Goal: Task Accomplishment & Management: Manage account settings

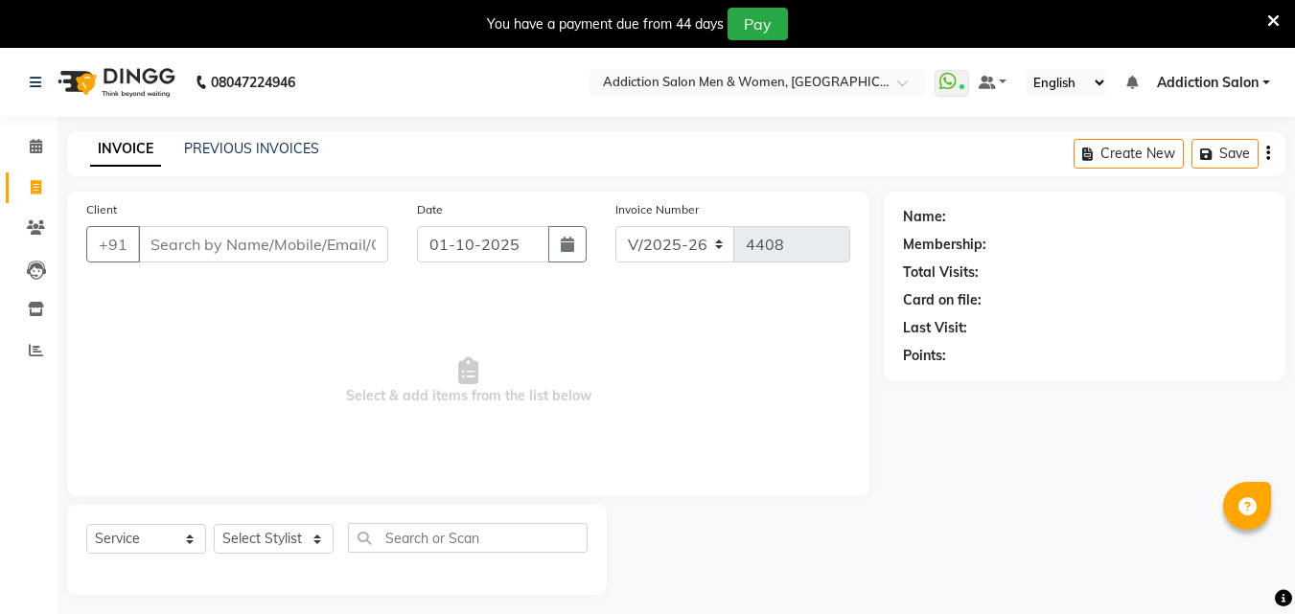
select select "6595"
select select "service"
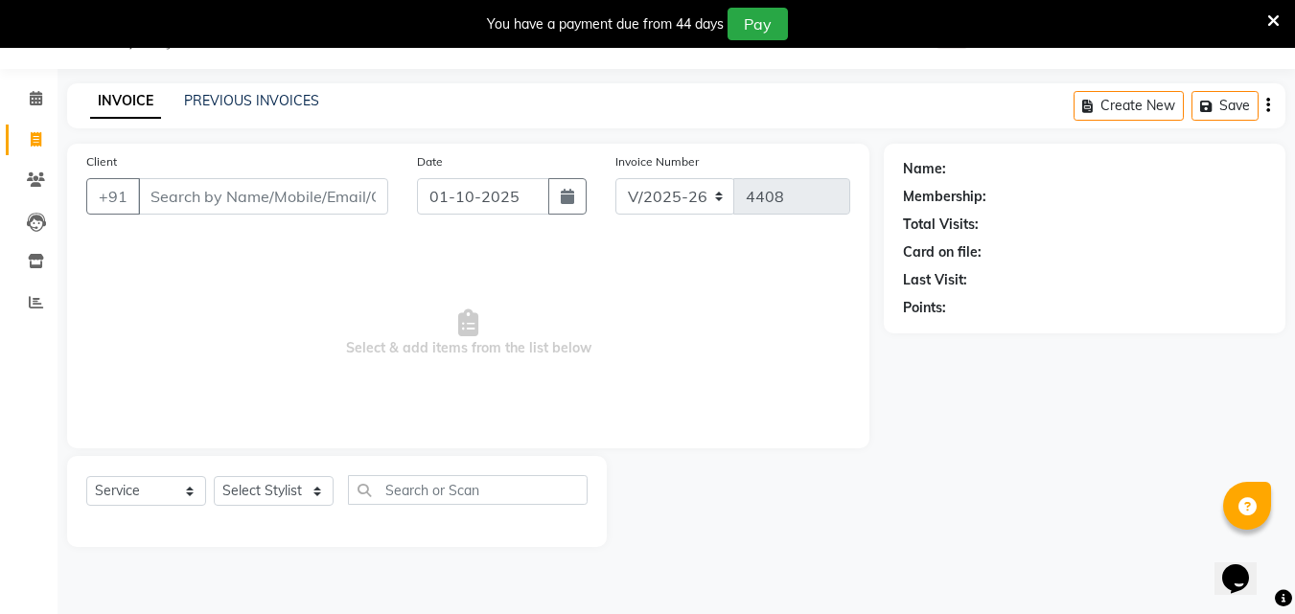
click at [1267, 21] on icon at bounding box center [1273, 20] width 12 height 17
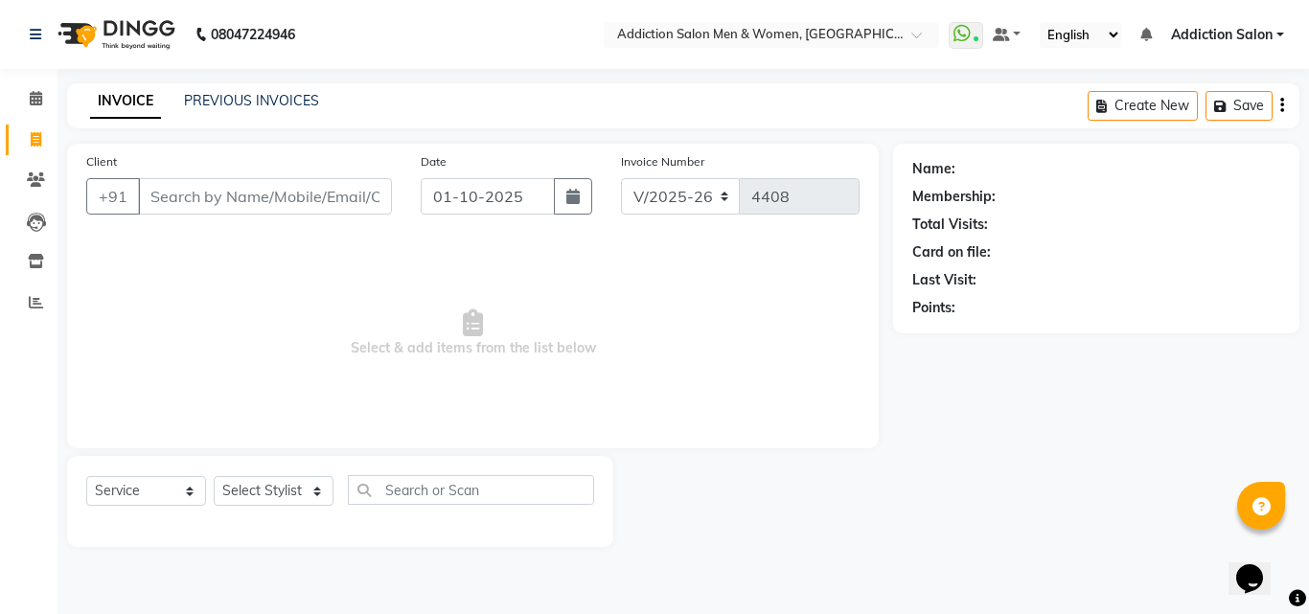
drag, startPoint x: 1299, startPoint y: 2, endPoint x: 765, endPoint y: 368, distance: 647.4
click at [765, 368] on span "Select & add items from the list below" at bounding box center [473, 334] width 774 height 192
click at [1278, 102] on div "Create New Save" at bounding box center [1194, 105] width 212 height 45
click at [1283, 105] on icon "button" at bounding box center [1283, 105] width 4 height 1
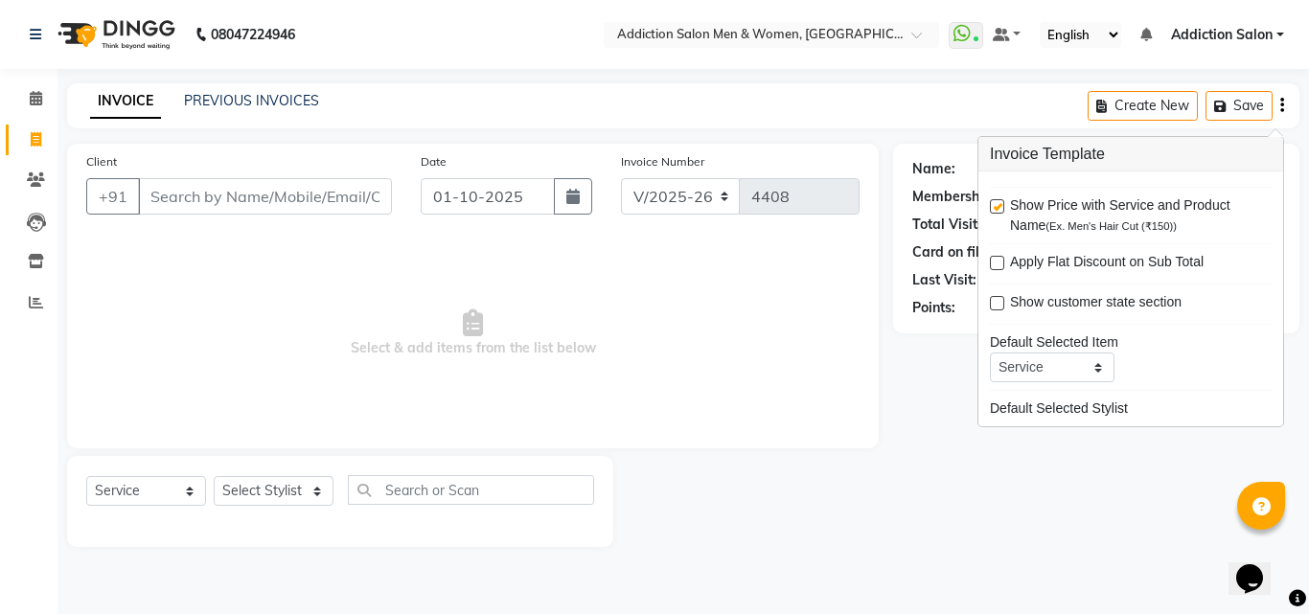
click at [632, 332] on span "Select & add items from the list below" at bounding box center [473, 334] width 774 height 192
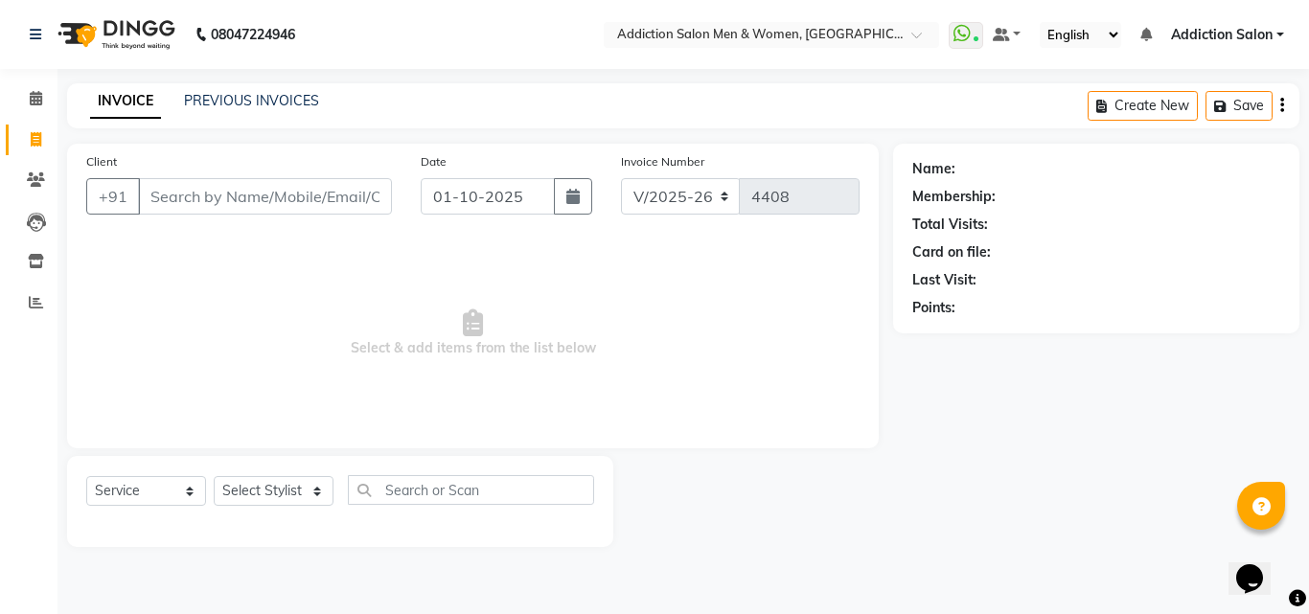
click at [1204, 29] on span "Addiction Salon" at bounding box center [1222, 35] width 102 height 20
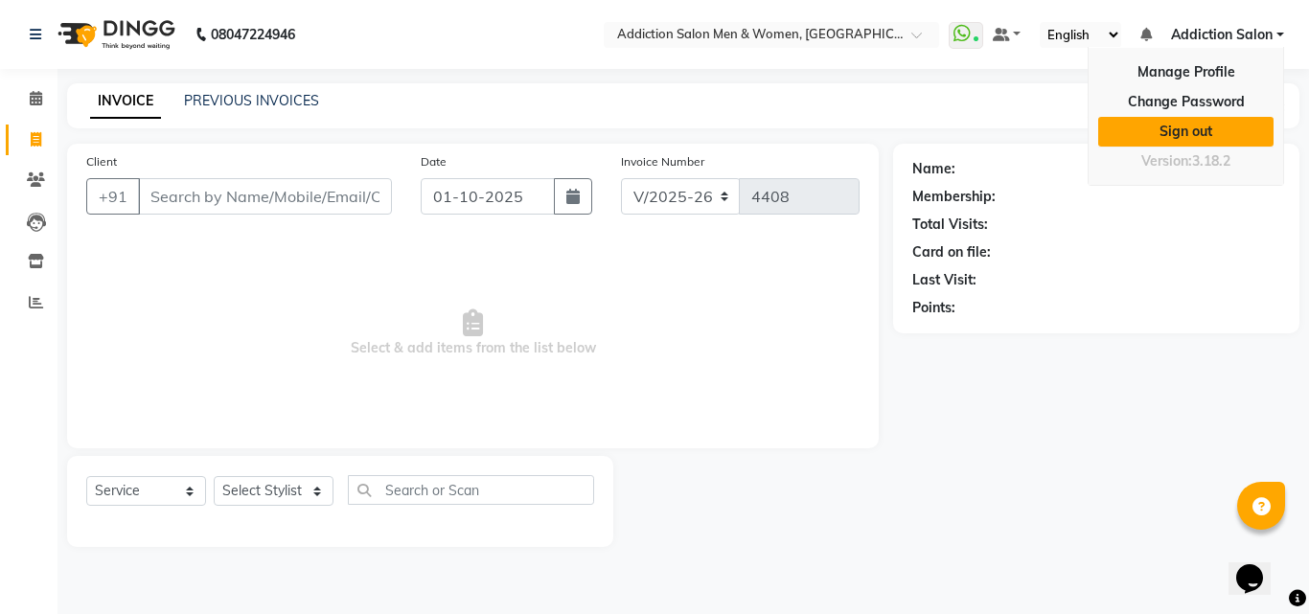
click at [1171, 127] on link "Sign out" at bounding box center [1186, 132] width 175 height 30
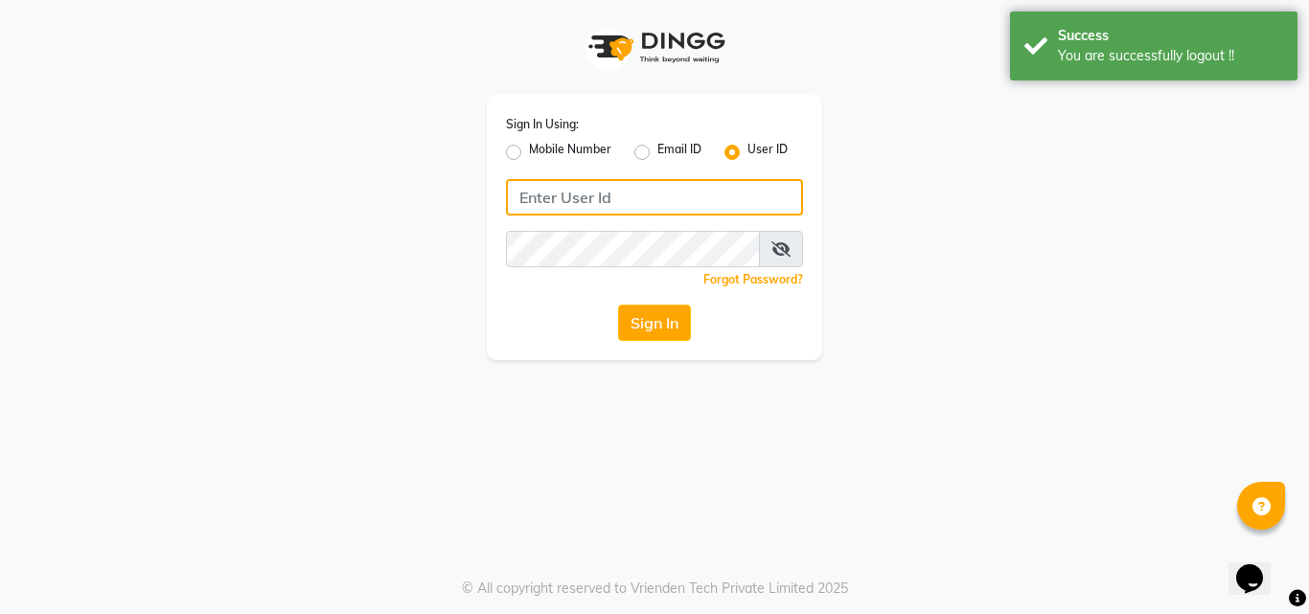
click at [636, 197] on input "Username" at bounding box center [654, 197] width 297 height 36
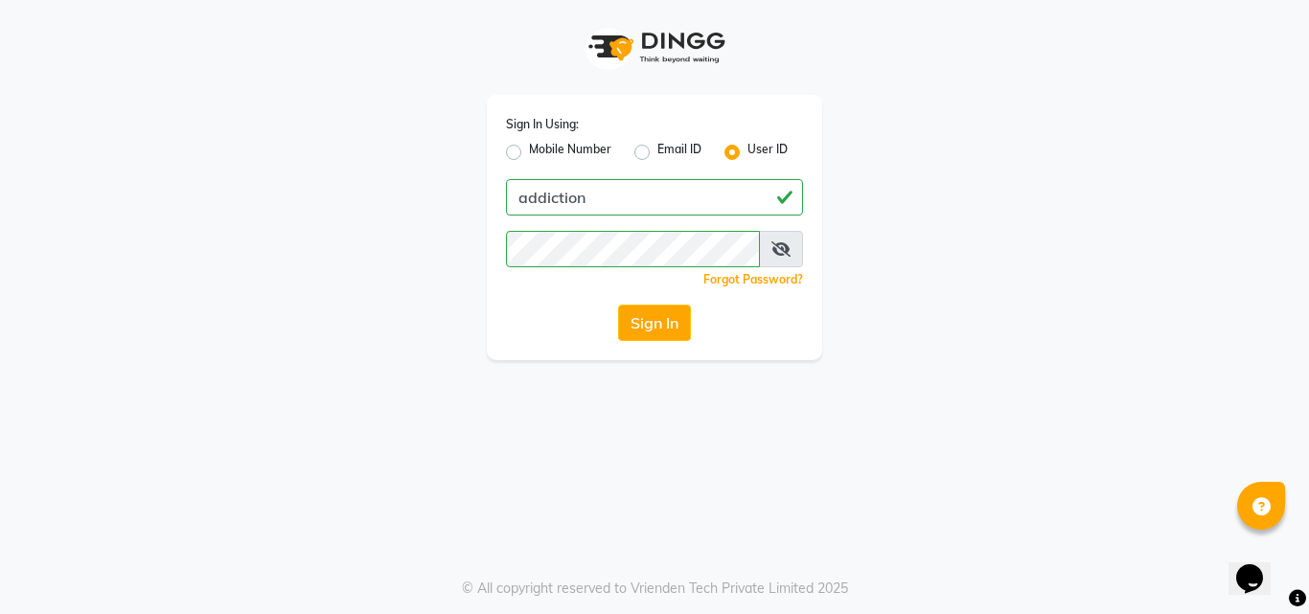
click at [787, 245] on icon at bounding box center [781, 249] width 19 height 15
click at [655, 325] on button "Sign In" at bounding box center [654, 323] width 73 height 36
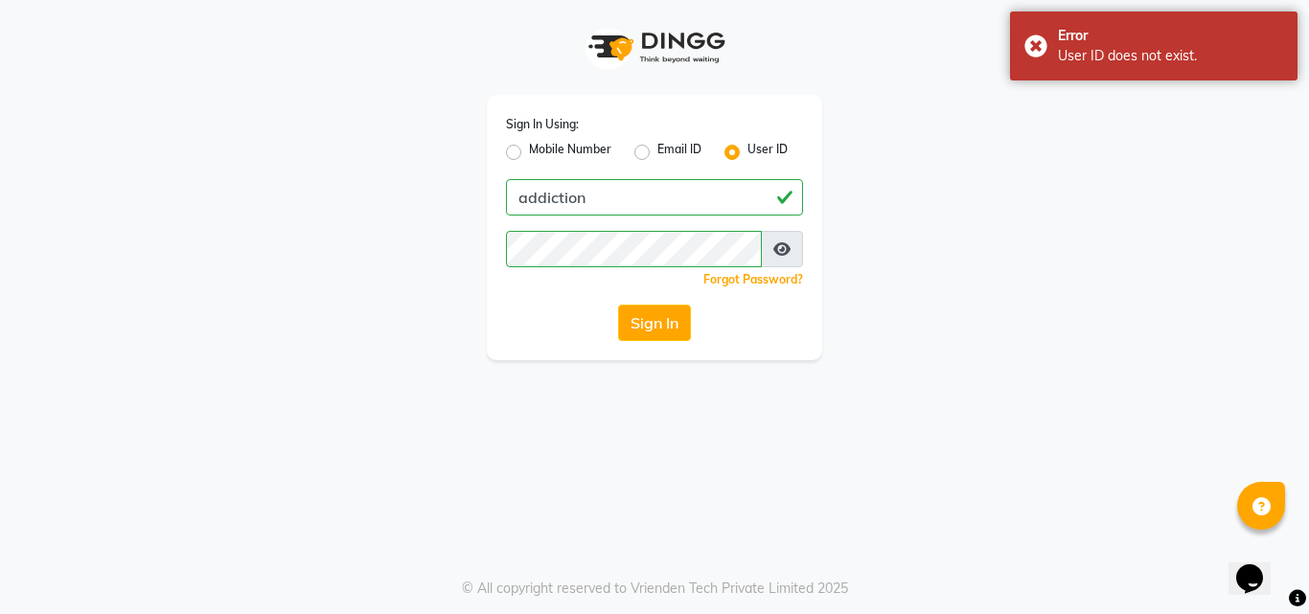
click at [692, 177] on div "Sign In Using: Mobile Number Email ID User ID addiction Remember me Forgot Pass…" at bounding box center [654, 228] width 335 height 266
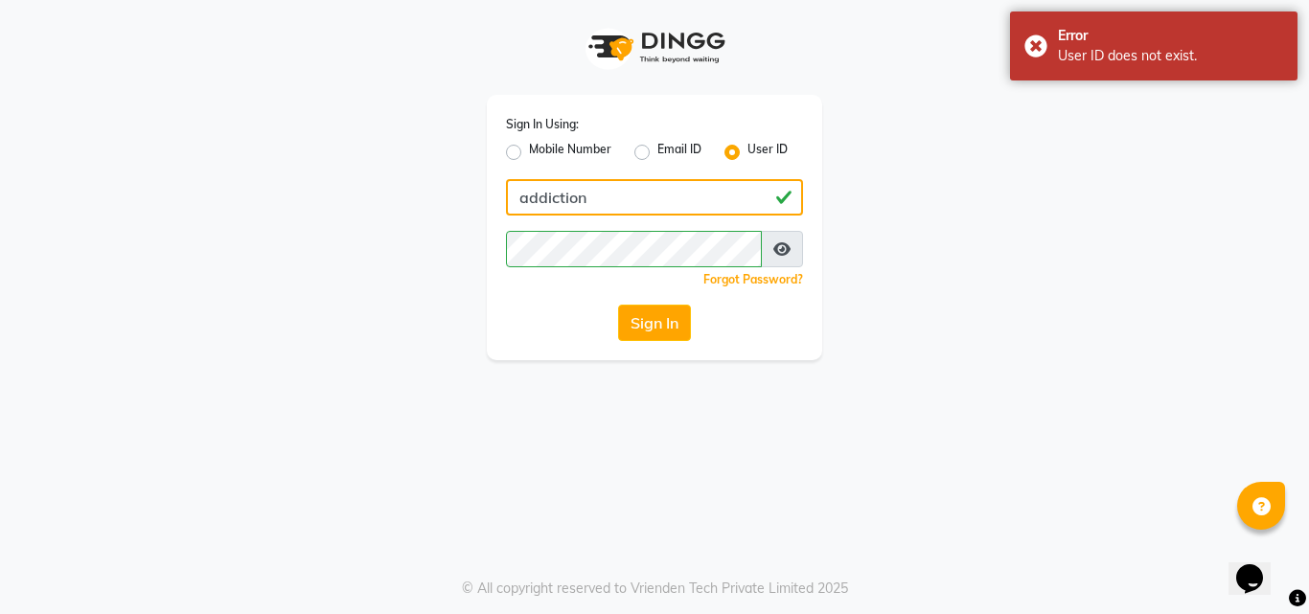
click at [692, 191] on input "addiction" at bounding box center [654, 197] width 297 height 36
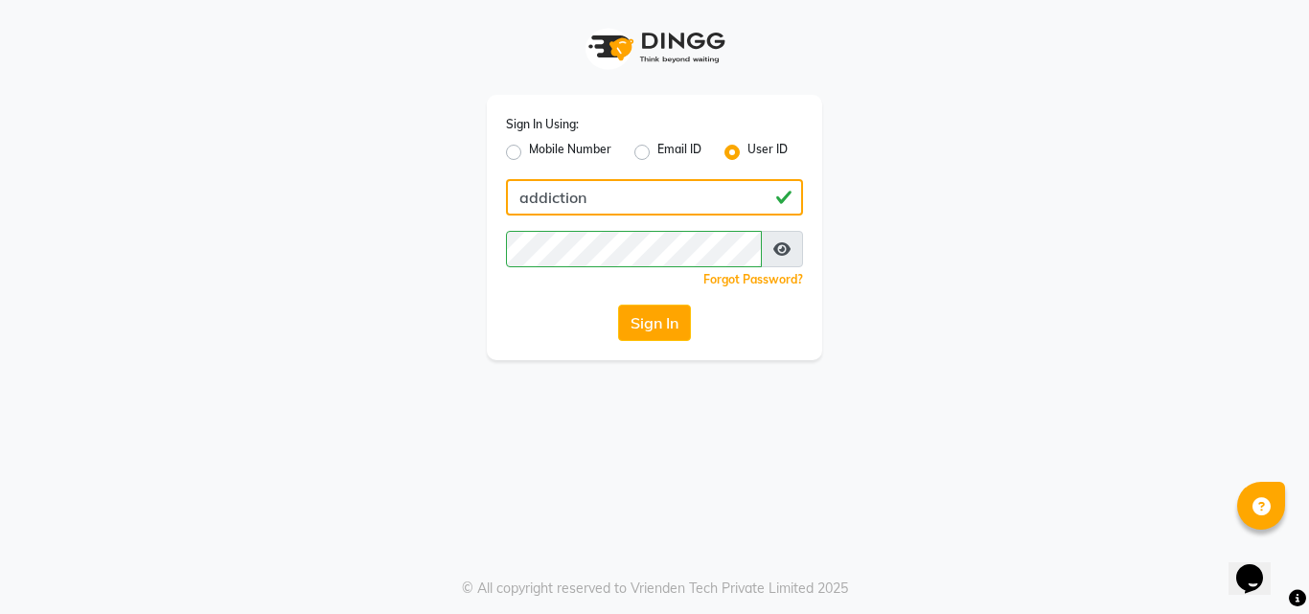
click at [692, 191] on input "addiction" at bounding box center [654, 197] width 297 height 36
type input "addiction1234"
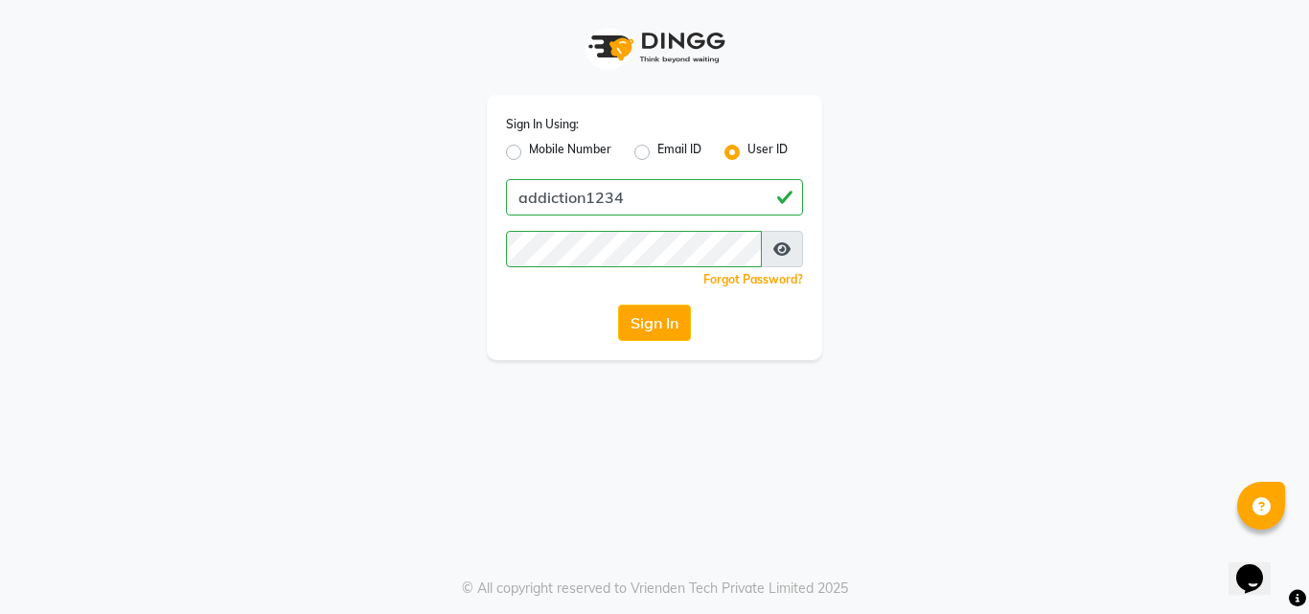
click at [616, 330] on div "Sign In" at bounding box center [654, 323] width 297 height 36
click at [635, 327] on button "Sign In" at bounding box center [654, 323] width 73 height 36
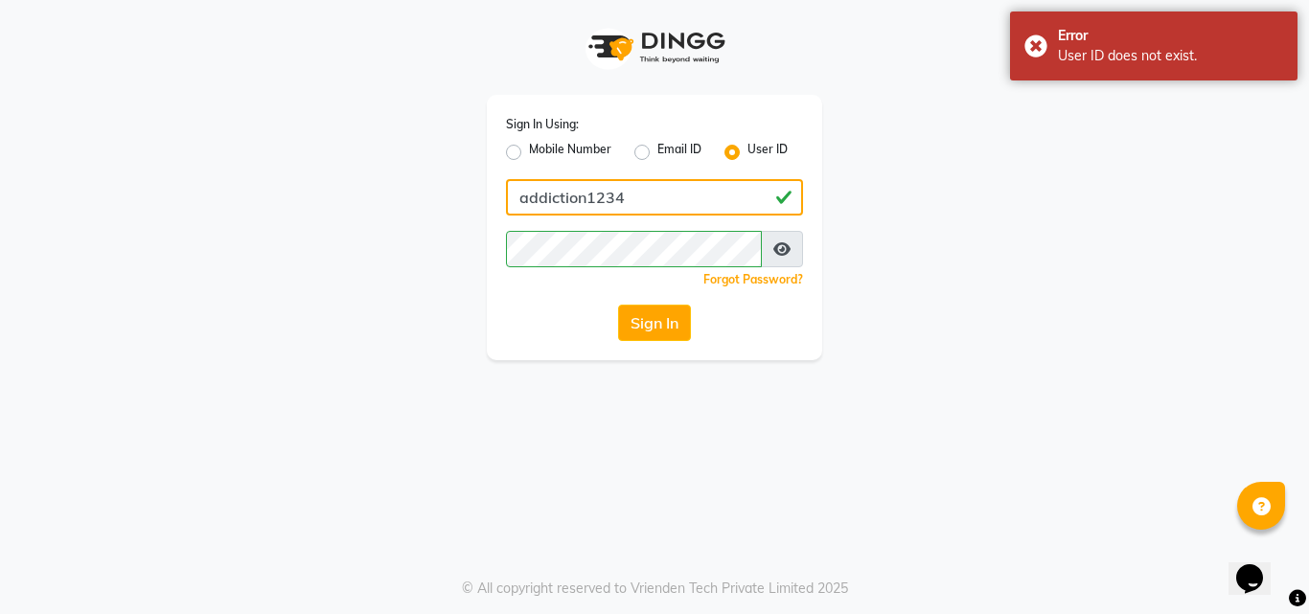
click at [731, 190] on input "addiction1234" at bounding box center [654, 197] width 297 height 36
drag, startPoint x: 624, startPoint y: 193, endPoint x: 433, endPoint y: 209, distance: 191.5
click at [433, 209] on div "Sign In Using: Mobile Number Email ID User ID addiction1234 Remember me Forgot …" at bounding box center [654, 180] width 1093 height 360
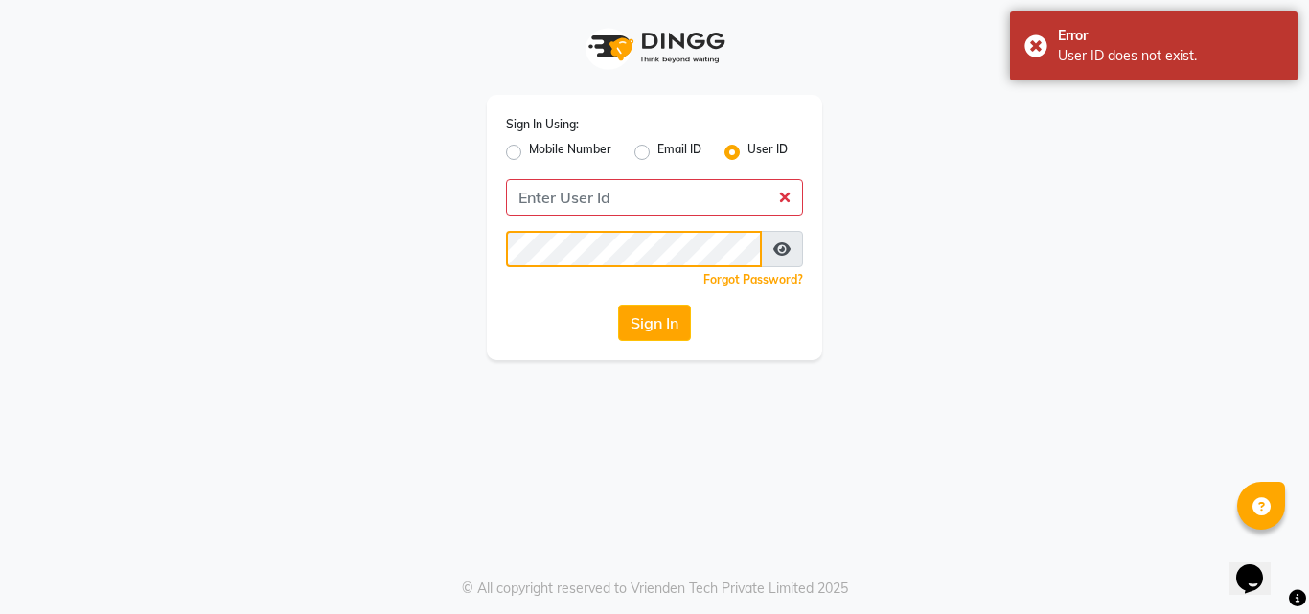
click at [409, 251] on div "Sign In Using: Mobile Number Email ID User ID Remember me Forgot Password? Sign…" at bounding box center [654, 180] width 1093 height 360
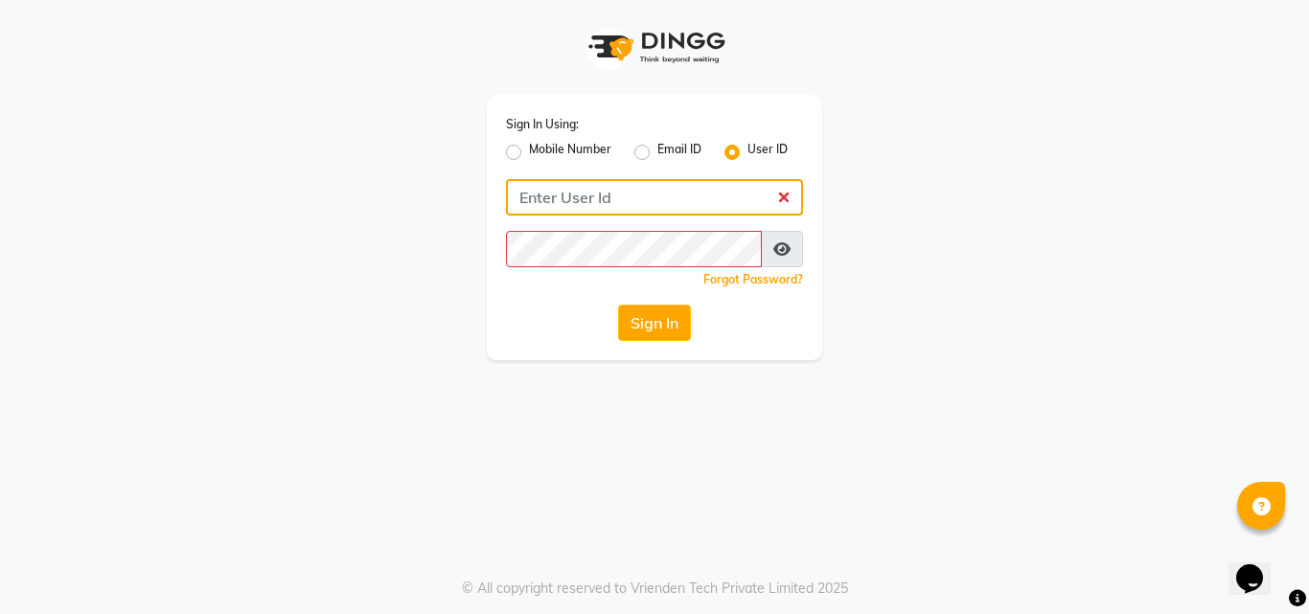
click at [584, 199] on input "Username" at bounding box center [654, 197] width 297 height 36
type input "addiction@12"
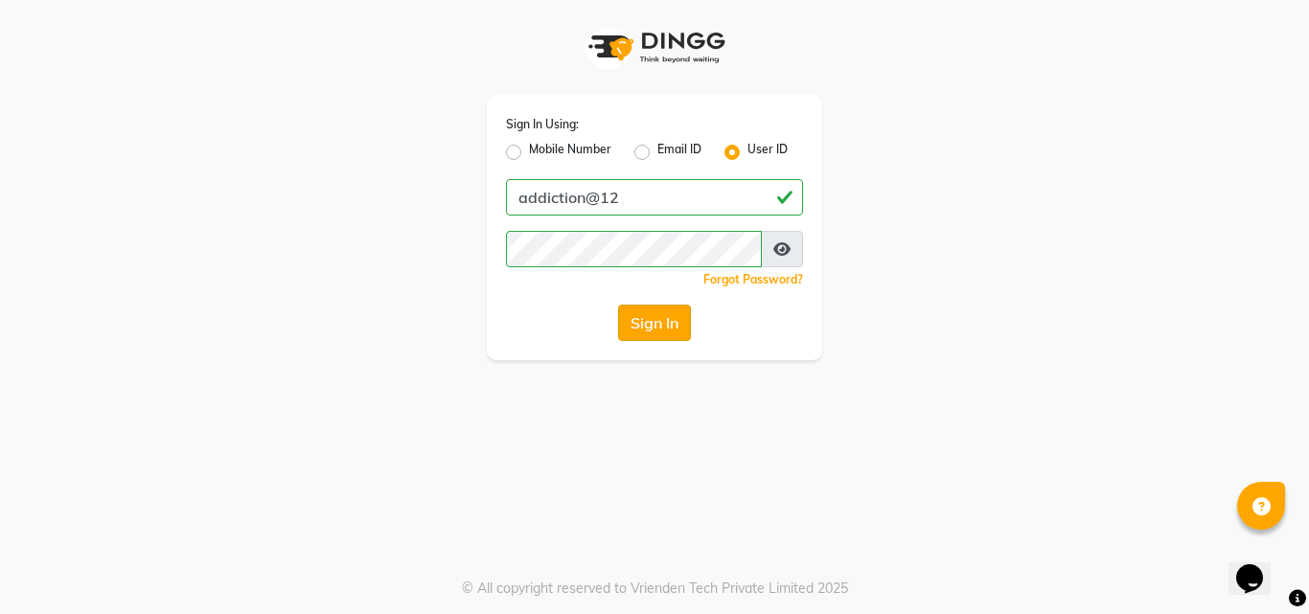
click at [639, 309] on button "Sign In" at bounding box center [654, 323] width 73 height 36
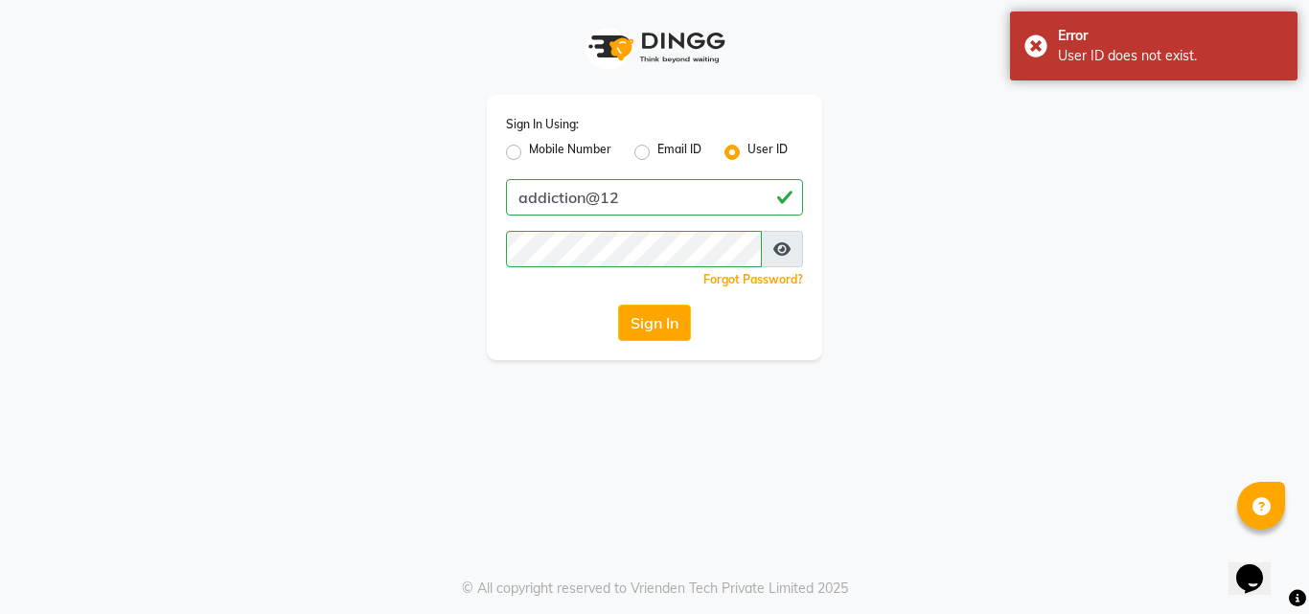
click at [529, 145] on label "Mobile Number" at bounding box center [570, 152] width 82 height 23
click at [529, 145] on input "Mobile Number" at bounding box center [535, 147] width 12 height 12
radio input "true"
radio input "false"
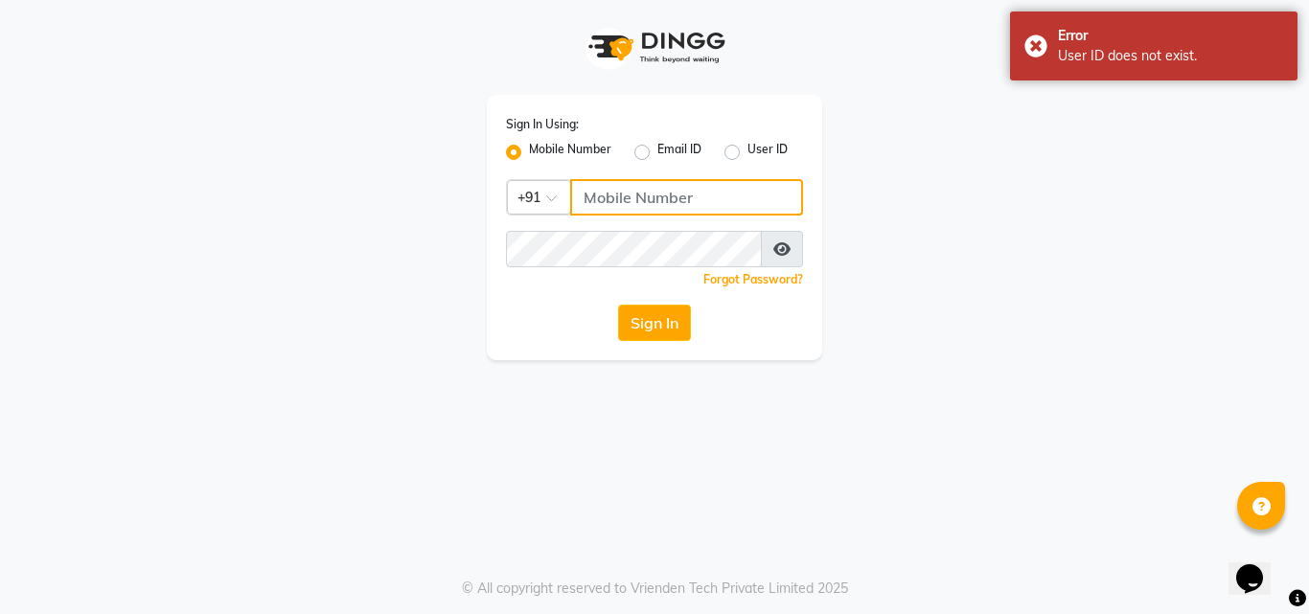
click at [621, 197] on input "Username" at bounding box center [686, 197] width 233 height 36
click at [619, 274] on div "Forgot Password?" at bounding box center [654, 279] width 297 height 20
click at [629, 203] on input "Username" at bounding box center [686, 197] width 233 height 36
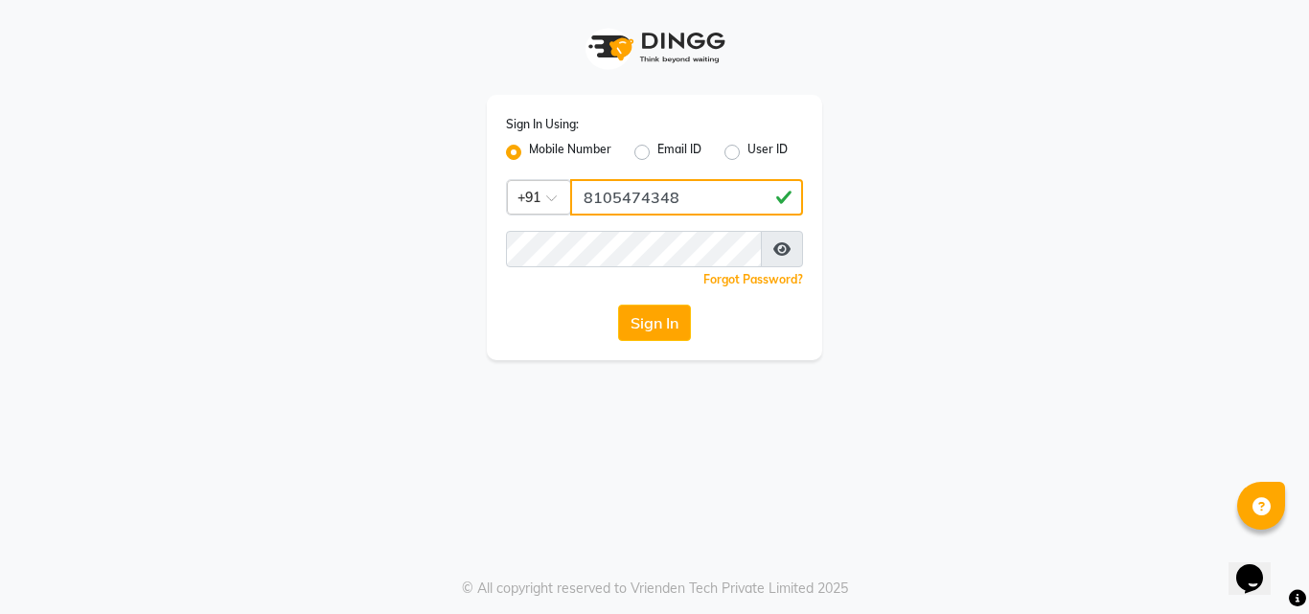
type input "8105474348"
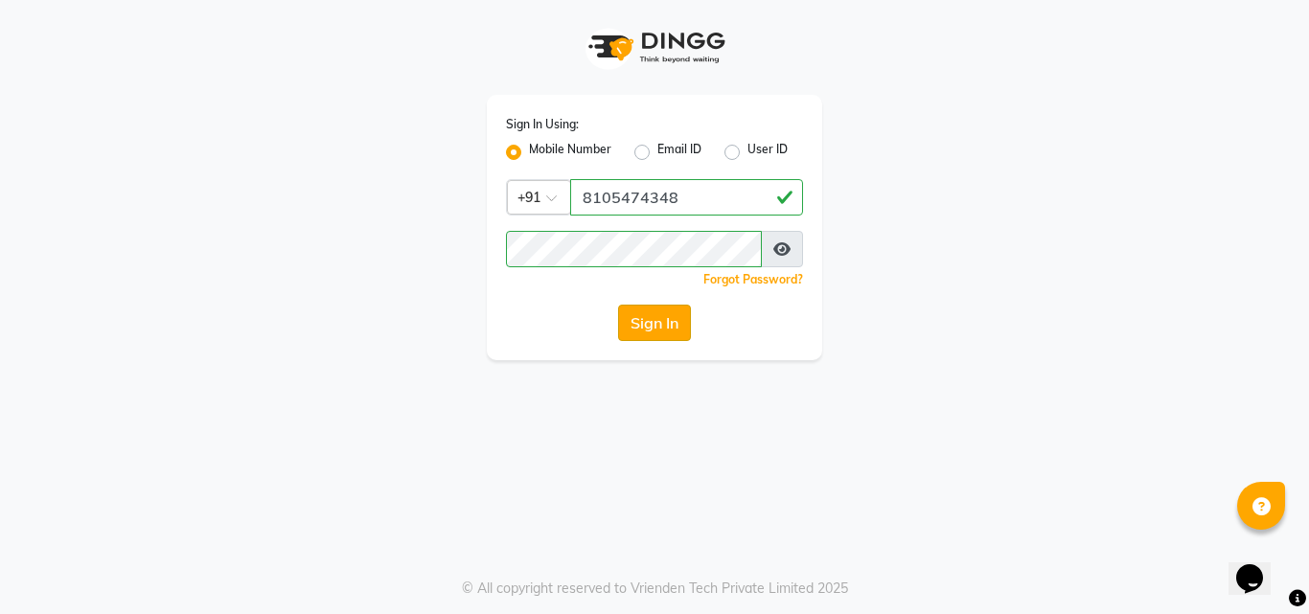
click at [640, 310] on button "Sign In" at bounding box center [654, 323] width 73 height 36
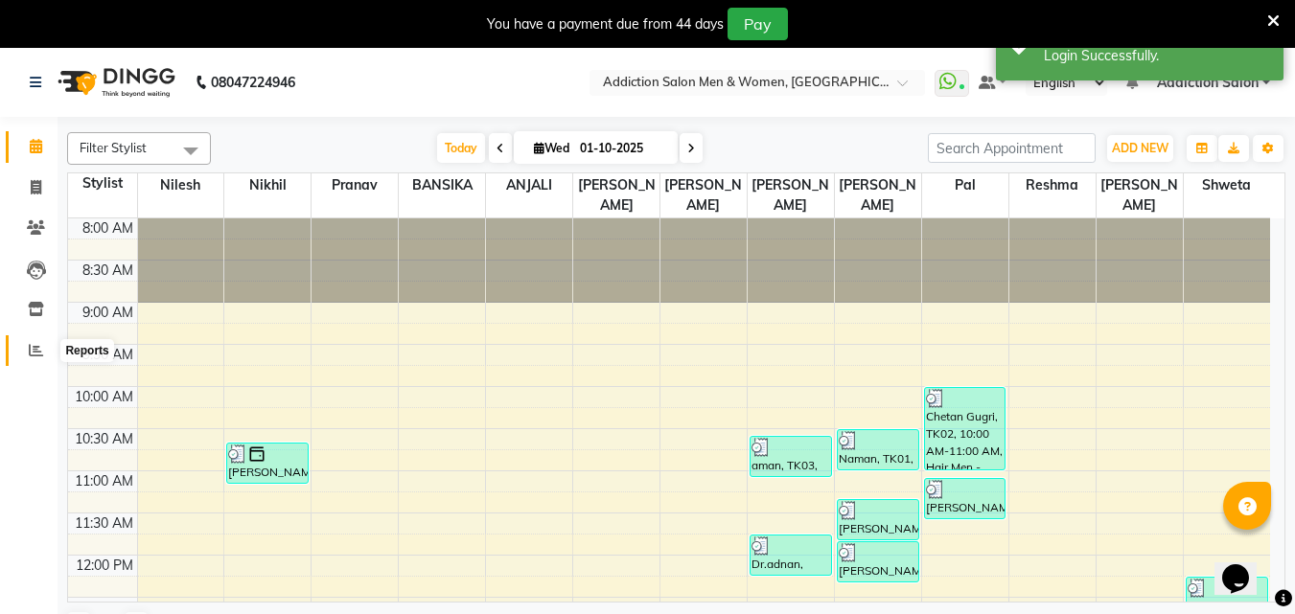
click at [45, 342] on span at bounding box center [36, 351] width 34 height 22
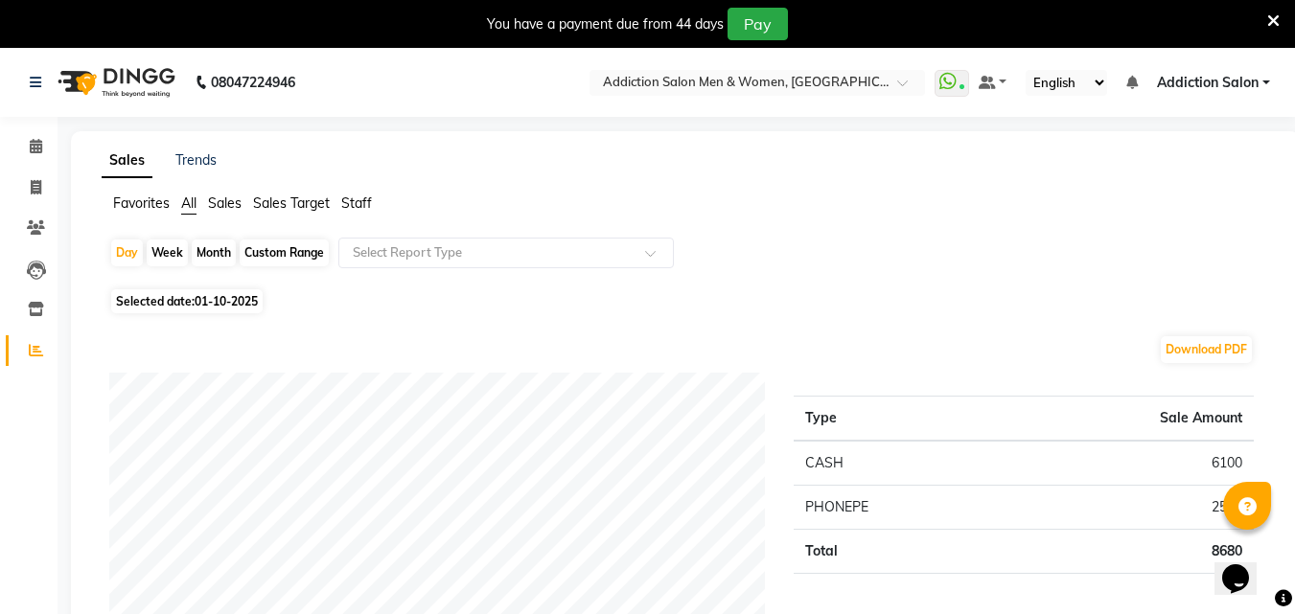
click at [276, 207] on span "Sales Target" at bounding box center [291, 203] width 77 height 17
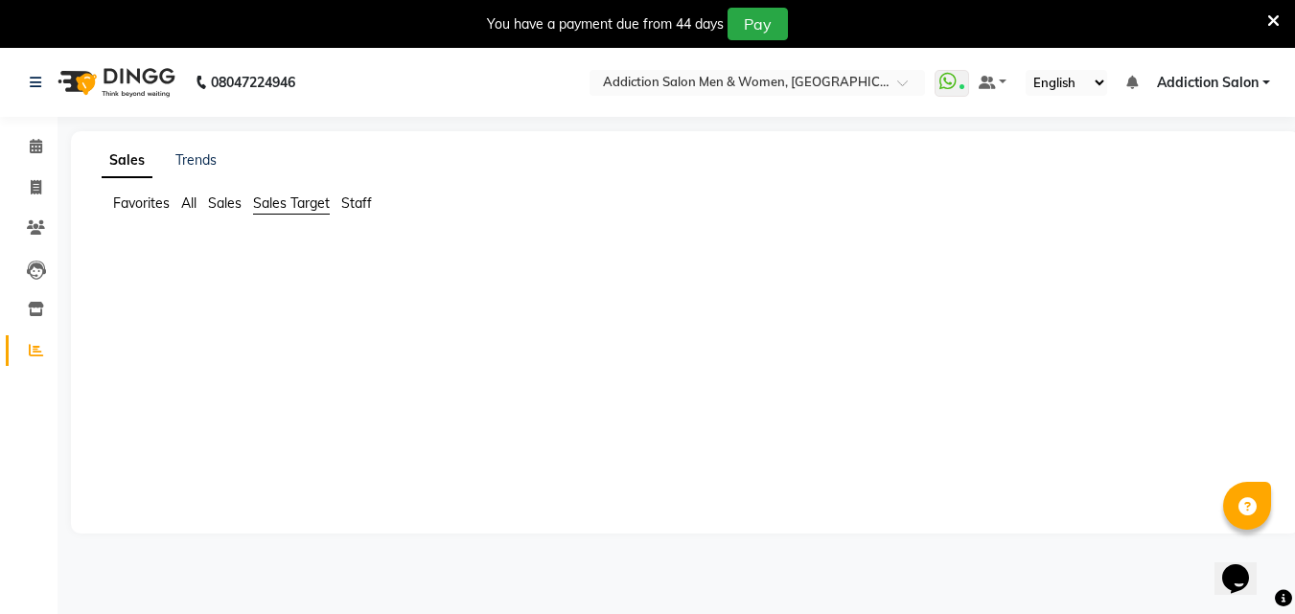
click at [353, 201] on span "Staff" at bounding box center [356, 203] width 31 height 17
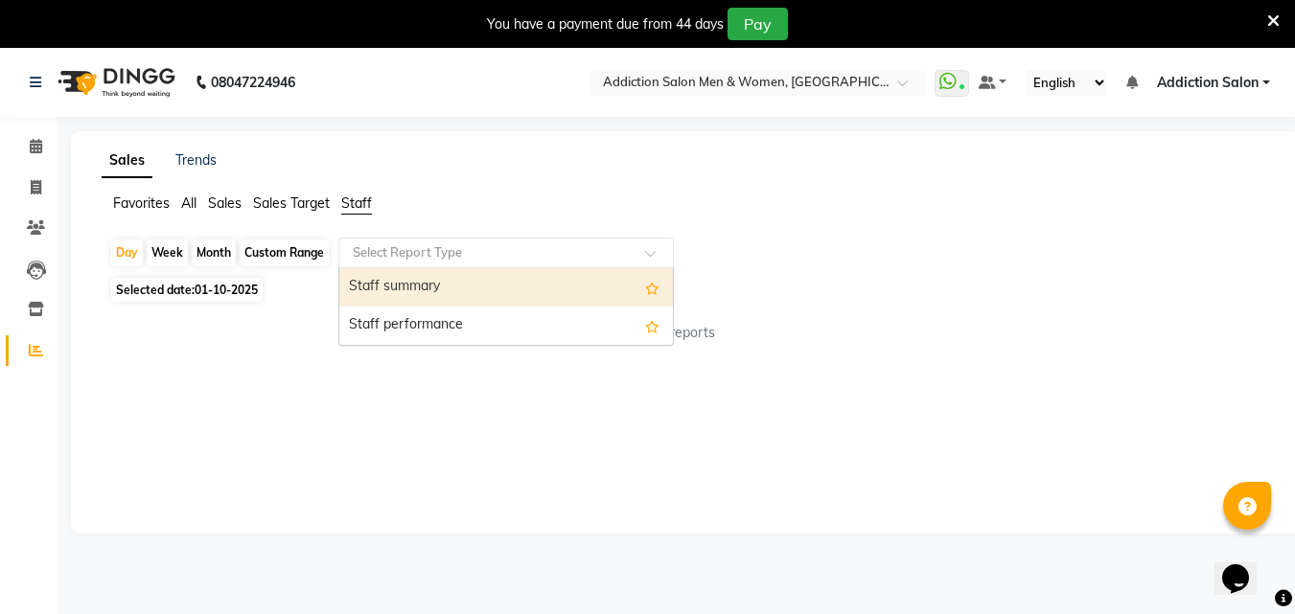
click at [378, 255] on input "text" at bounding box center [487, 252] width 276 height 19
click at [396, 283] on div "Staff summary" at bounding box center [506, 287] width 334 height 38
select select "filtered_report"
select select "csv"
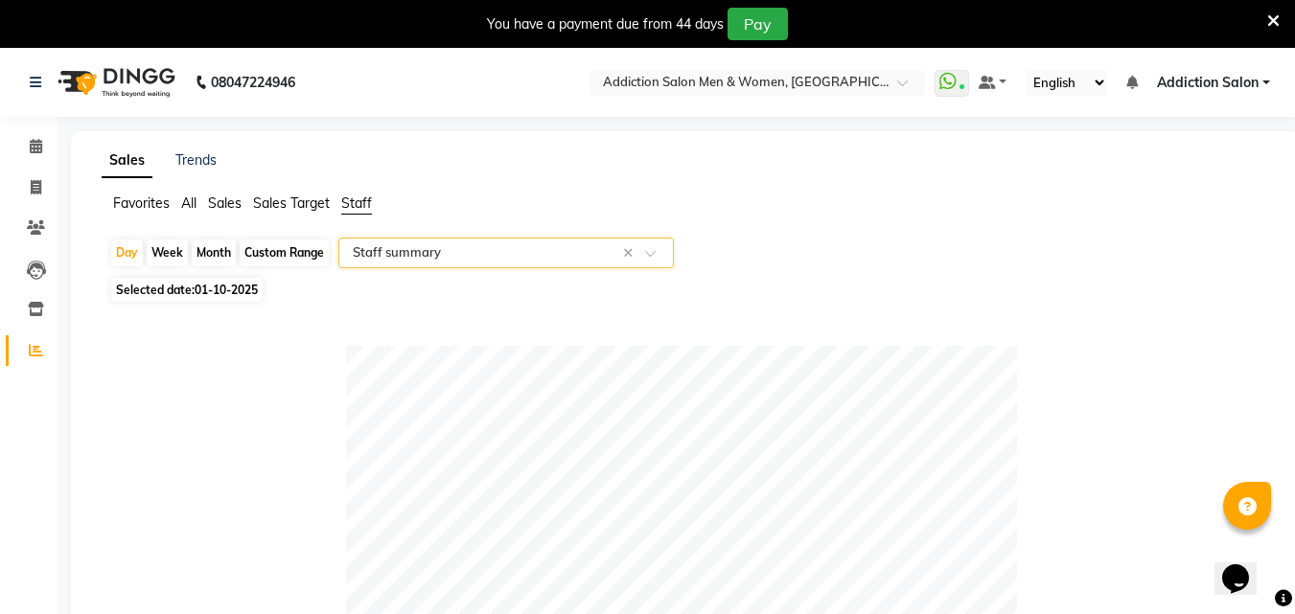
click at [206, 251] on div "Month" at bounding box center [214, 253] width 44 height 27
select select "10"
select select "2025"
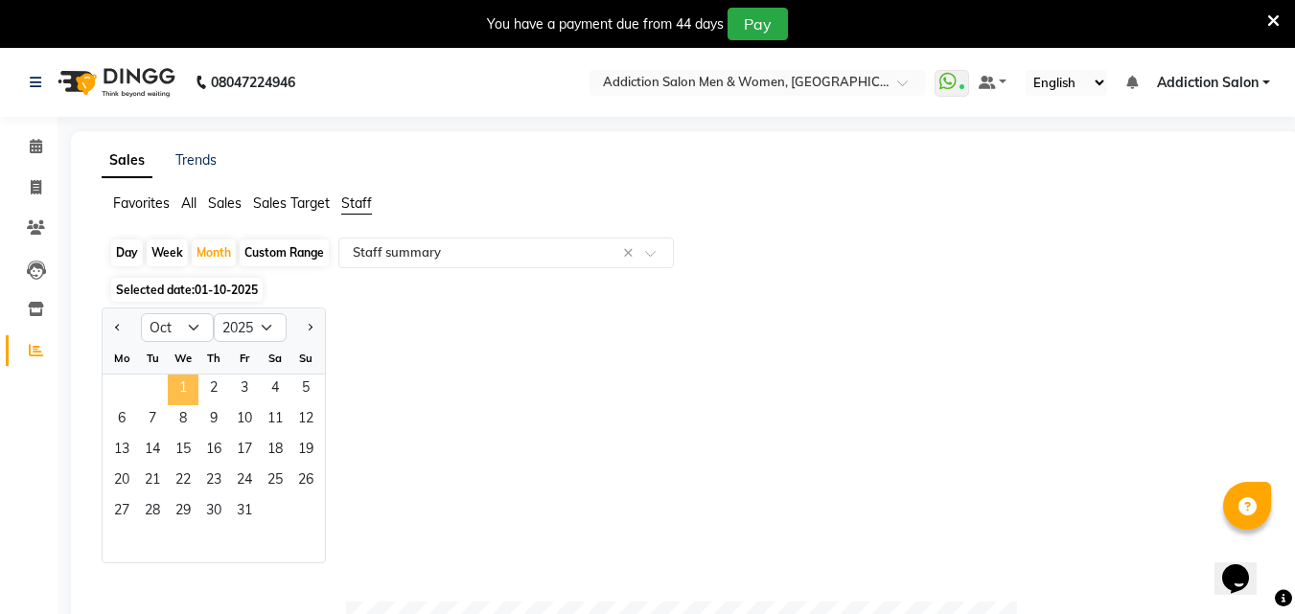
click at [191, 382] on span "1" at bounding box center [183, 390] width 31 height 31
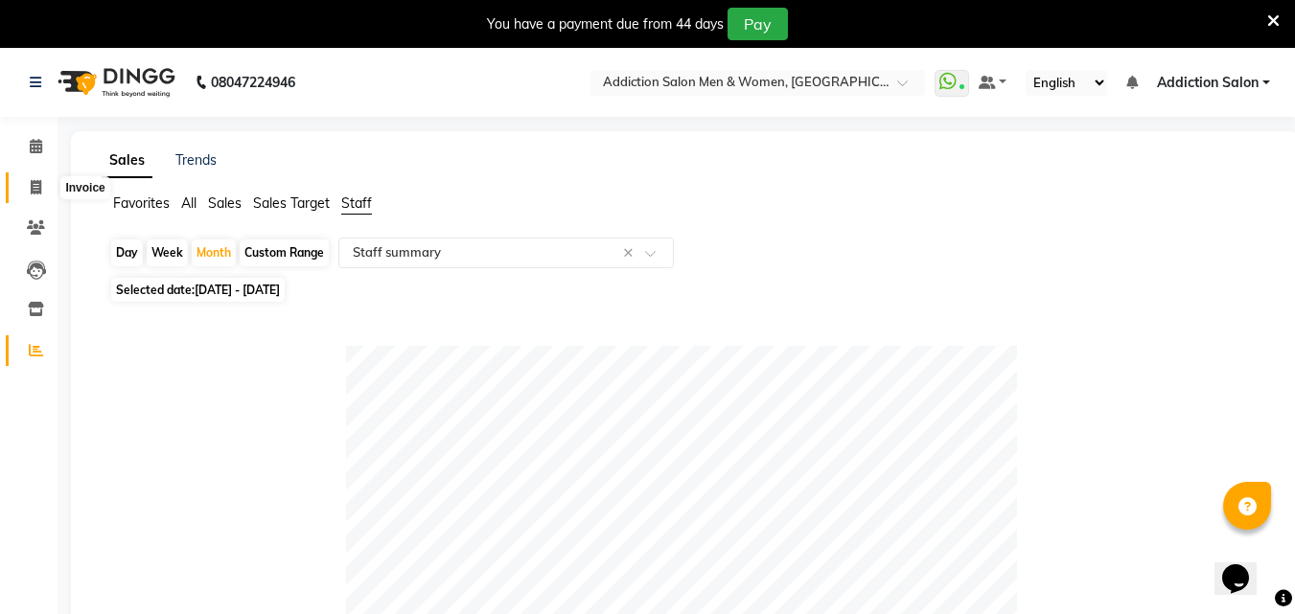
click at [36, 194] on icon at bounding box center [36, 187] width 11 height 14
select select "service"
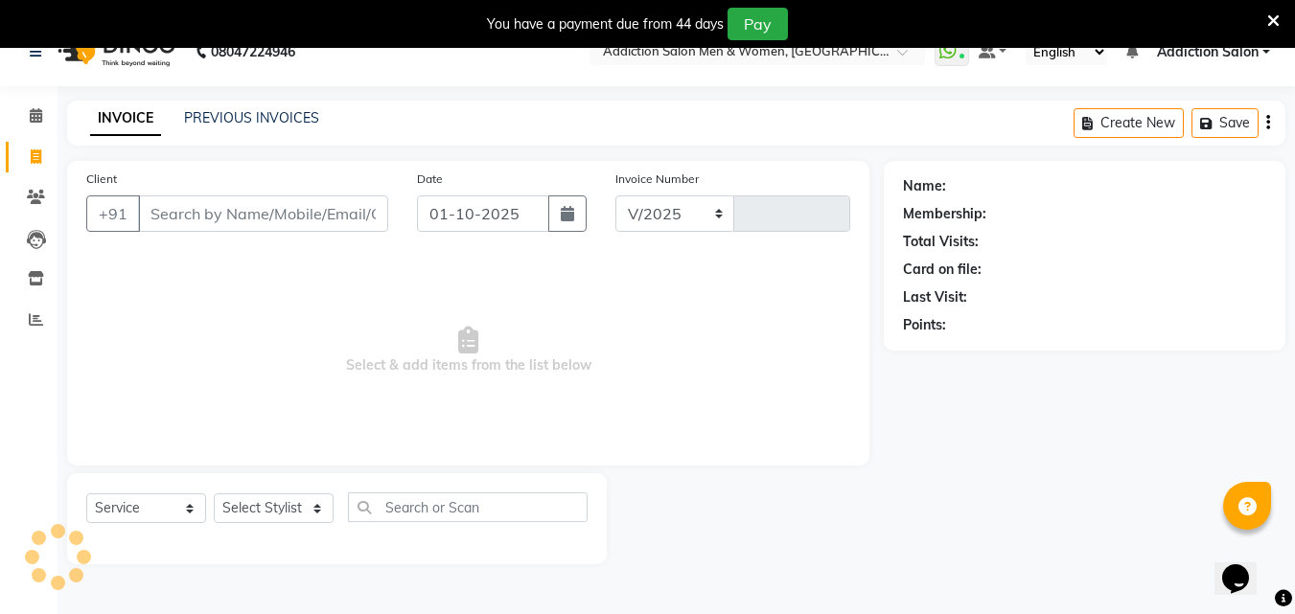
select select "6595"
type input "4408"
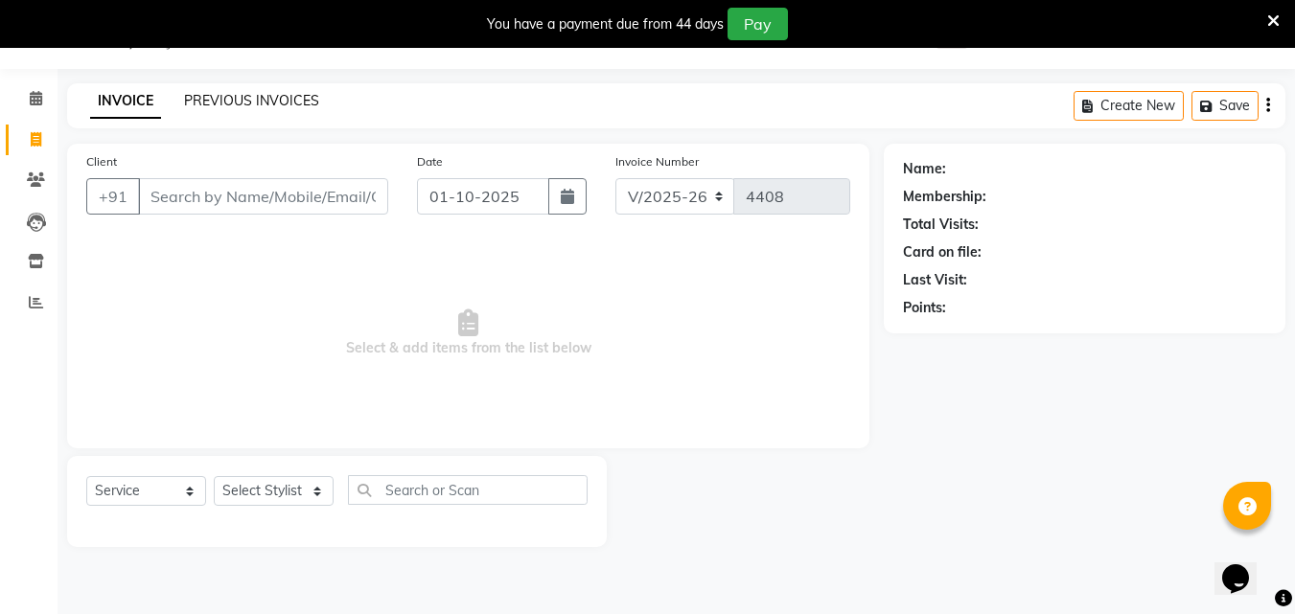
click at [252, 98] on link "PREVIOUS INVOICES" at bounding box center [251, 100] width 135 height 17
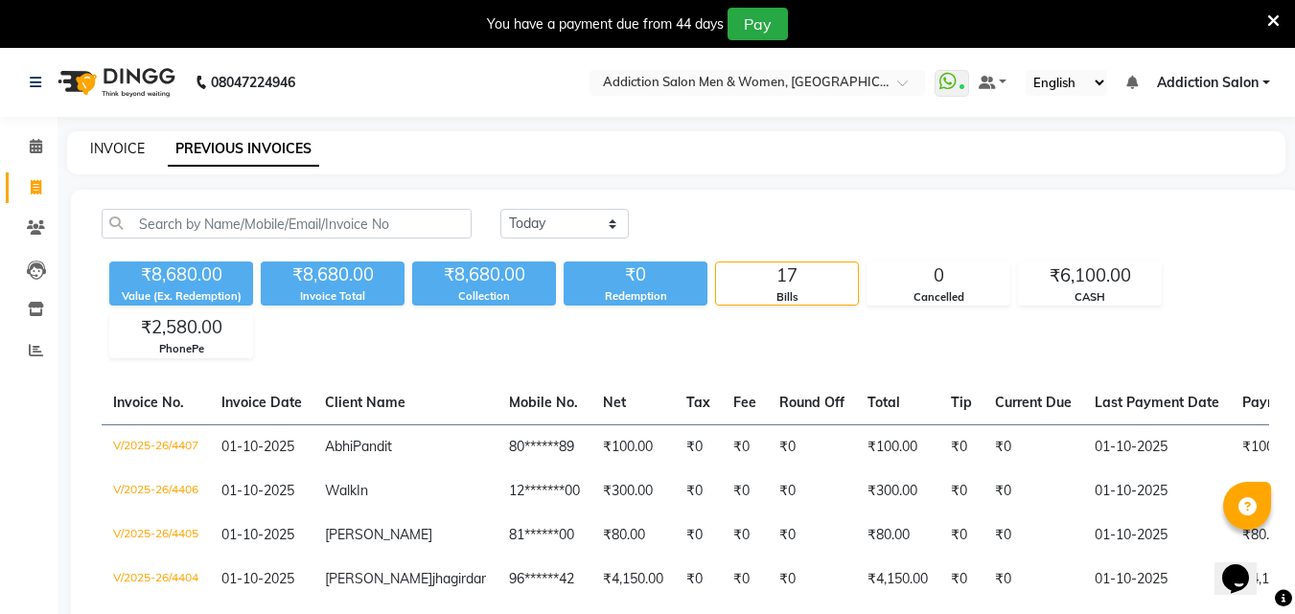
click at [131, 147] on link "INVOICE" at bounding box center [117, 148] width 55 height 17
select select "service"
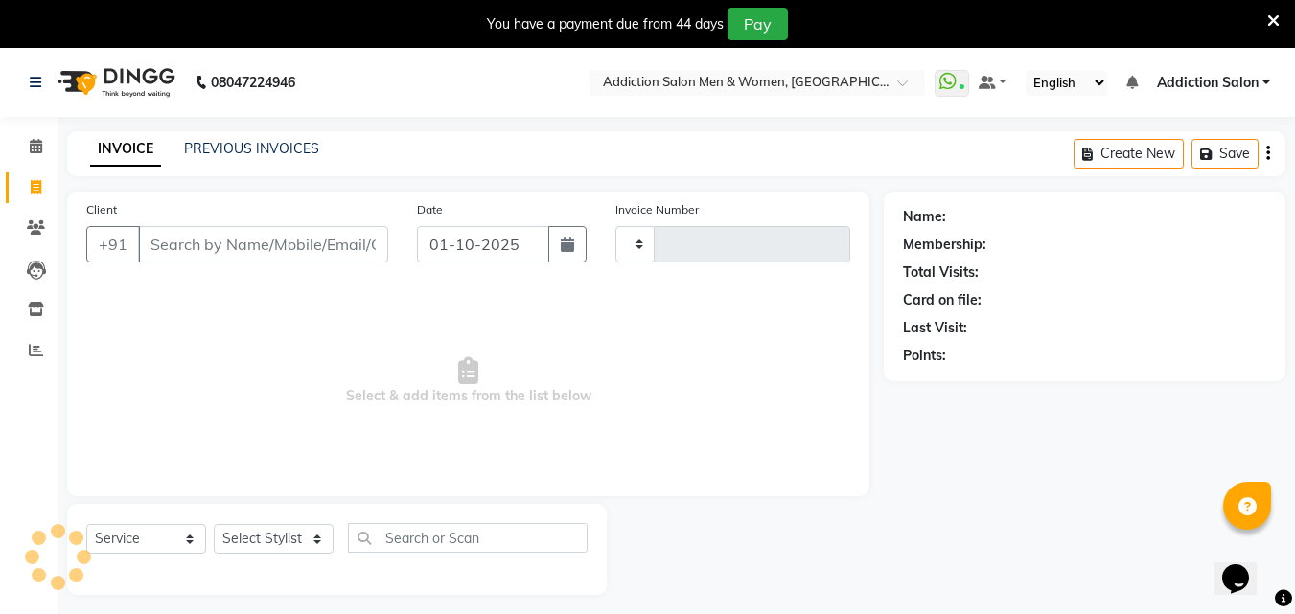
scroll to position [48, 0]
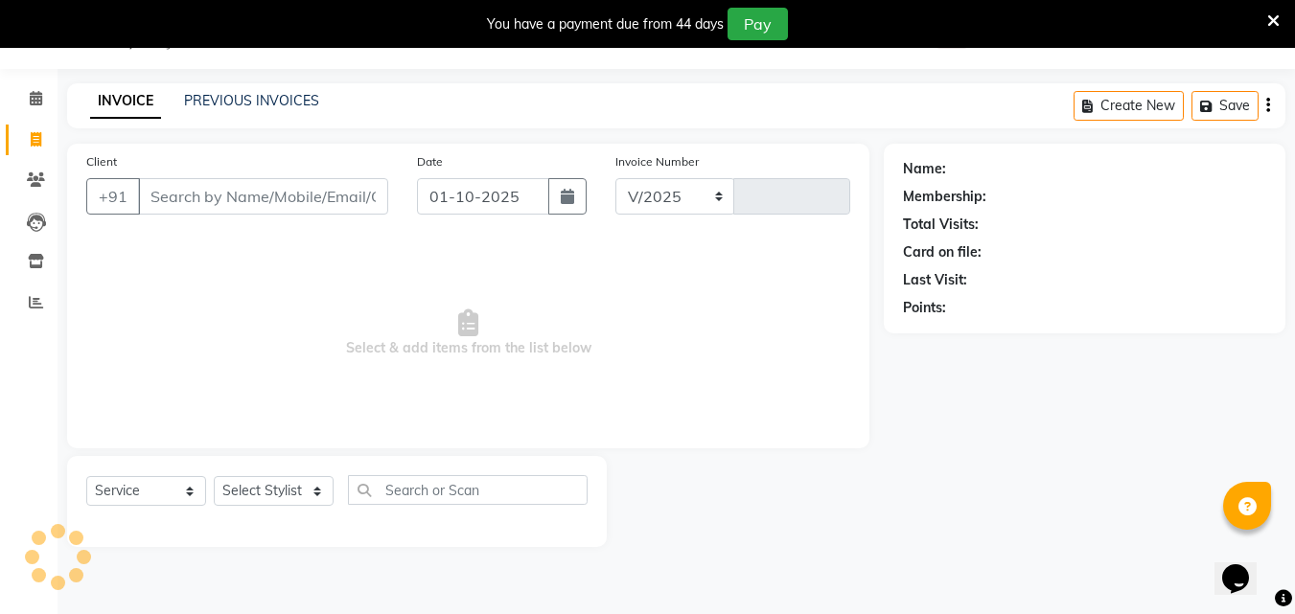
select select "6595"
type input "4408"
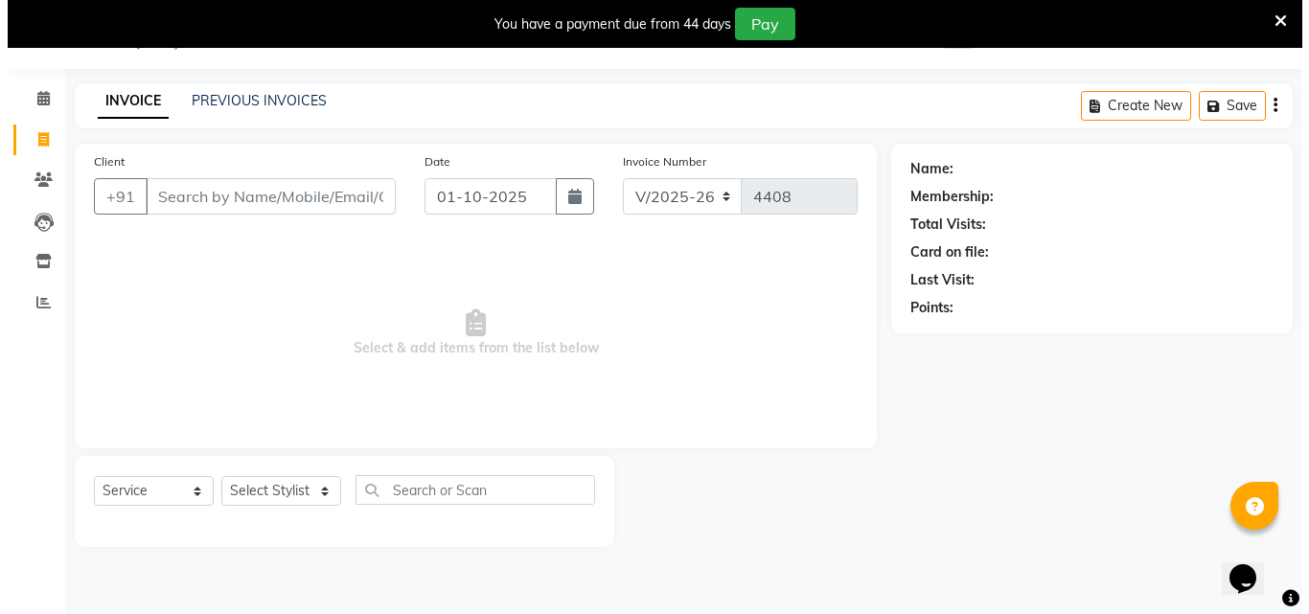
scroll to position [0, 0]
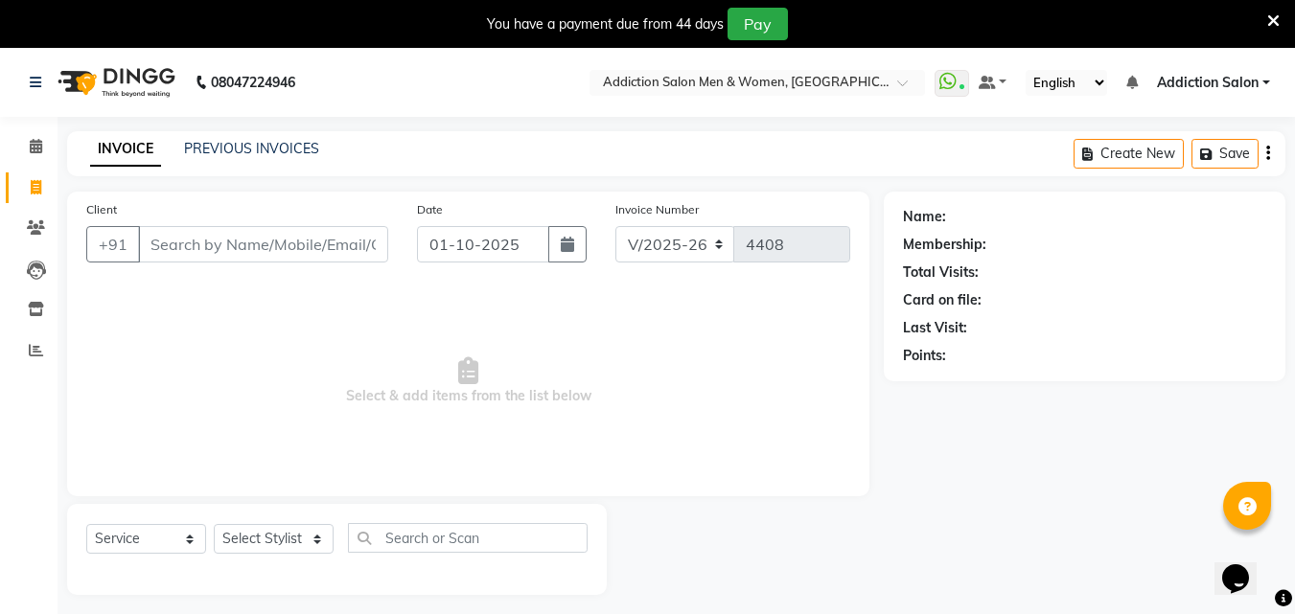
click at [1271, 20] on icon at bounding box center [1273, 20] width 12 height 17
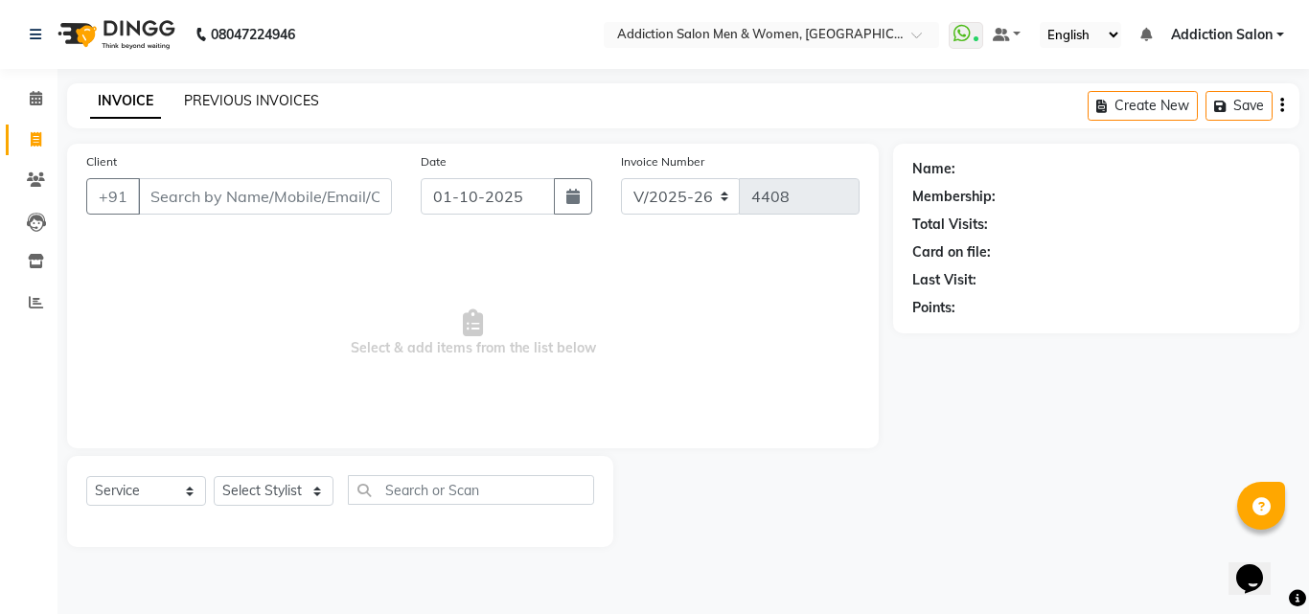
click at [251, 94] on link "PREVIOUS INVOICES" at bounding box center [251, 100] width 135 height 17
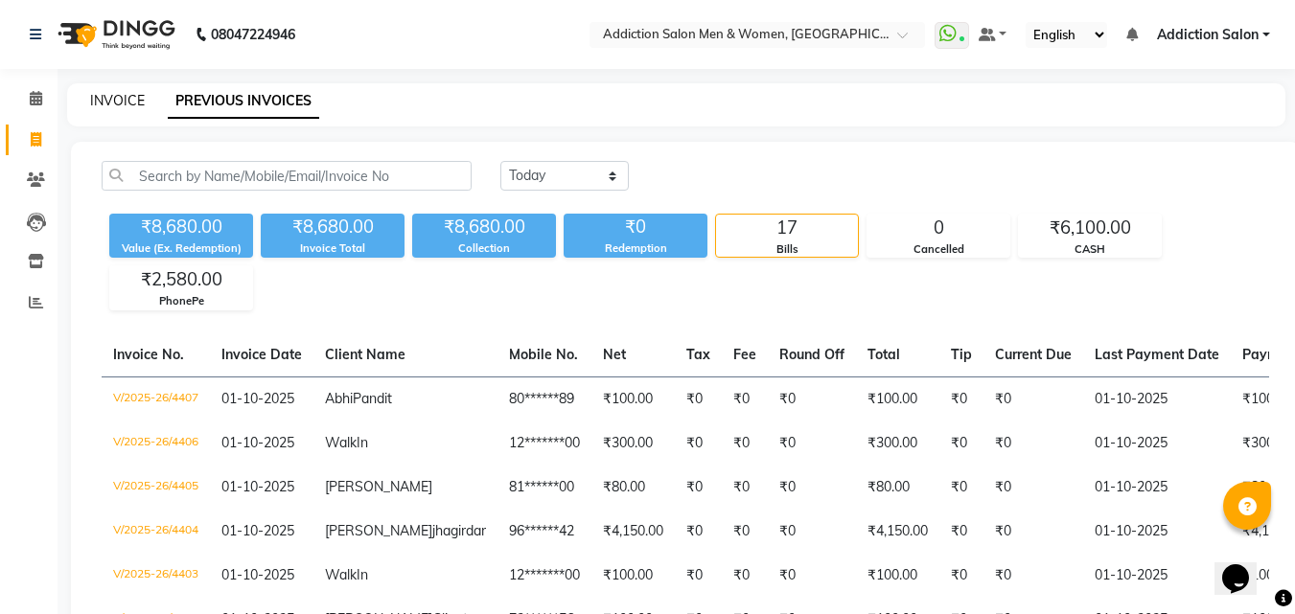
click at [139, 108] on link "INVOICE" at bounding box center [117, 100] width 55 height 17
select select "service"
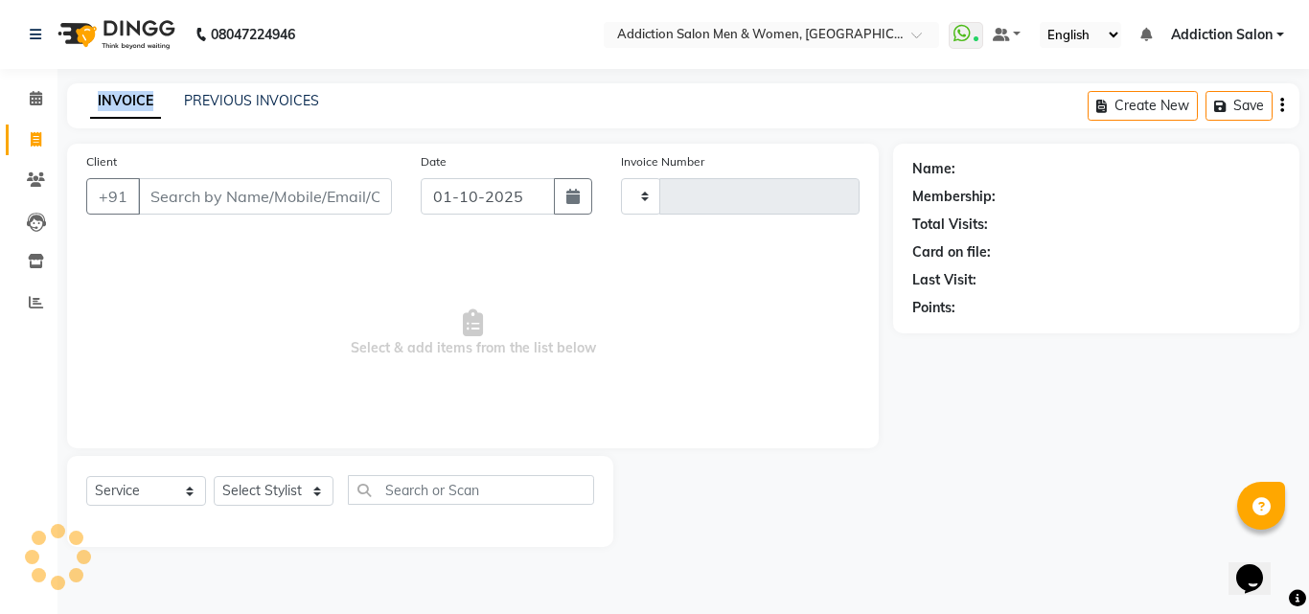
type input "4408"
select select "6595"
click at [209, 110] on div "PREVIOUS INVOICES" at bounding box center [251, 101] width 135 height 20
click at [235, 101] on link "PREVIOUS INVOICES" at bounding box center [251, 100] width 135 height 17
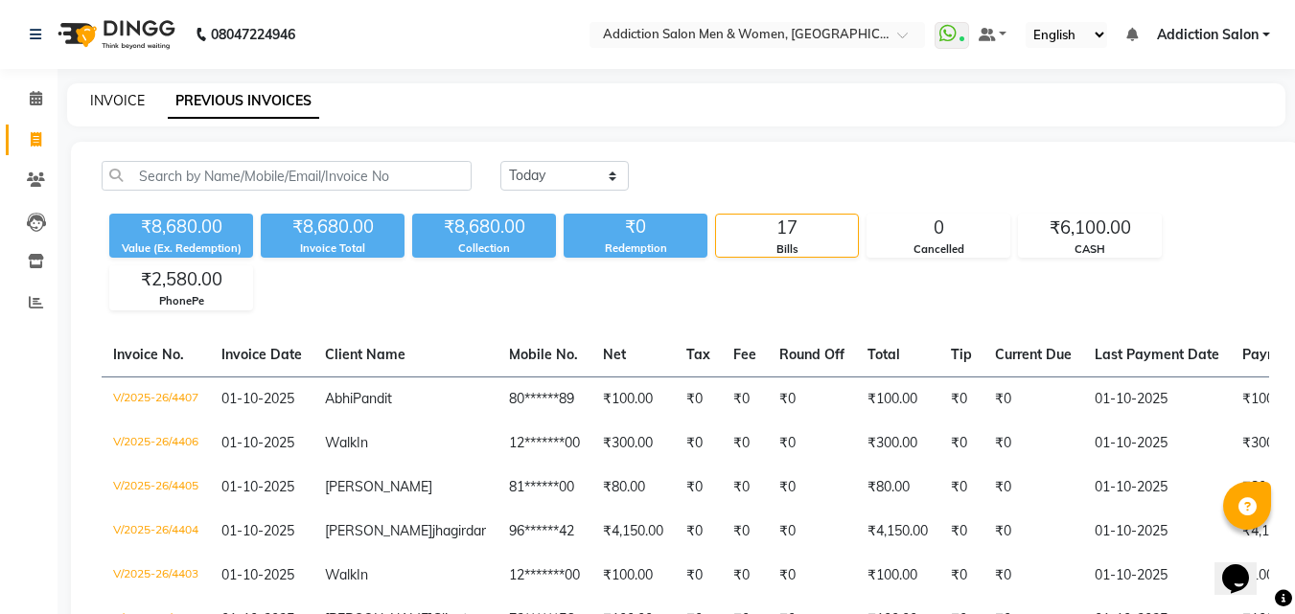
click at [133, 104] on link "INVOICE" at bounding box center [117, 100] width 55 height 17
select select "service"
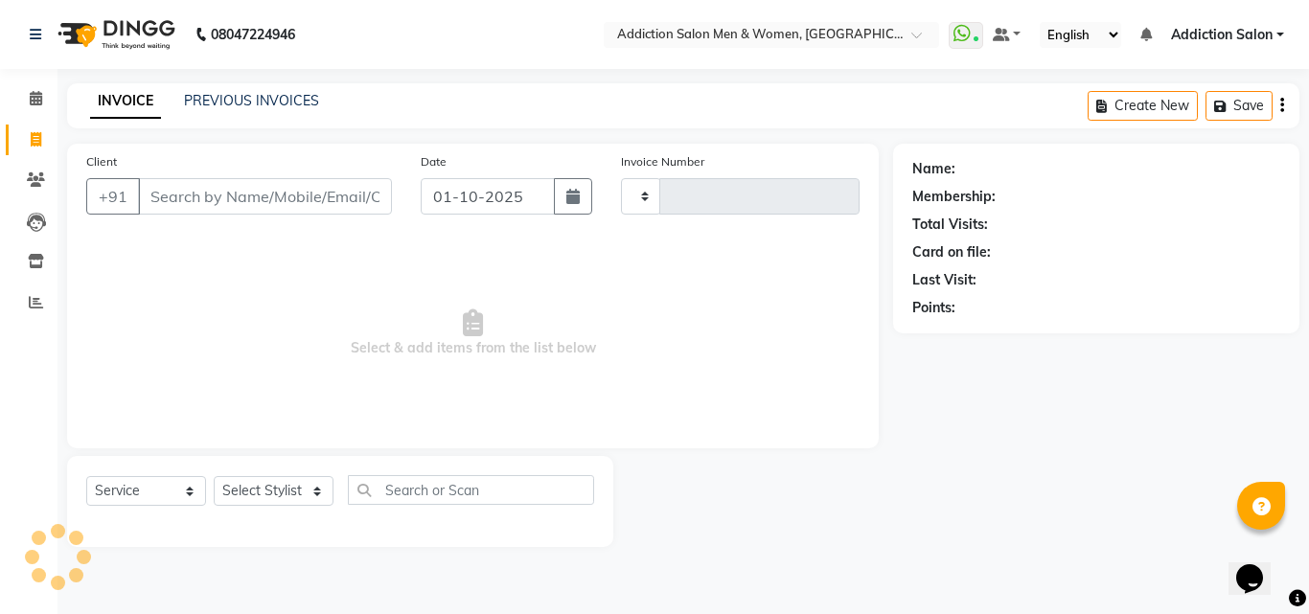
type input "4408"
select select "6595"
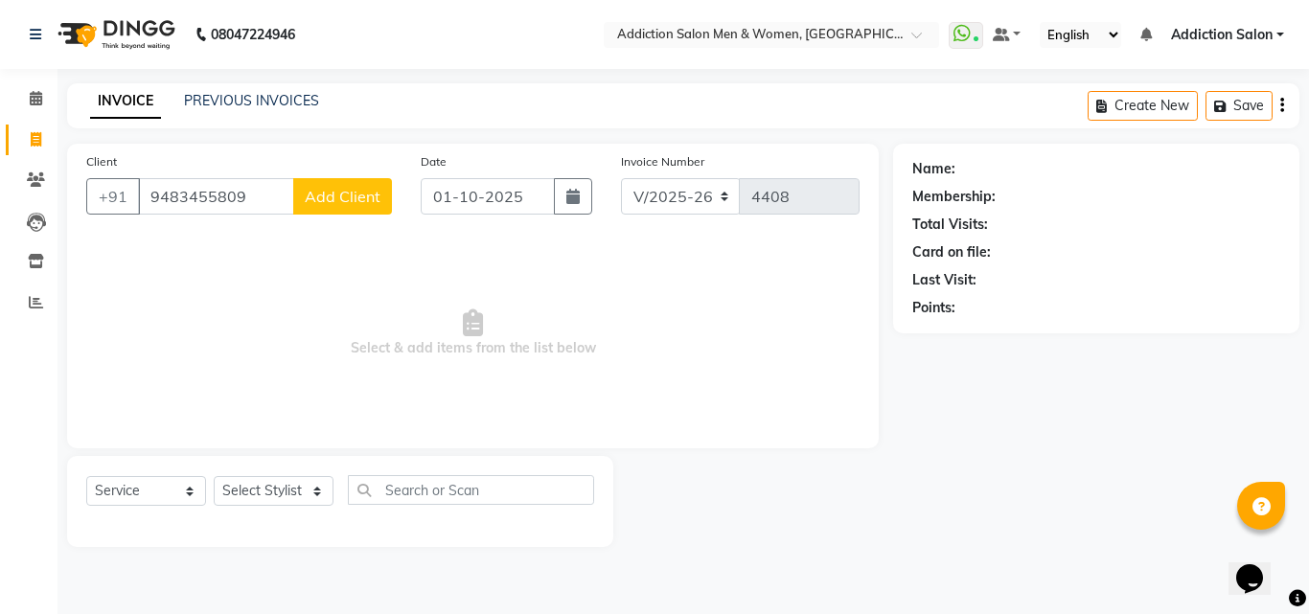
type input "9483455809"
click at [355, 198] on span "Add Client" at bounding box center [343, 196] width 76 height 19
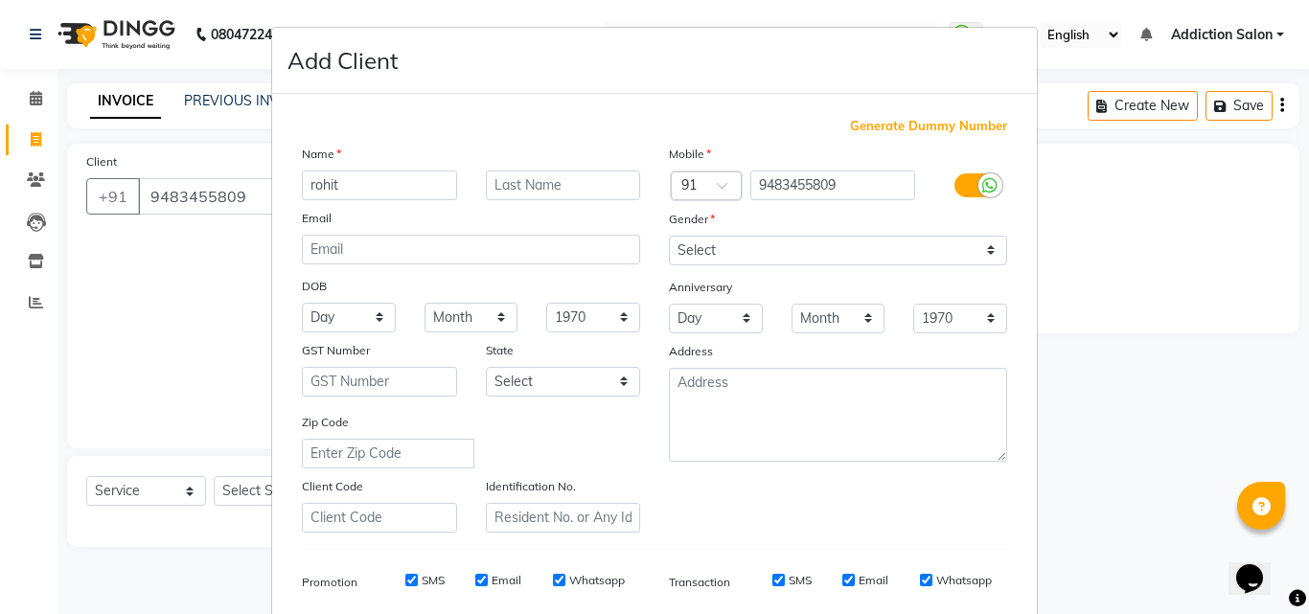
type input "rohit"
drag, startPoint x: 707, startPoint y: 251, endPoint x: 714, endPoint y: 238, distance: 15.0
click at [714, 238] on select "Select [DEMOGRAPHIC_DATA] [DEMOGRAPHIC_DATA] Other Prefer Not To Say" at bounding box center [838, 251] width 338 height 30
select select "[DEMOGRAPHIC_DATA]"
click at [669, 236] on select "Select [DEMOGRAPHIC_DATA] [DEMOGRAPHIC_DATA] Other Prefer Not To Say" at bounding box center [838, 251] width 338 height 30
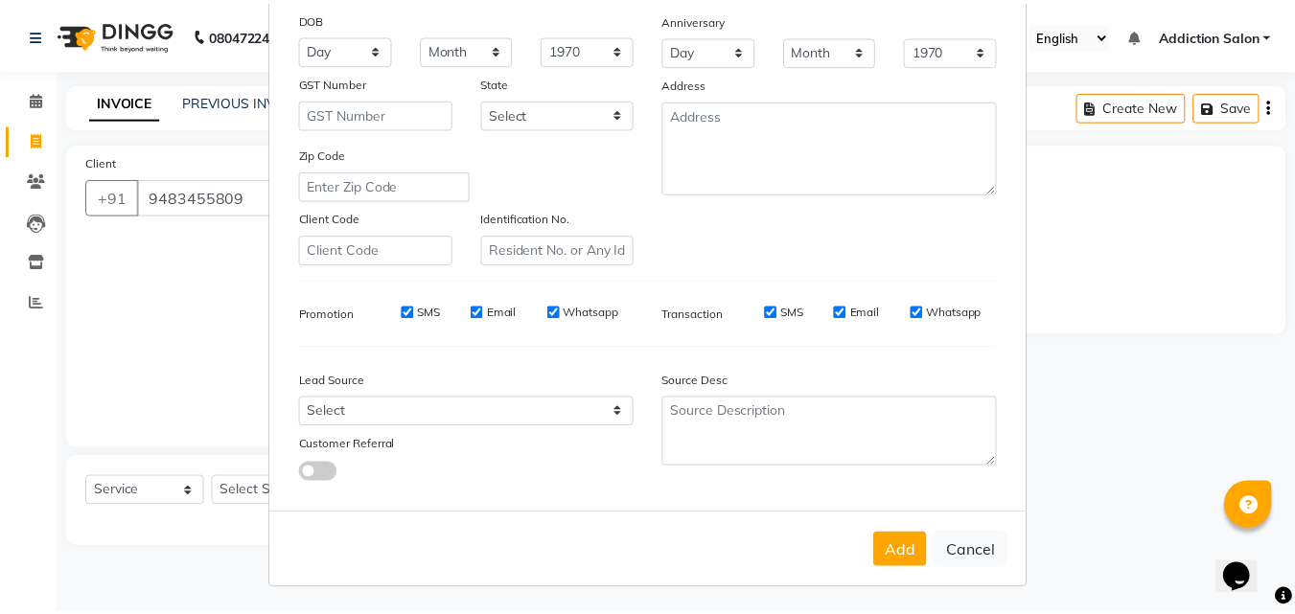
scroll to position [270, 0]
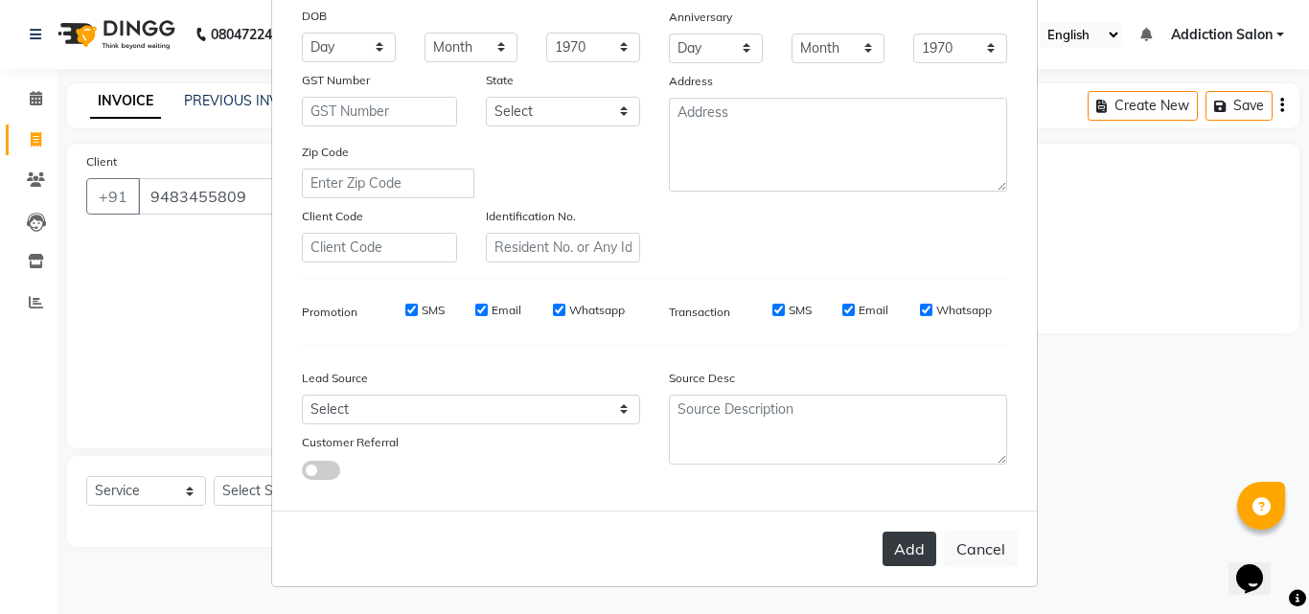
click at [911, 560] on button "Add" at bounding box center [910, 549] width 54 height 35
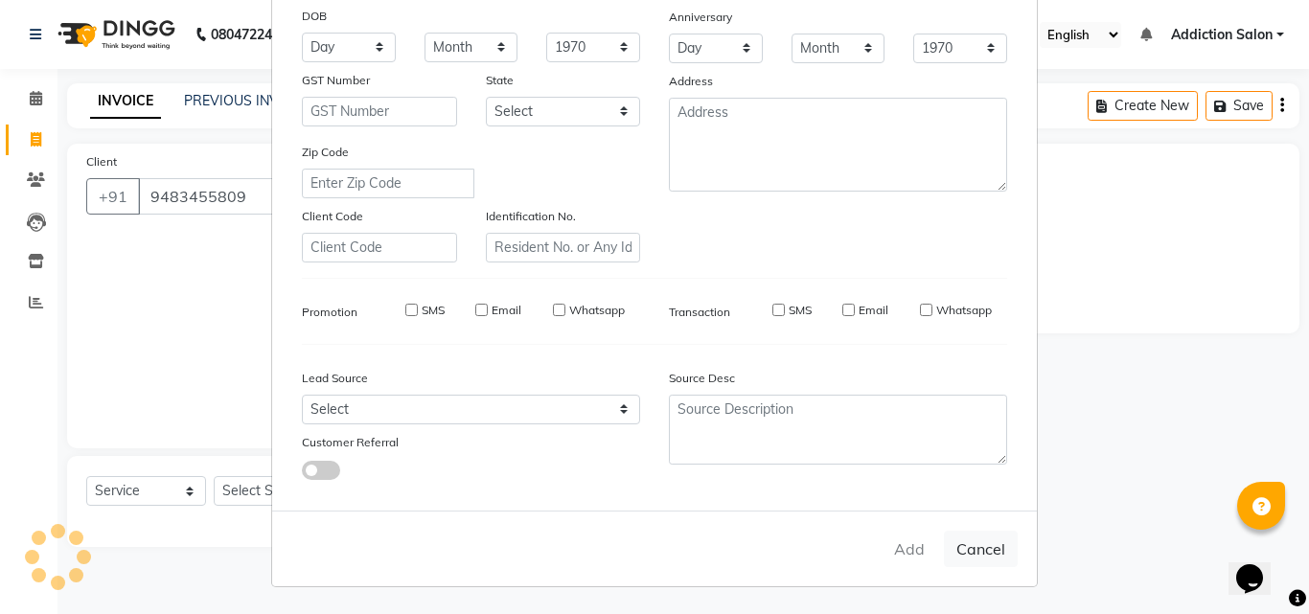
type input "94******09"
select select
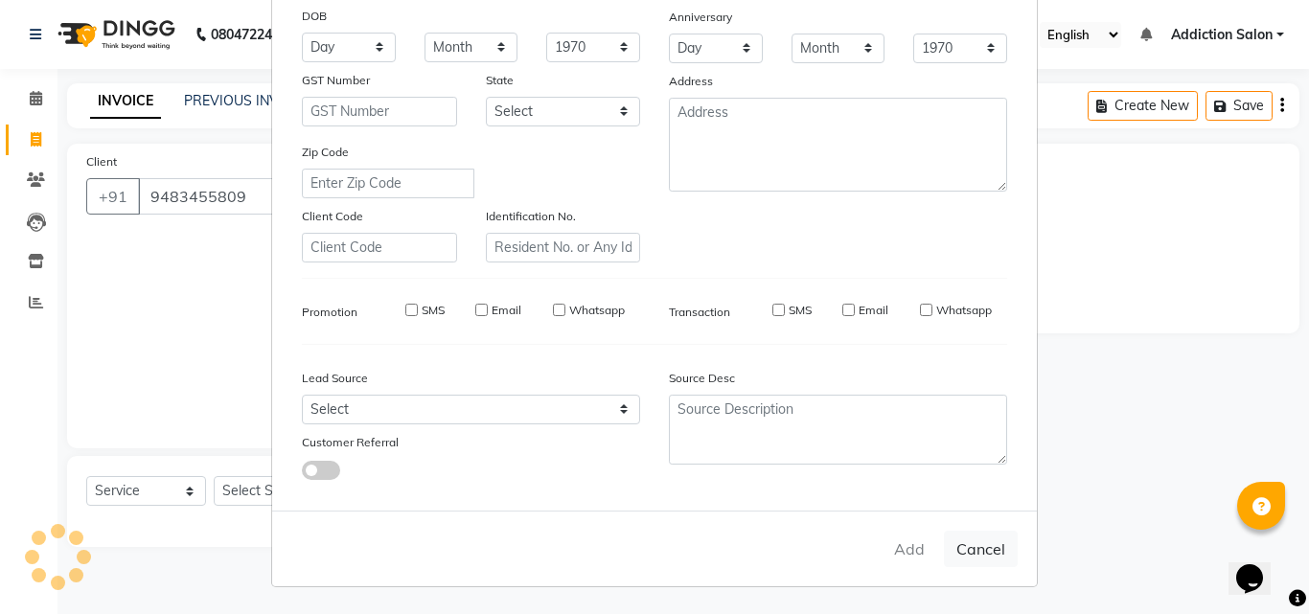
select select
checkbox input "false"
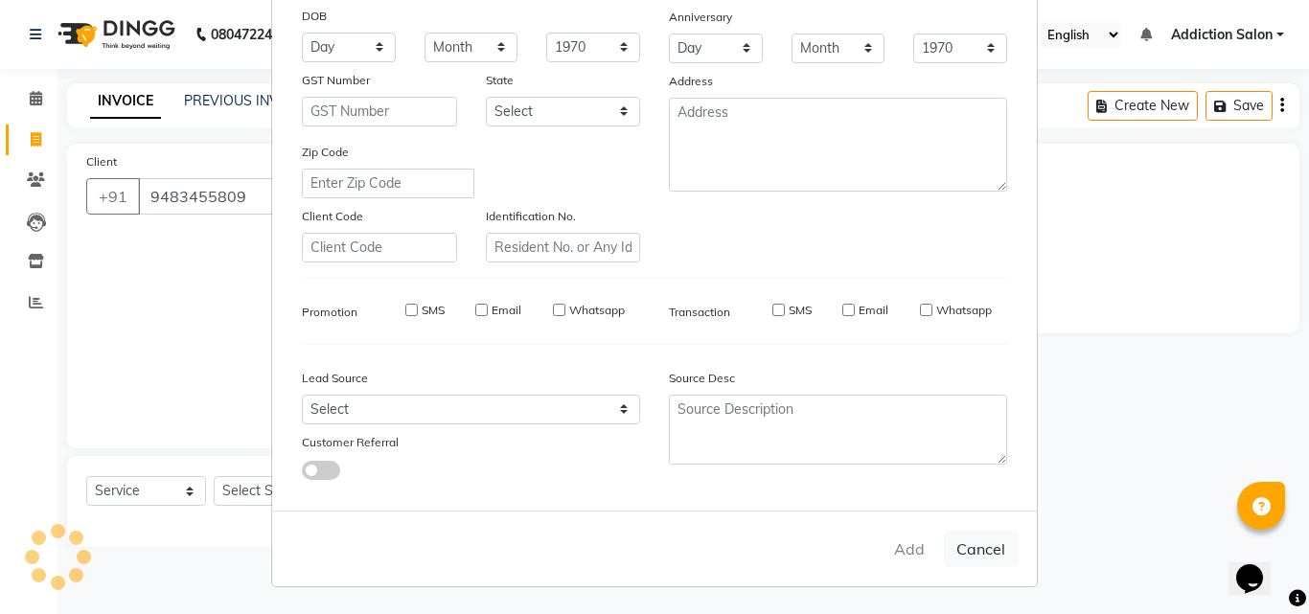
checkbox input "false"
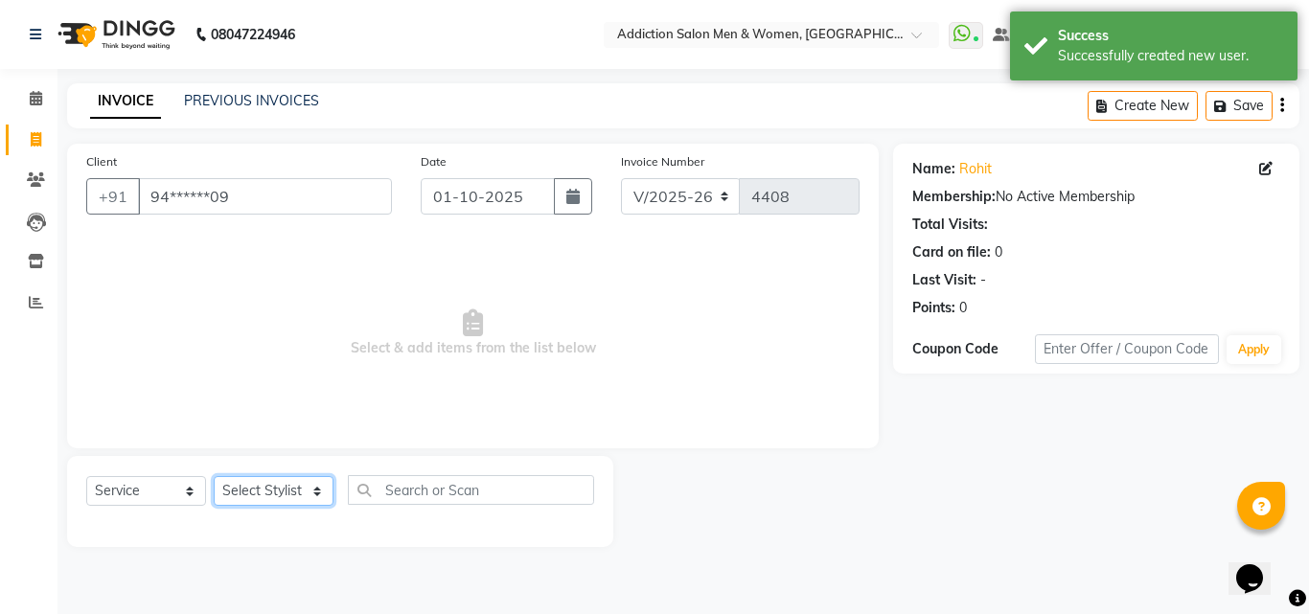
drag, startPoint x: 272, startPoint y: 506, endPoint x: 272, endPoint y: 488, distance: 18.2
click at [272, 503] on select "Select Stylist Addiction Salon ANJALI BANSIKA [PERSON_NAME] [PERSON_NAME] [PERS…" at bounding box center [274, 491] width 120 height 30
select select "86847"
click at [214, 476] on select "Select Stylist Addiction Salon ANJALI BANSIKA [PERSON_NAME] [PERSON_NAME] [PERS…" at bounding box center [274, 491] width 120 height 30
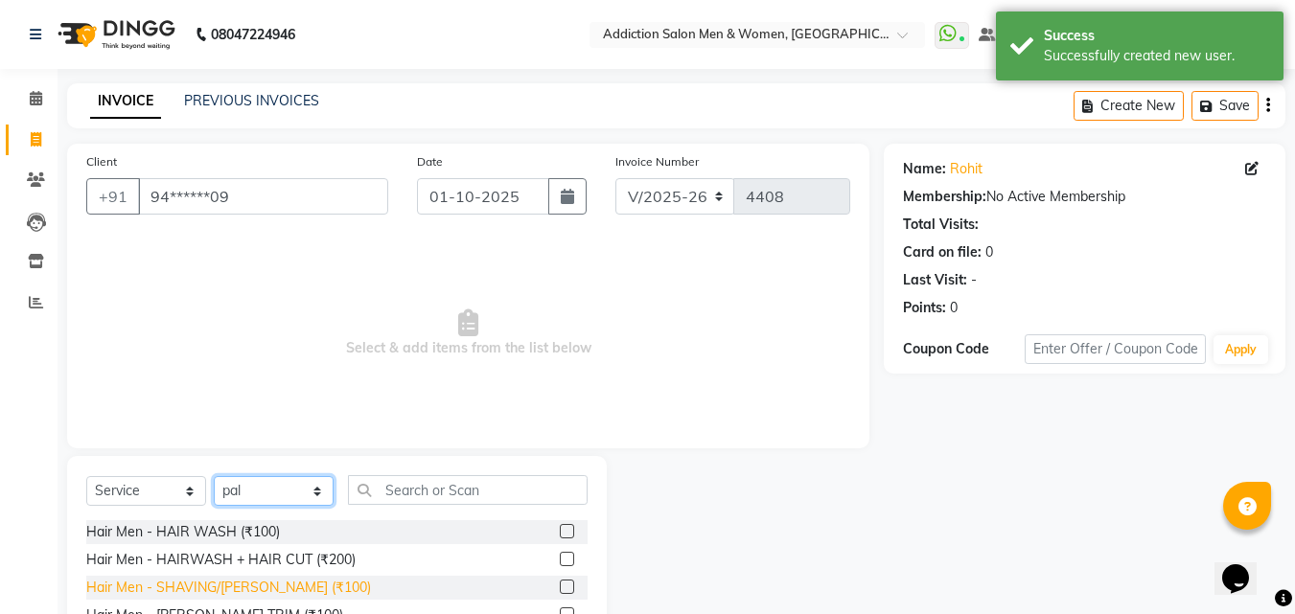
scroll to position [153, 0]
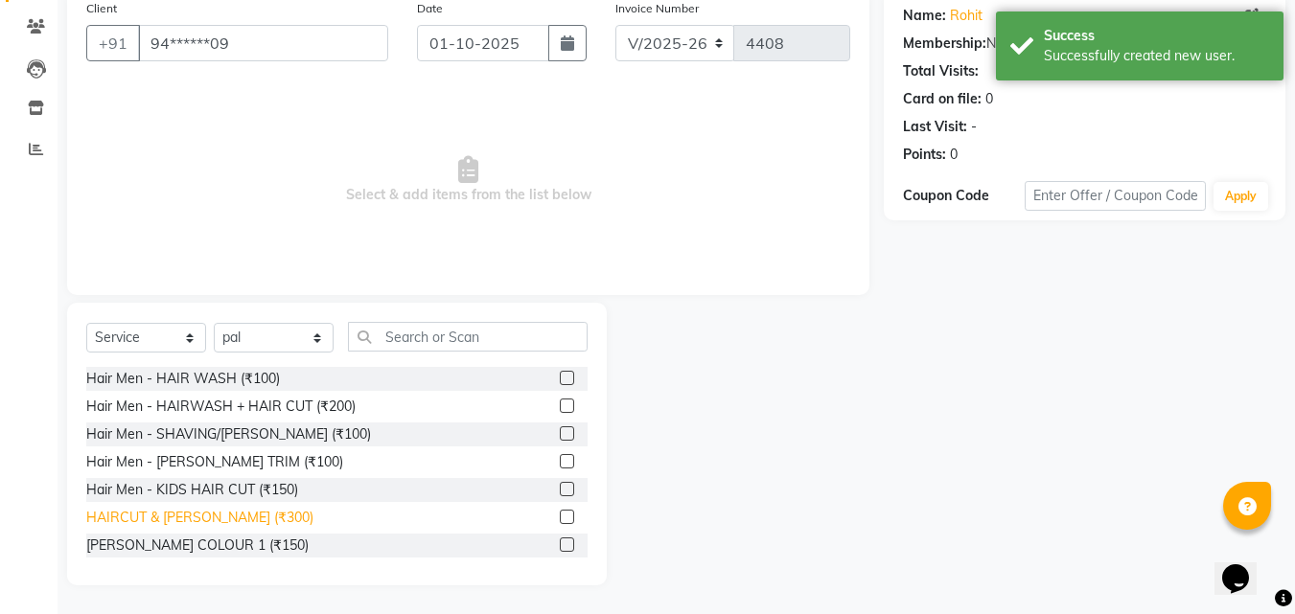
click at [243, 517] on div "HAIRCUT & [PERSON_NAME] (₹300)" at bounding box center [199, 518] width 227 height 20
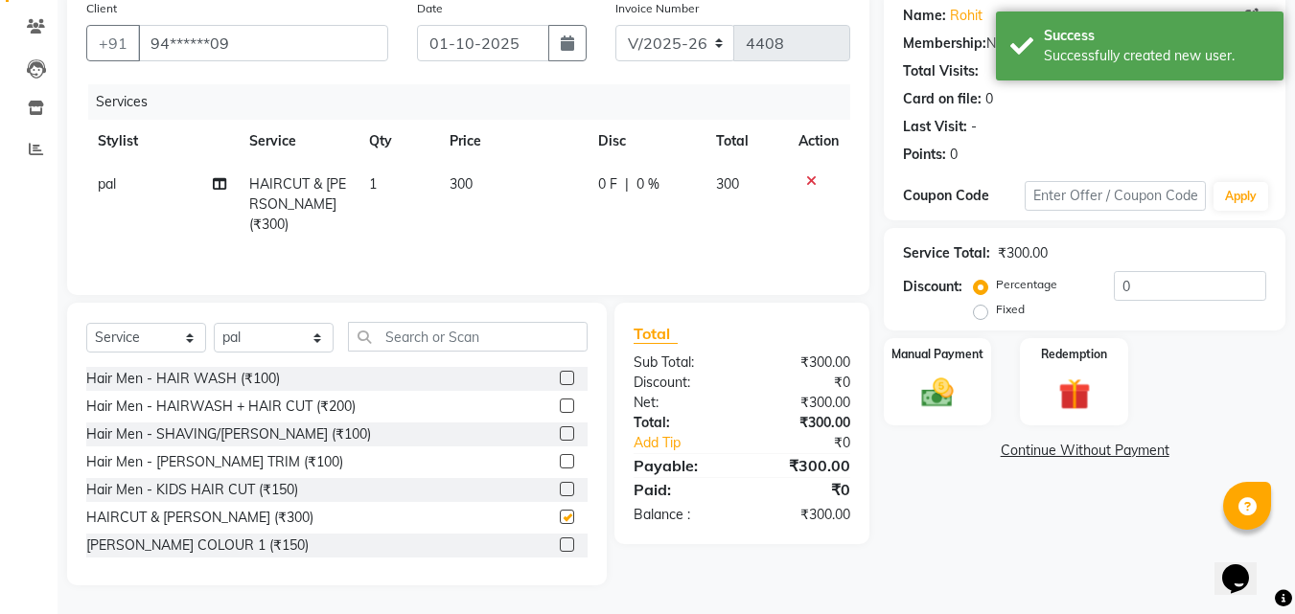
checkbox input "false"
click at [957, 411] on img at bounding box center [938, 393] width 54 height 38
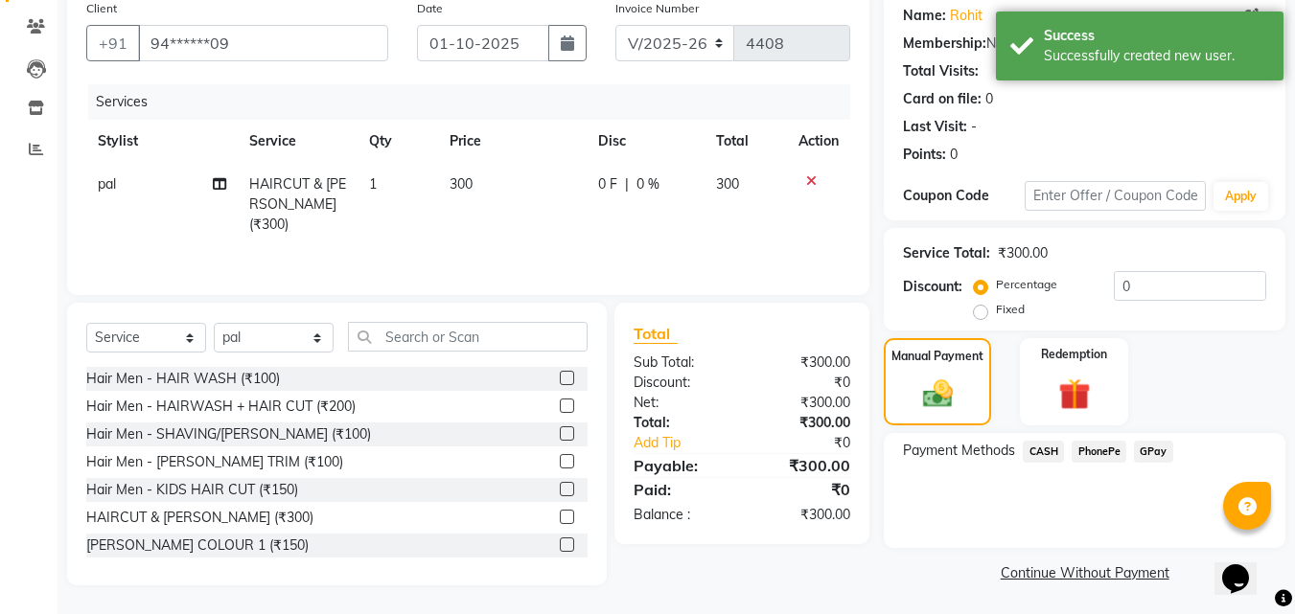
click at [1094, 451] on span "PhonePe" at bounding box center [1099, 452] width 55 height 22
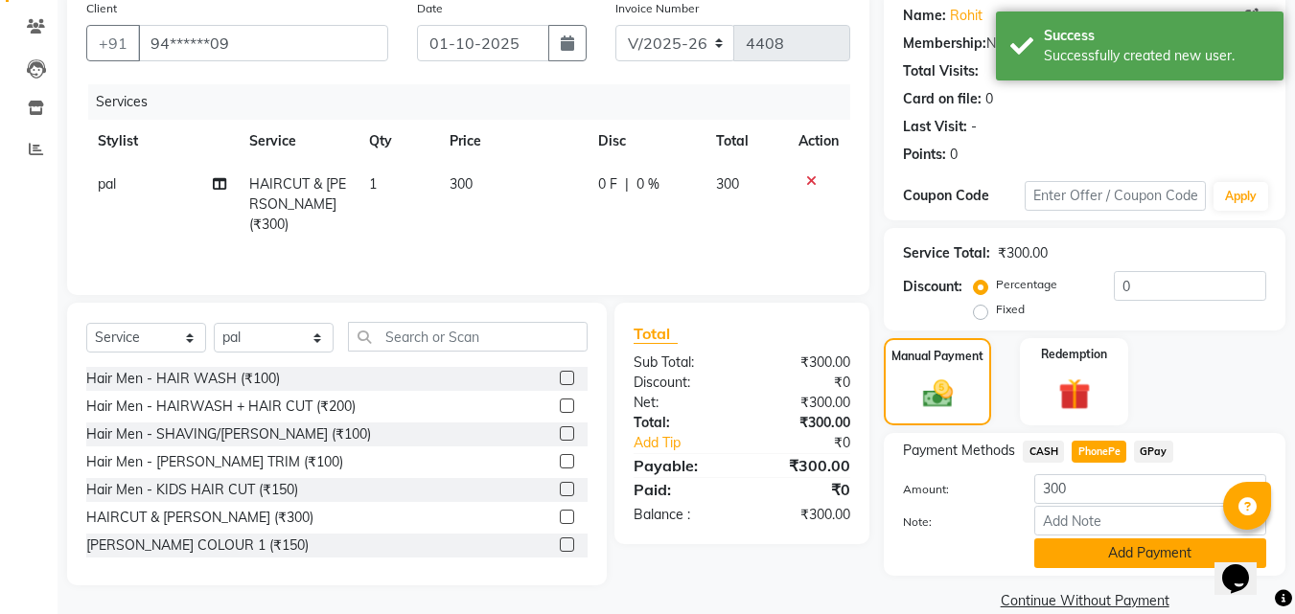
click at [1115, 565] on button "Add Payment" at bounding box center [1150, 554] width 232 height 30
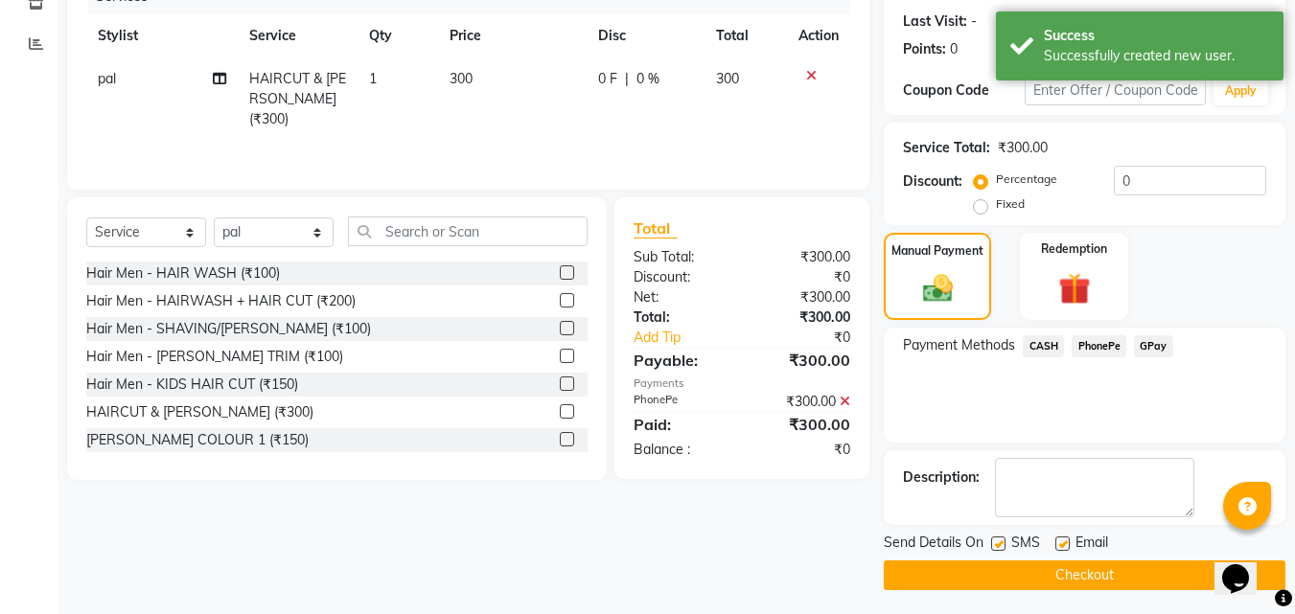
scroll to position [264, 0]
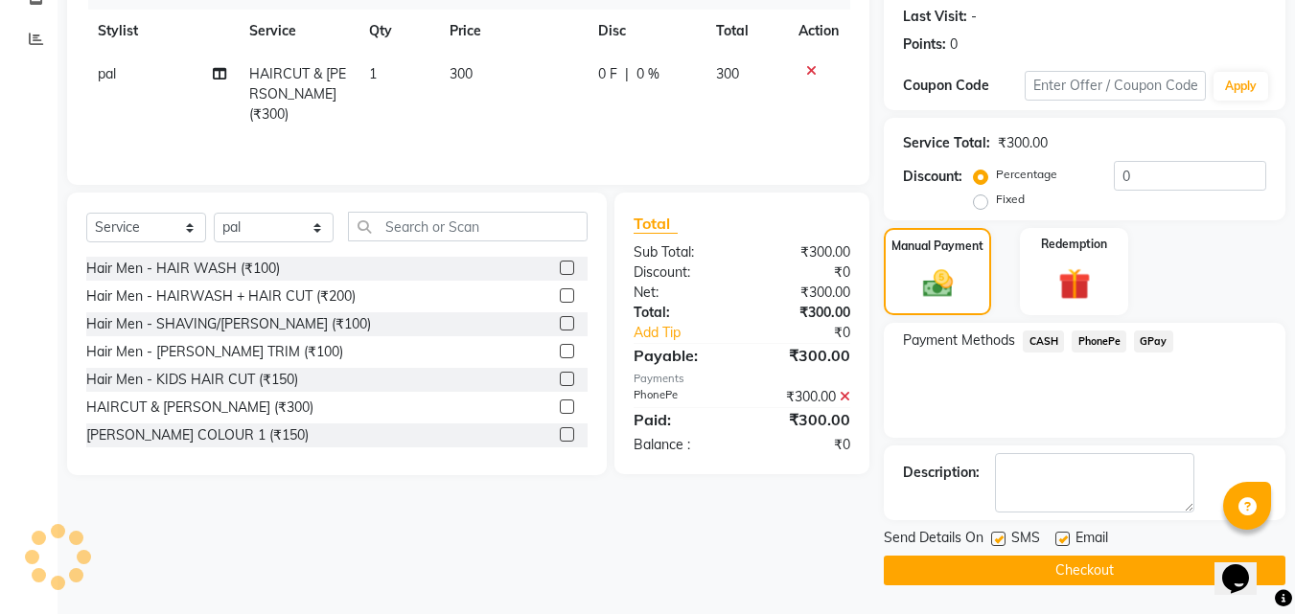
click at [1115, 564] on button "Checkout" at bounding box center [1085, 571] width 402 height 30
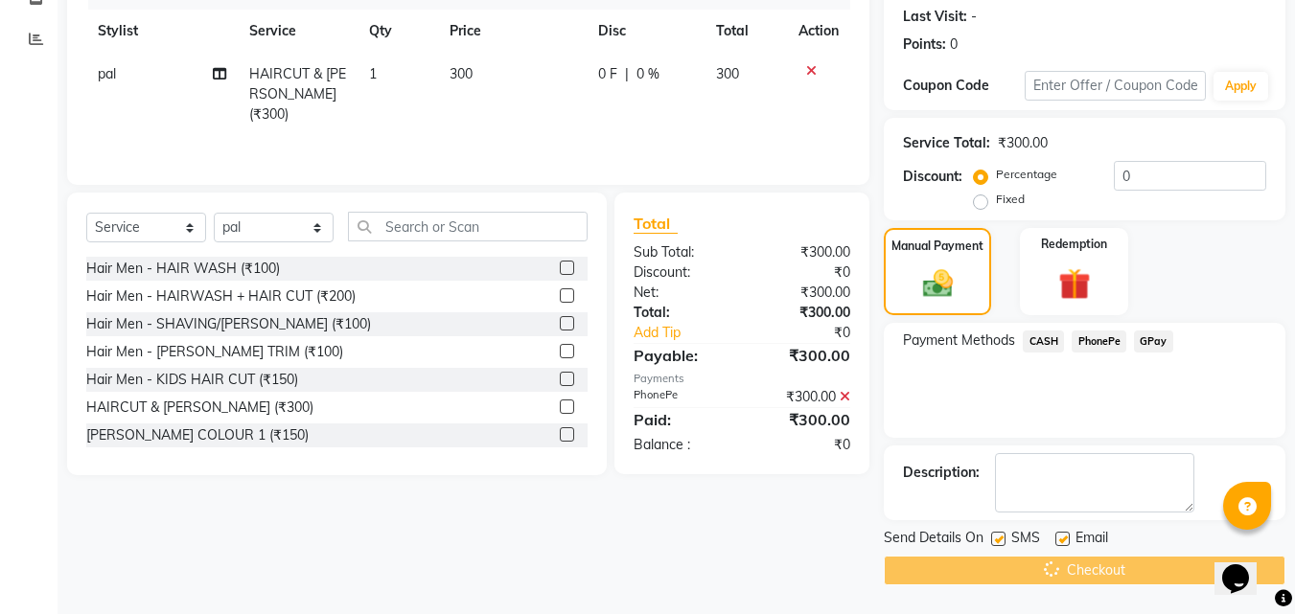
scroll to position [72, 0]
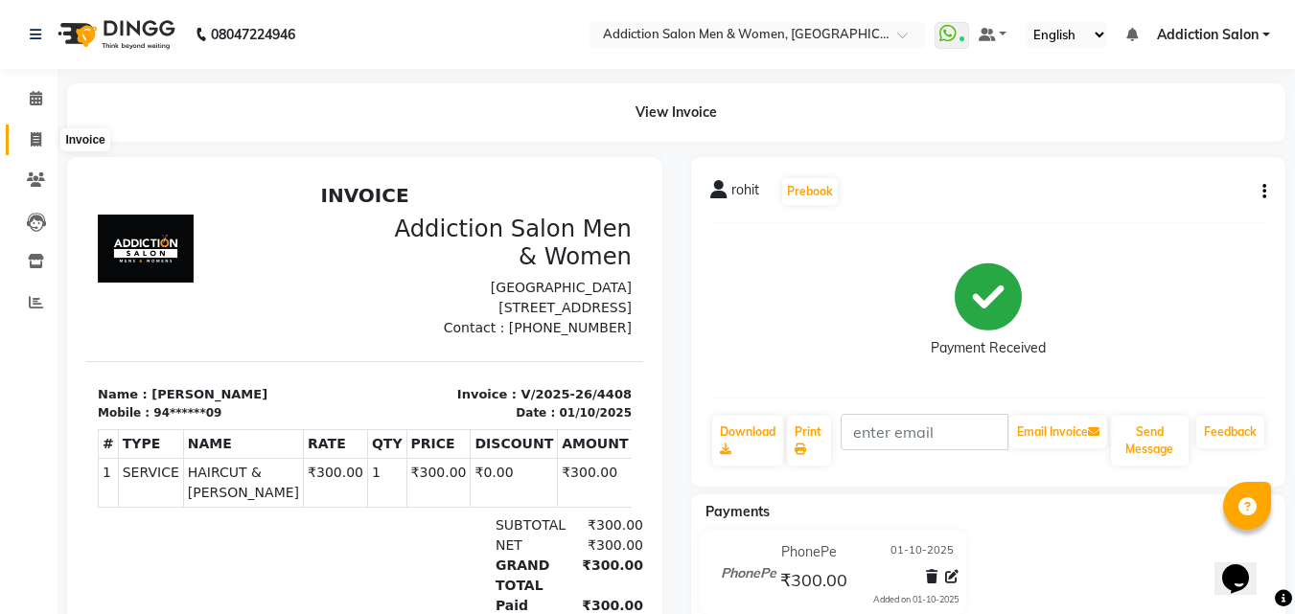
click at [42, 149] on span at bounding box center [36, 140] width 34 height 22
select select "service"
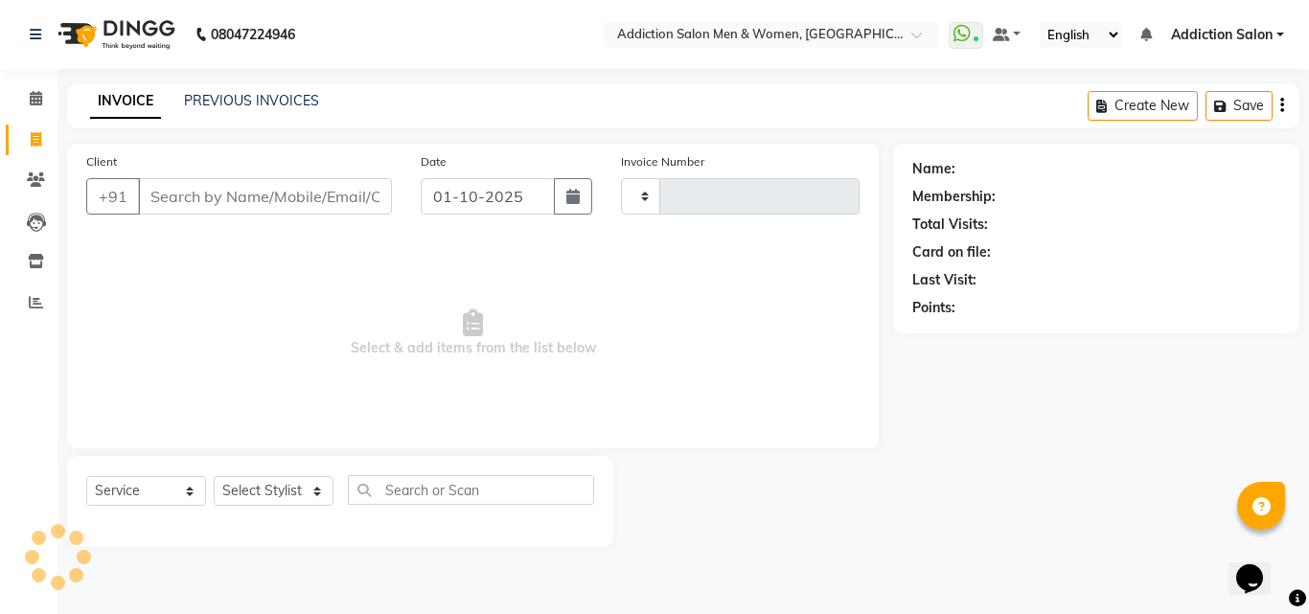
type input "4409"
select select "6595"
click at [260, 352] on span "Select & add items from the list below" at bounding box center [473, 334] width 774 height 192
drag, startPoint x: 820, startPoint y: 394, endPoint x: 808, endPoint y: 394, distance: 11.5
click at [815, 394] on span "Select & add items from the list below" at bounding box center [473, 334] width 774 height 192
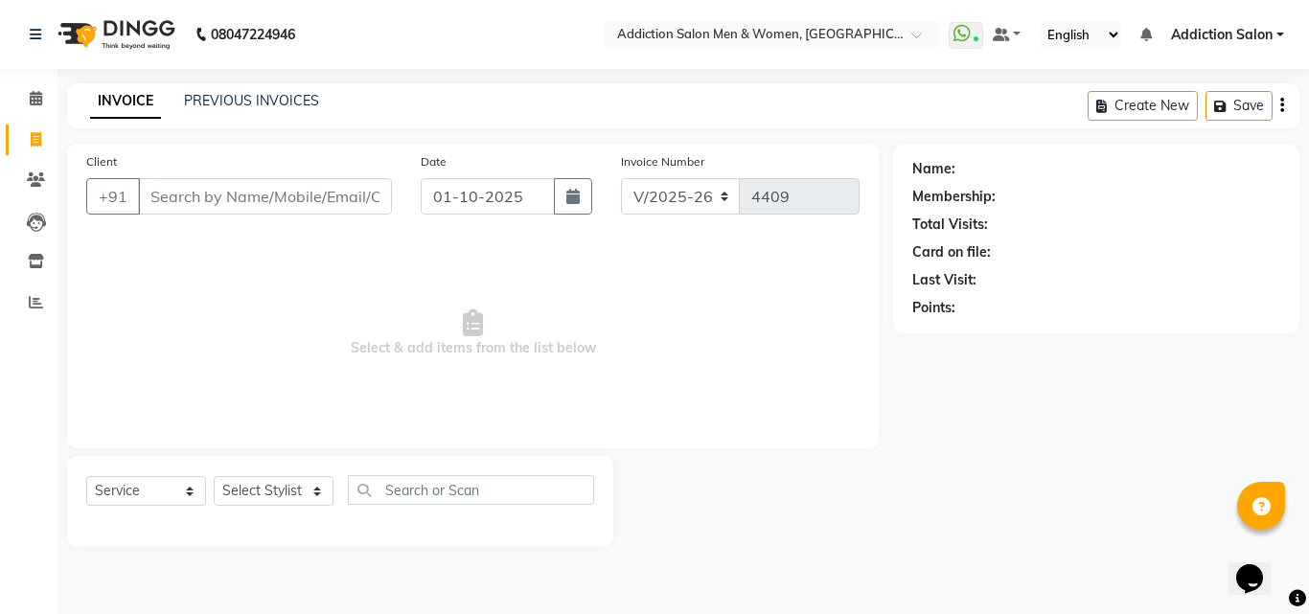
click at [1096, 444] on div "Name: Membership: Total Visits: Card on file: Last Visit: Points:" at bounding box center [1103, 346] width 421 height 404
click at [216, 96] on link "PREVIOUS INVOICES" at bounding box center [251, 100] width 135 height 17
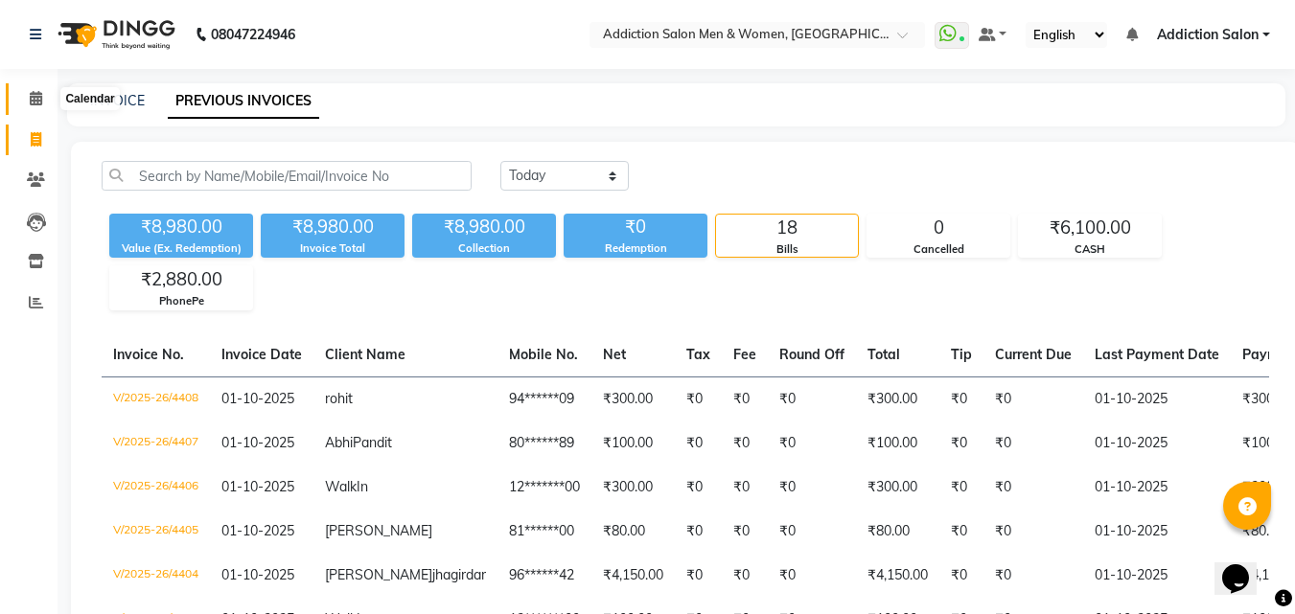
click at [31, 108] on span at bounding box center [36, 99] width 34 height 22
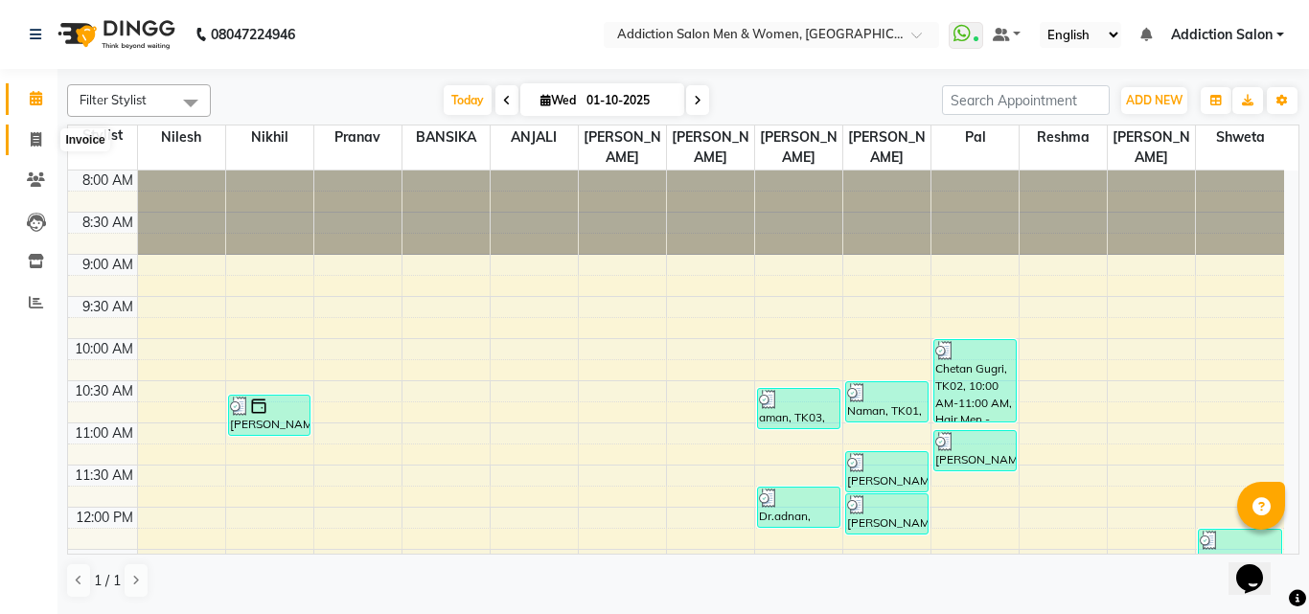
click at [38, 143] on icon at bounding box center [36, 139] width 11 height 14
select select "service"
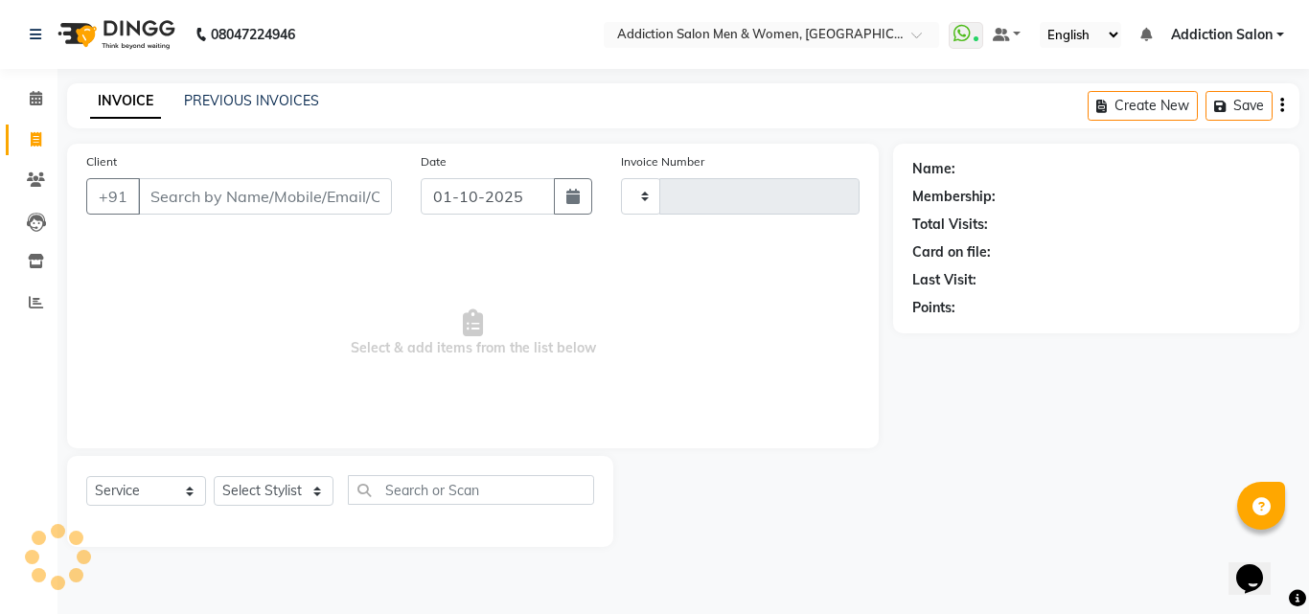
type input "4409"
select select "6595"
click at [229, 105] on link "PREVIOUS INVOICES" at bounding box center [251, 100] width 135 height 17
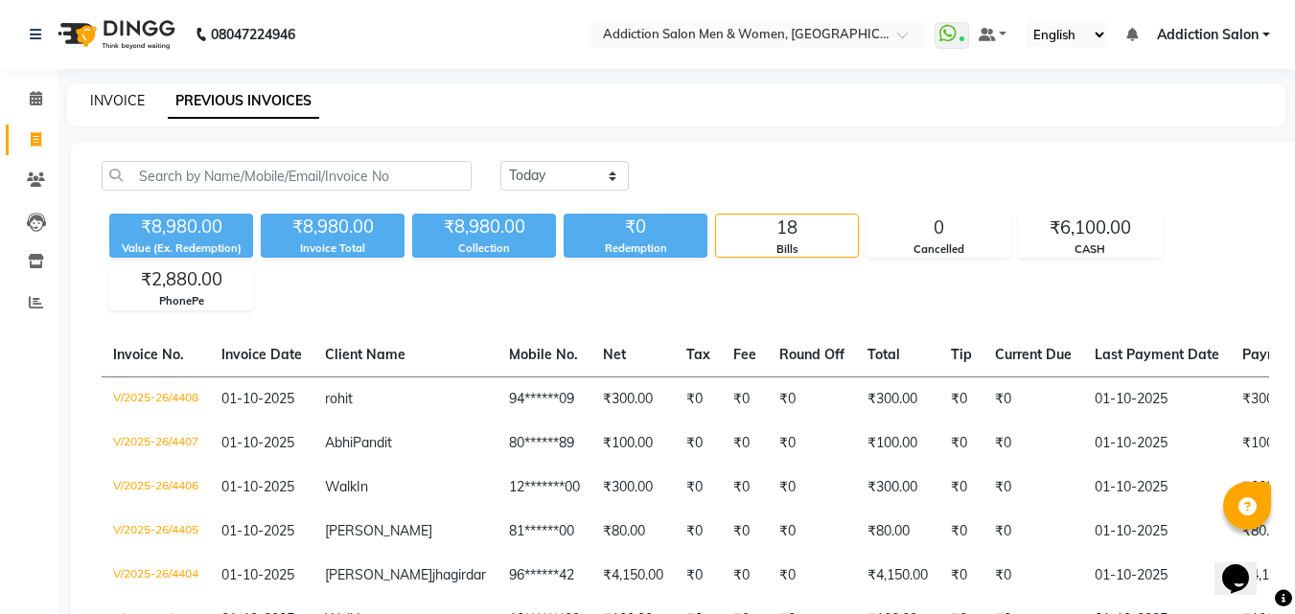
click at [141, 103] on link "INVOICE" at bounding box center [117, 100] width 55 height 17
select select "service"
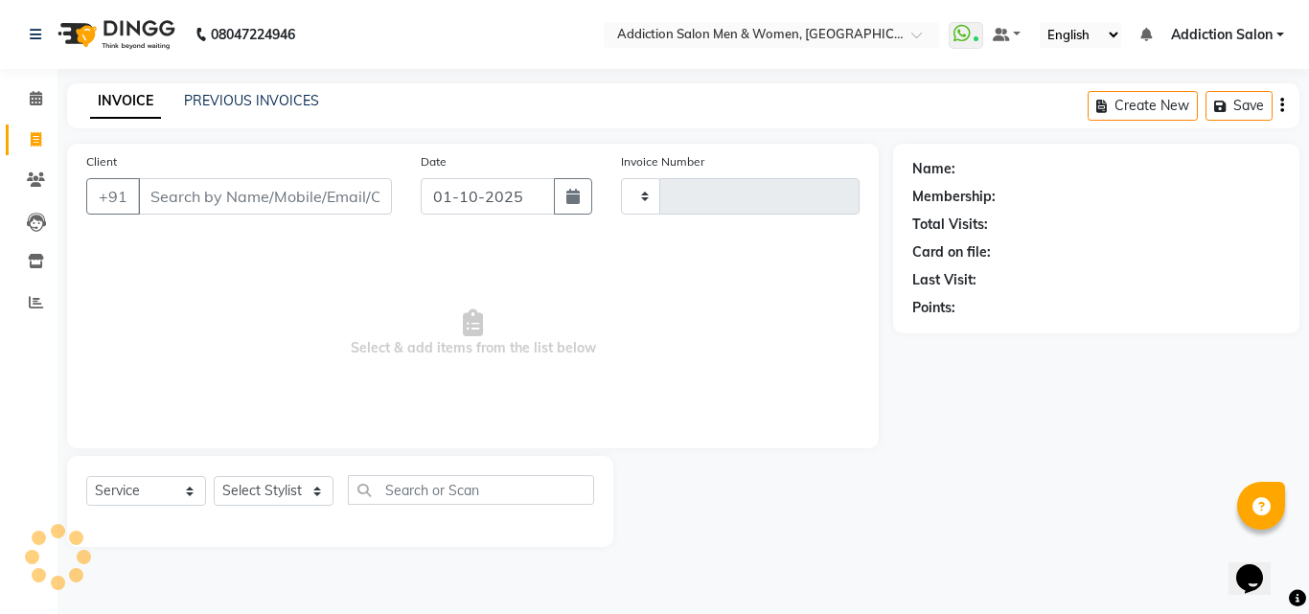
type input "4409"
select select "6595"
click at [22, 103] on span at bounding box center [36, 99] width 34 height 22
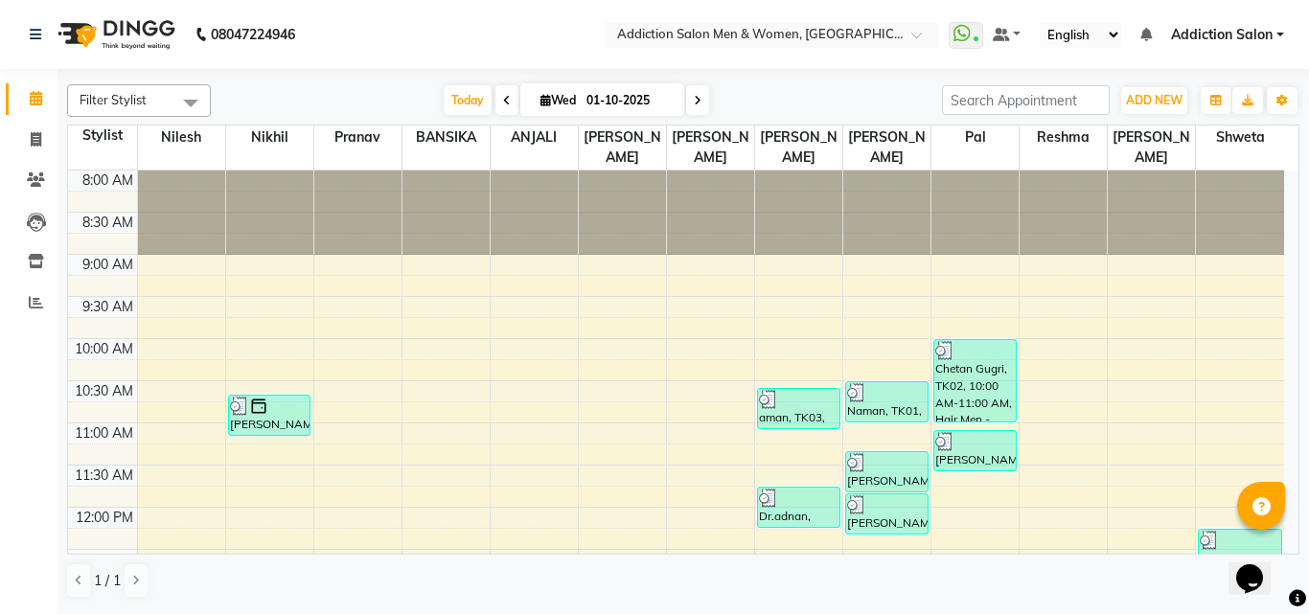
click at [0, 105] on li "Calendar" at bounding box center [29, 99] width 58 height 41
click at [54, 104] on body "08047224946 Select Location × Addiction Salon Men & Women, Blde Road WhatsApp S…" at bounding box center [654, 307] width 1309 height 614
click at [55, 104] on li "Calendar" at bounding box center [29, 99] width 58 height 41
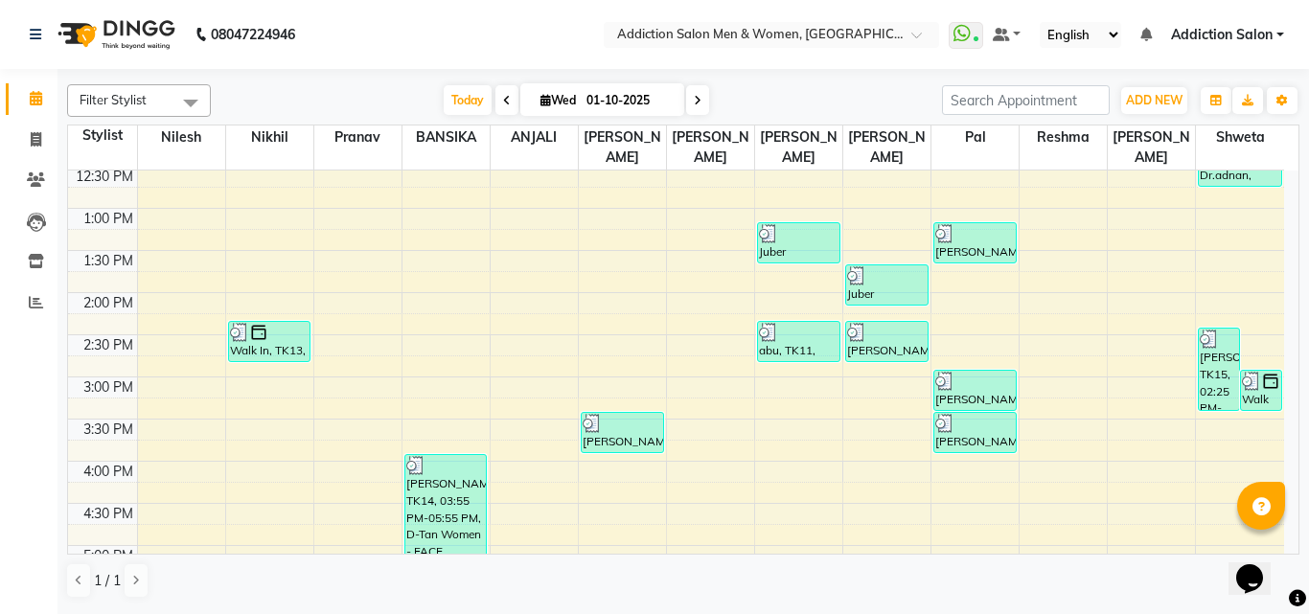
scroll to position [712, 0]
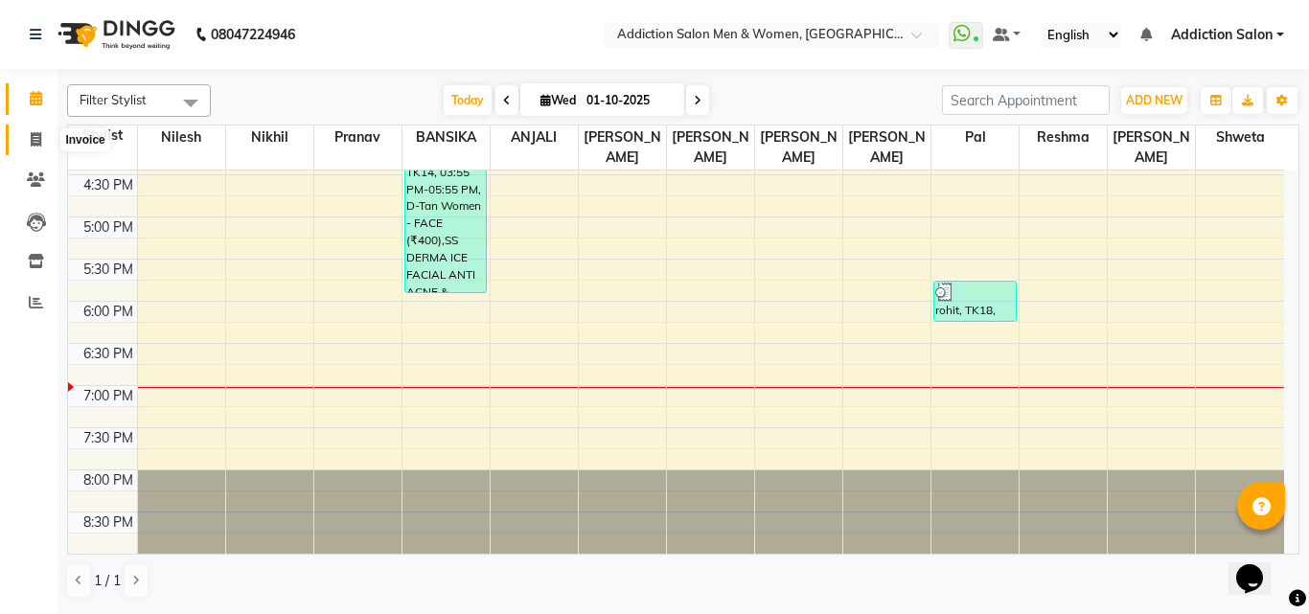
click at [32, 147] on span at bounding box center [36, 140] width 34 height 22
select select "service"
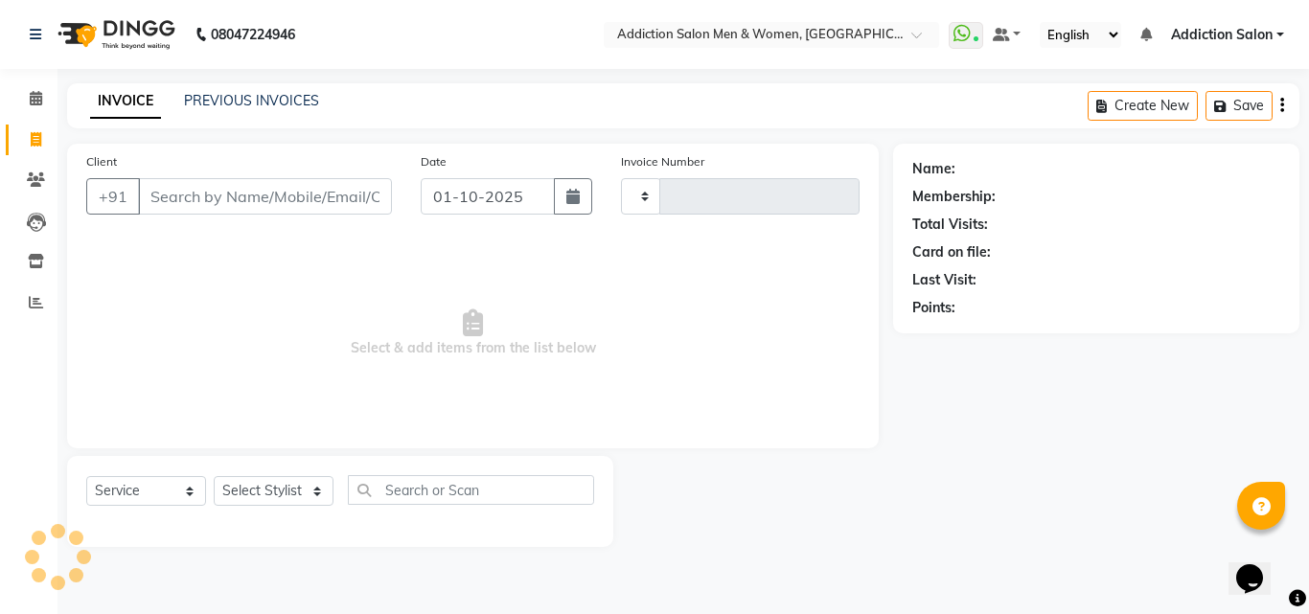
type input "4409"
select select "6595"
click at [214, 97] on link "PREVIOUS INVOICES" at bounding box center [251, 100] width 135 height 17
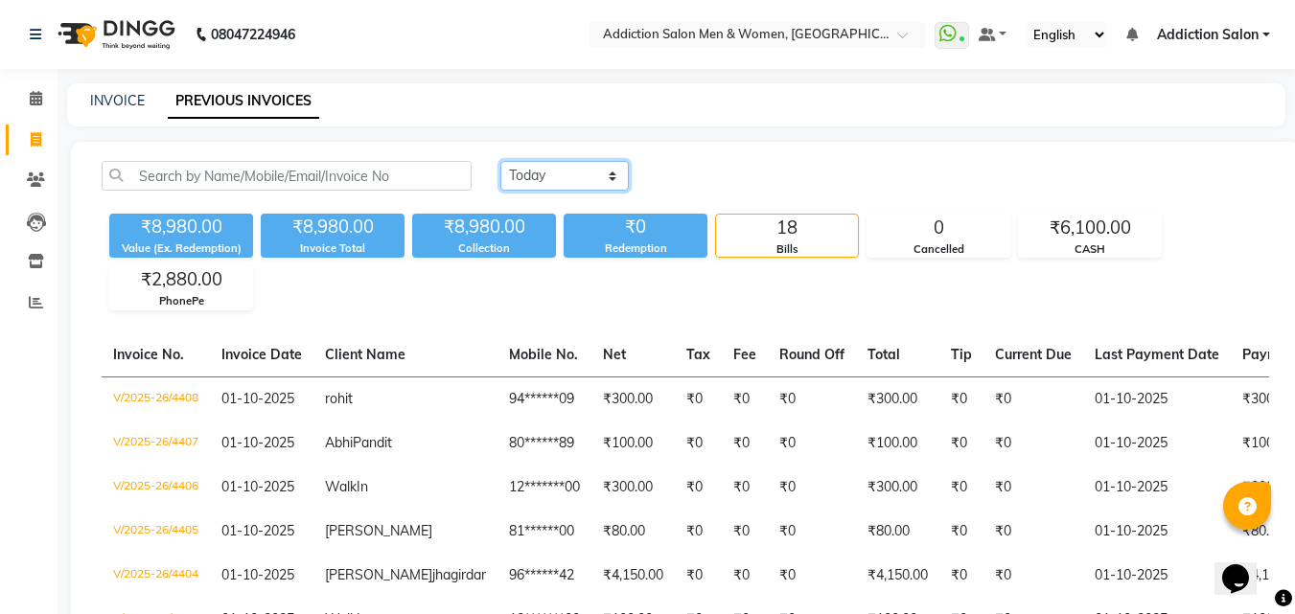
click at [523, 169] on select "[DATE] [DATE] Custom Range" at bounding box center [564, 176] width 128 height 30
click at [500, 161] on select "[DATE] [DATE] Custom Range" at bounding box center [564, 176] width 128 height 30
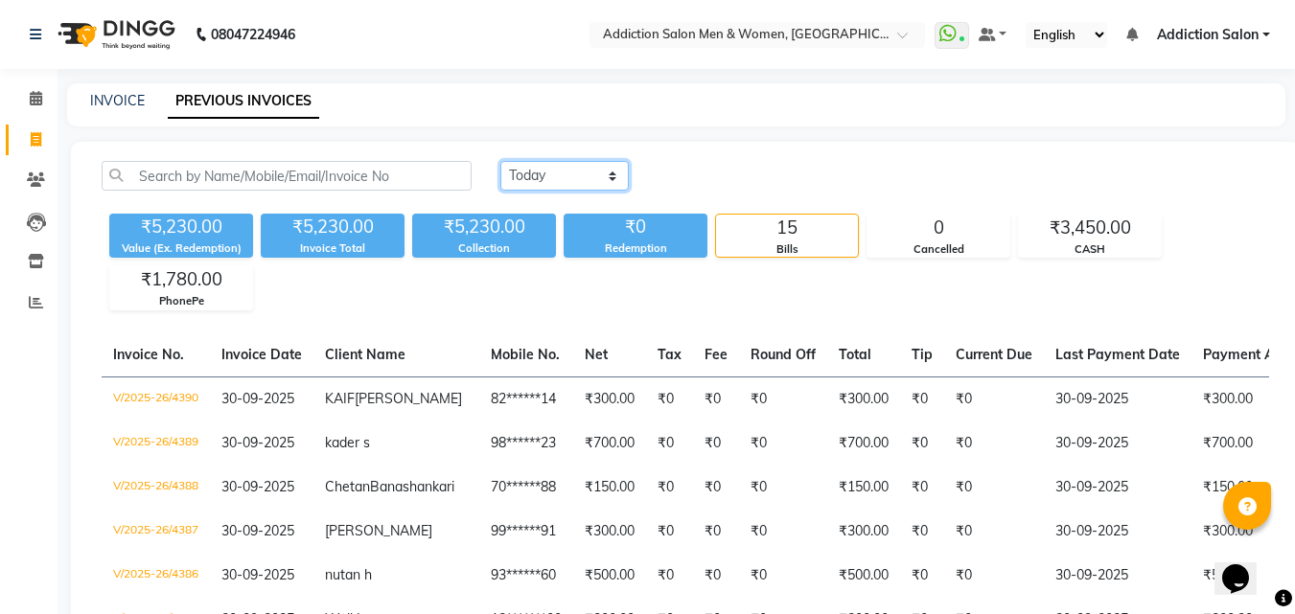
click at [523, 173] on select "[DATE] [DATE] Custom Range" at bounding box center [564, 176] width 128 height 30
select select "[DATE]"
click at [500, 161] on select "[DATE] [DATE] Custom Range" at bounding box center [564, 176] width 128 height 30
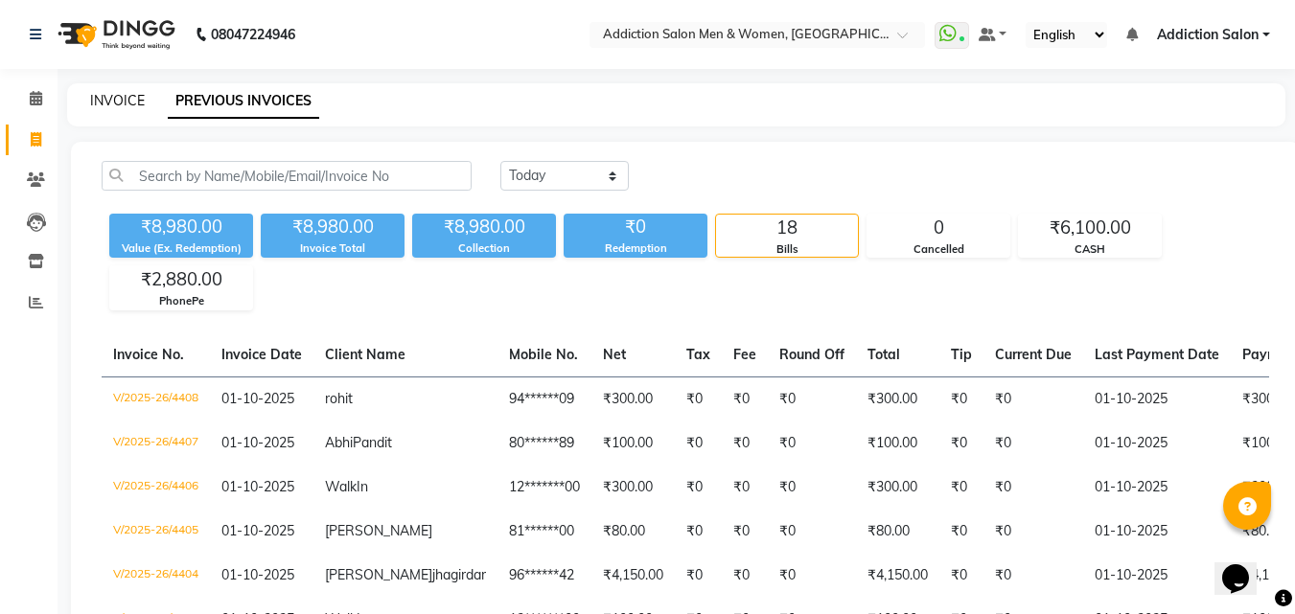
click at [118, 100] on link "INVOICE" at bounding box center [117, 100] width 55 height 17
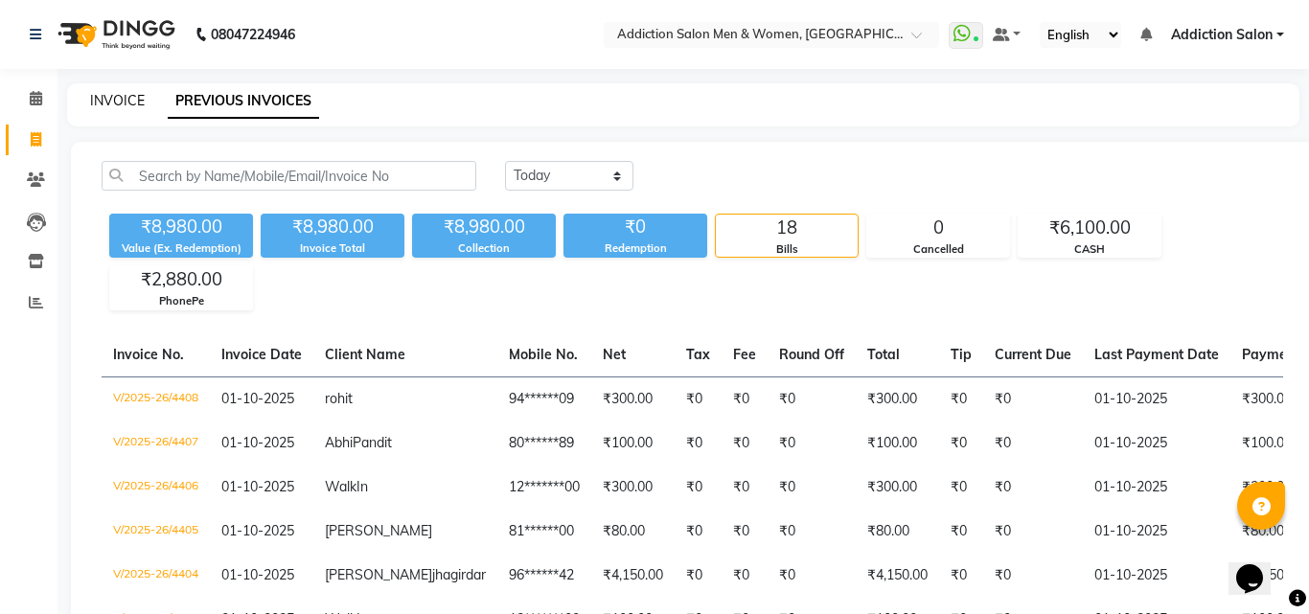
select select "6595"
select select "service"
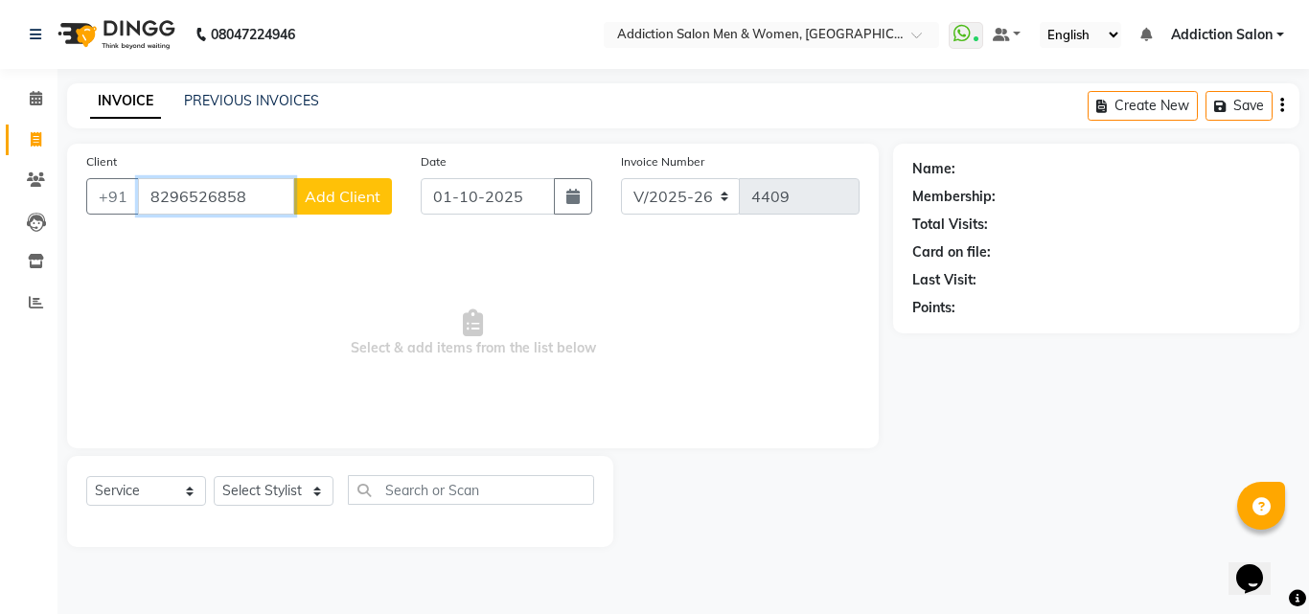
type input "8296526858"
click at [316, 202] on span "Add Client" at bounding box center [343, 196] width 76 height 19
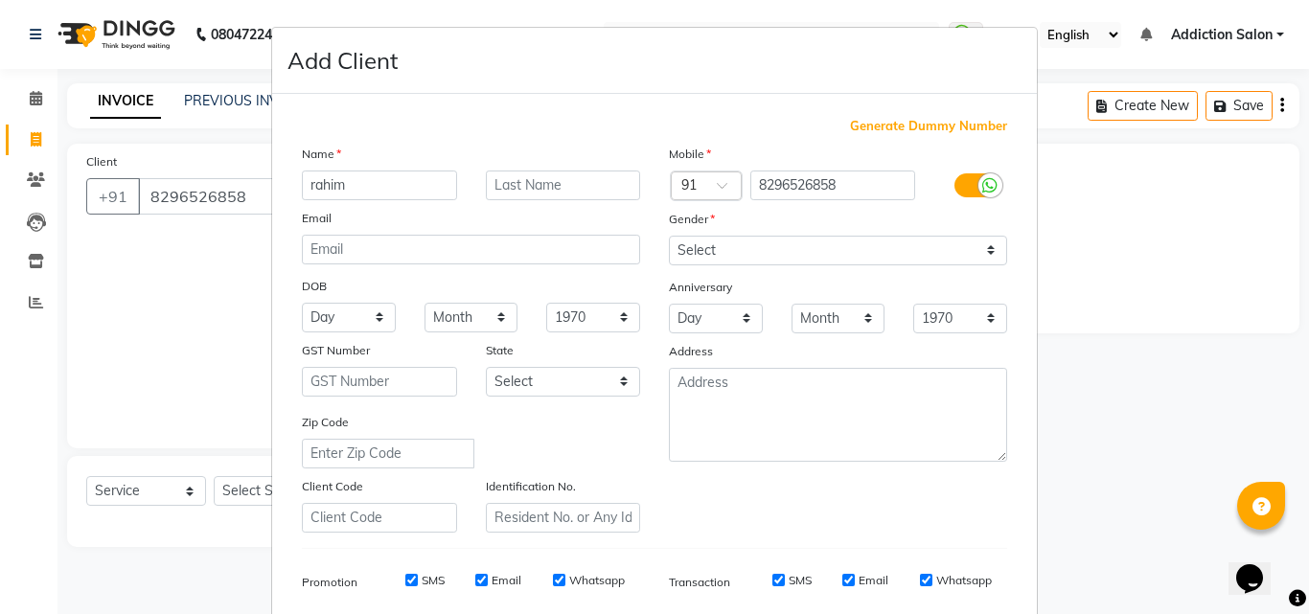
type input "rahim"
click at [727, 251] on select "Select [DEMOGRAPHIC_DATA] [DEMOGRAPHIC_DATA] Other Prefer Not To Say" at bounding box center [838, 251] width 338 height 30
select select "[DEMOGRAPHIC_DATA]"
click at [669, 236] on select "Select [DEMOGRAPHIC_DATA] [DEMOGRAPHIC_DATA] Other Prefer Not To Say" at bounding box center [838, 251] width 338 height 30
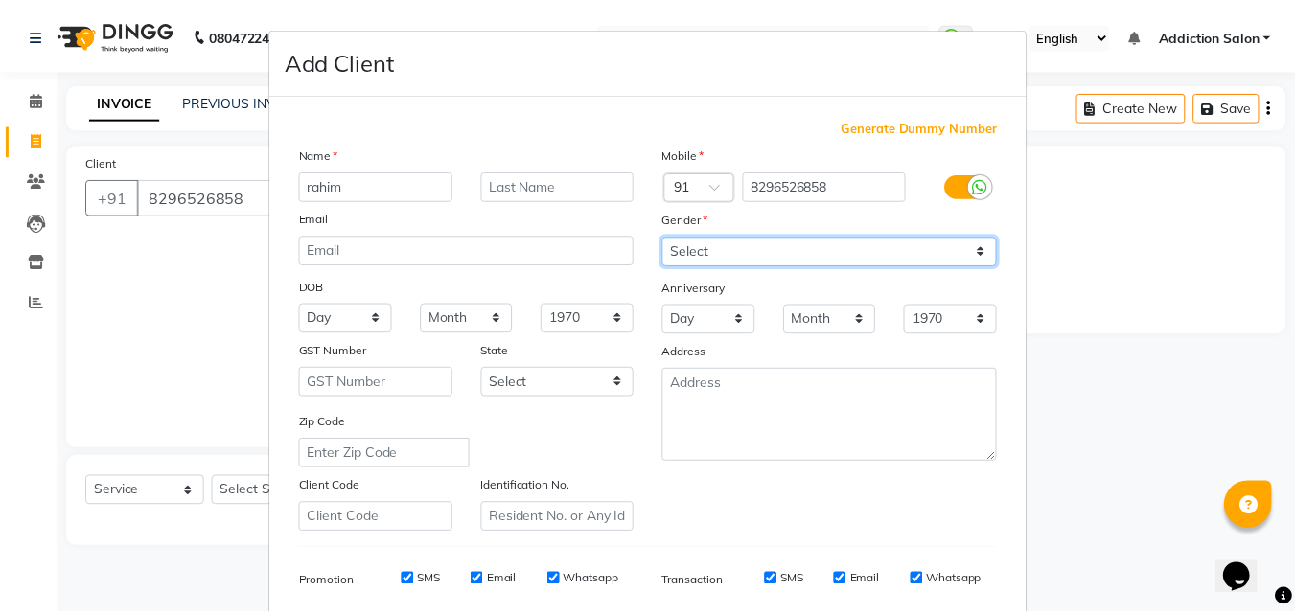
scroll to position [270, 0]
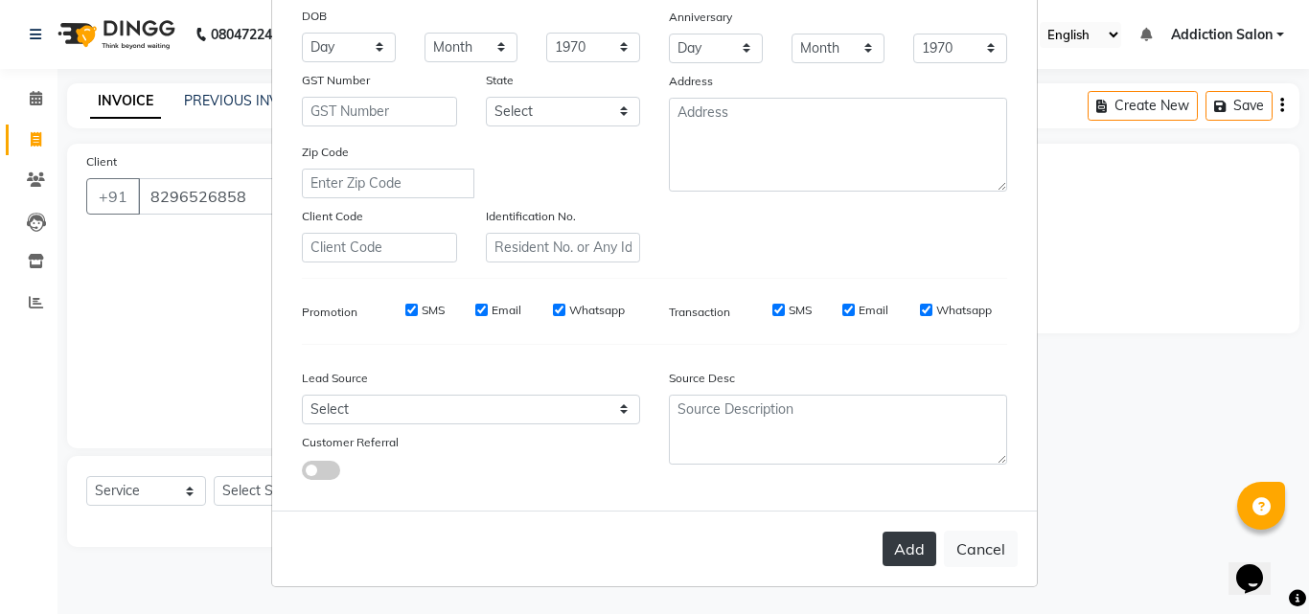
click at [904, 545] on button "Add" at bounding box center [910, 549] width 54 height 35
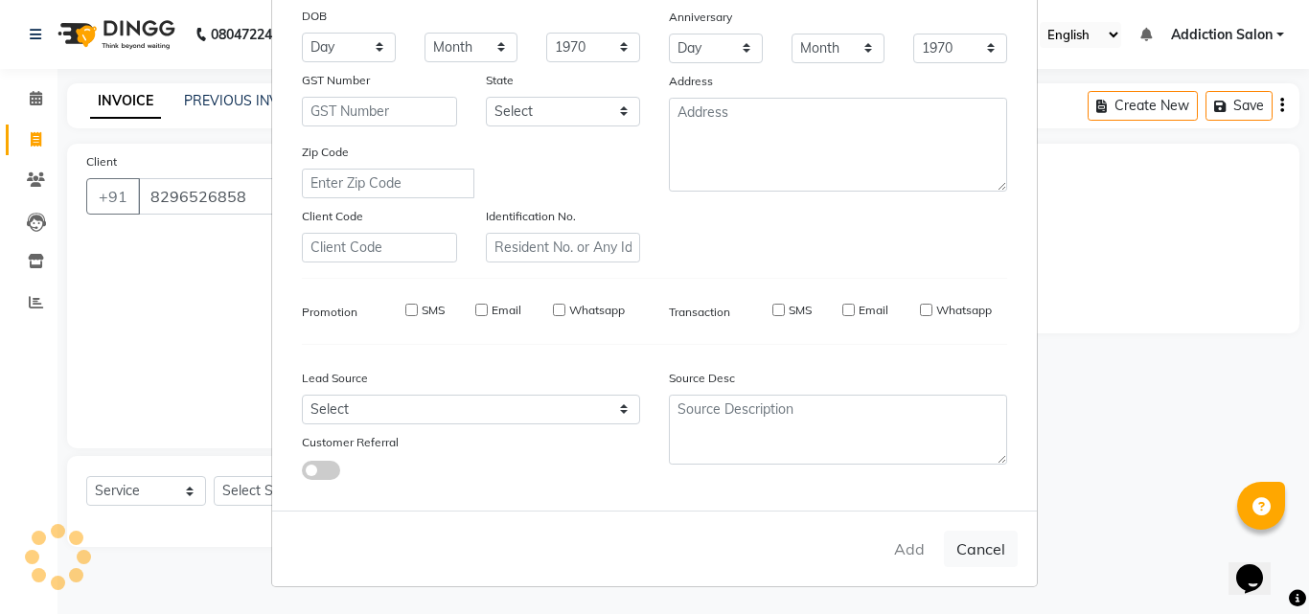
type input "82******58"
select select
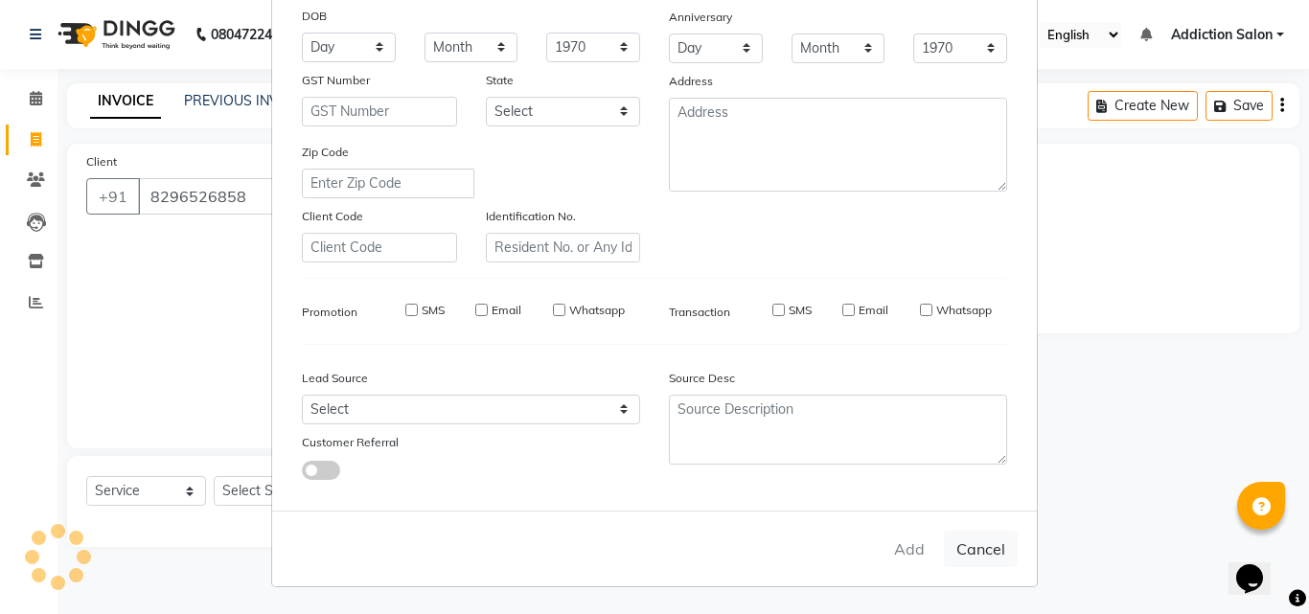
select select
checkbox input "false"
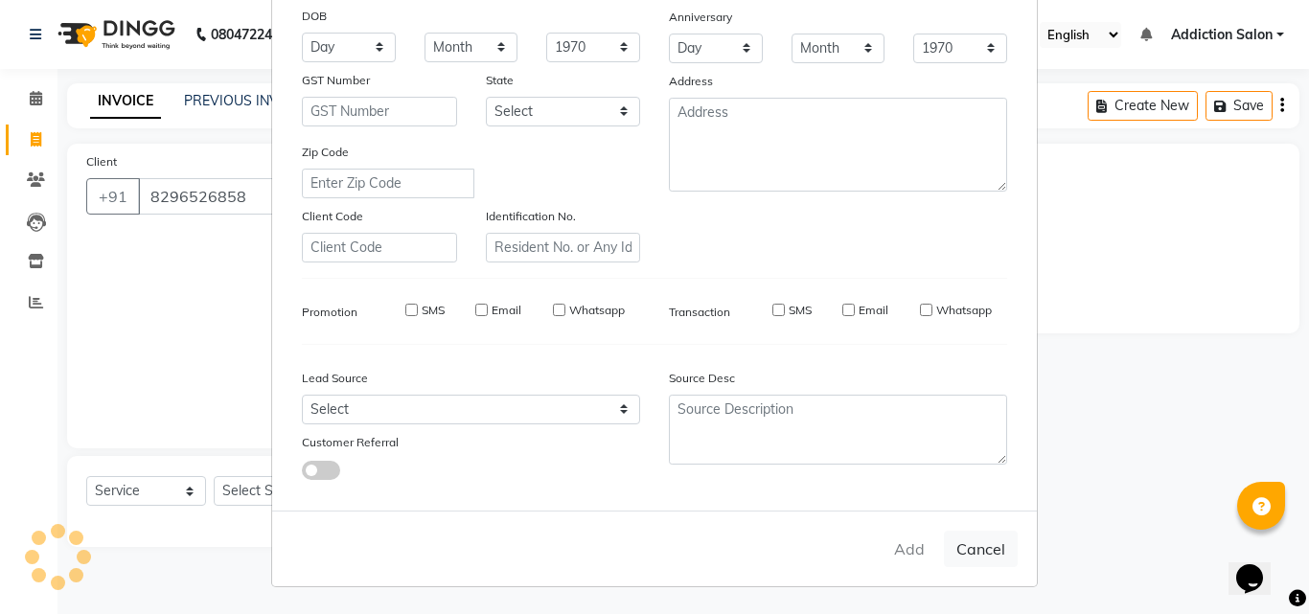
checkbox input "false"
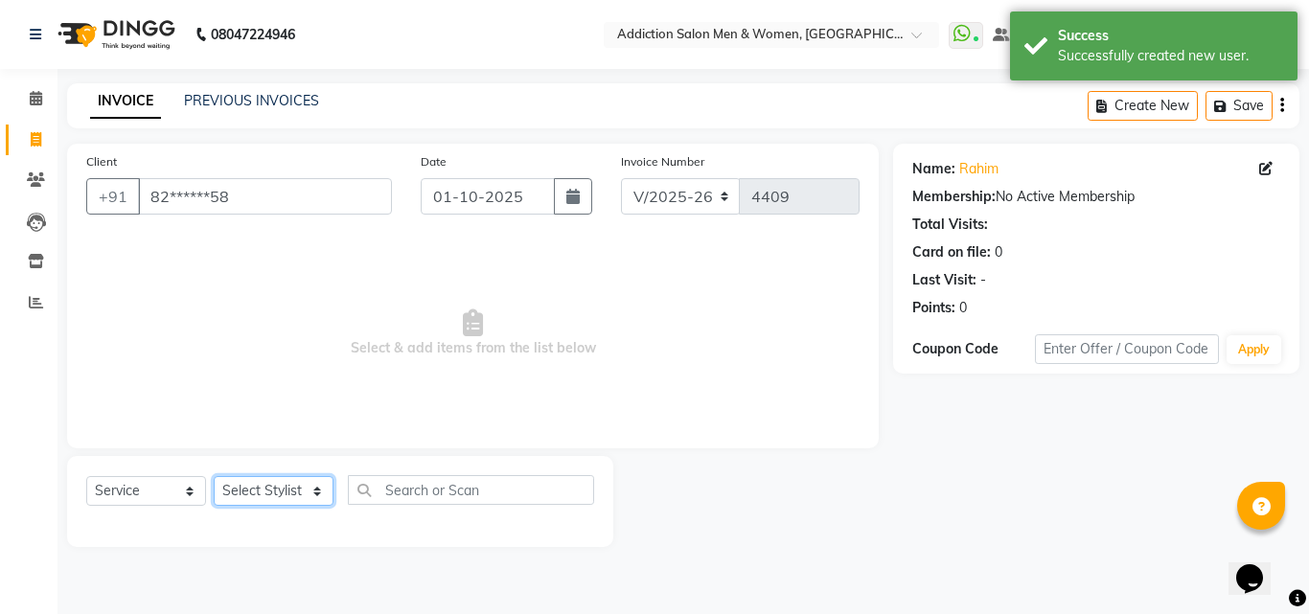
click at [282, 502] on select "Select Stylist Addiction Salon ANJALI BANSIKA [PERSON_NAME] [PERSON_NAME] [PERS…" at bounding box center [274, 491] width 120 height 30
select select "86847"
click at [214, 476] on select "Select Stylist Addiction Salon ANJALI BANSIKA [PERSON_NAME] [PERSON_NAME] [PERS…" at bounding box center [274, 491] width 120 height 30
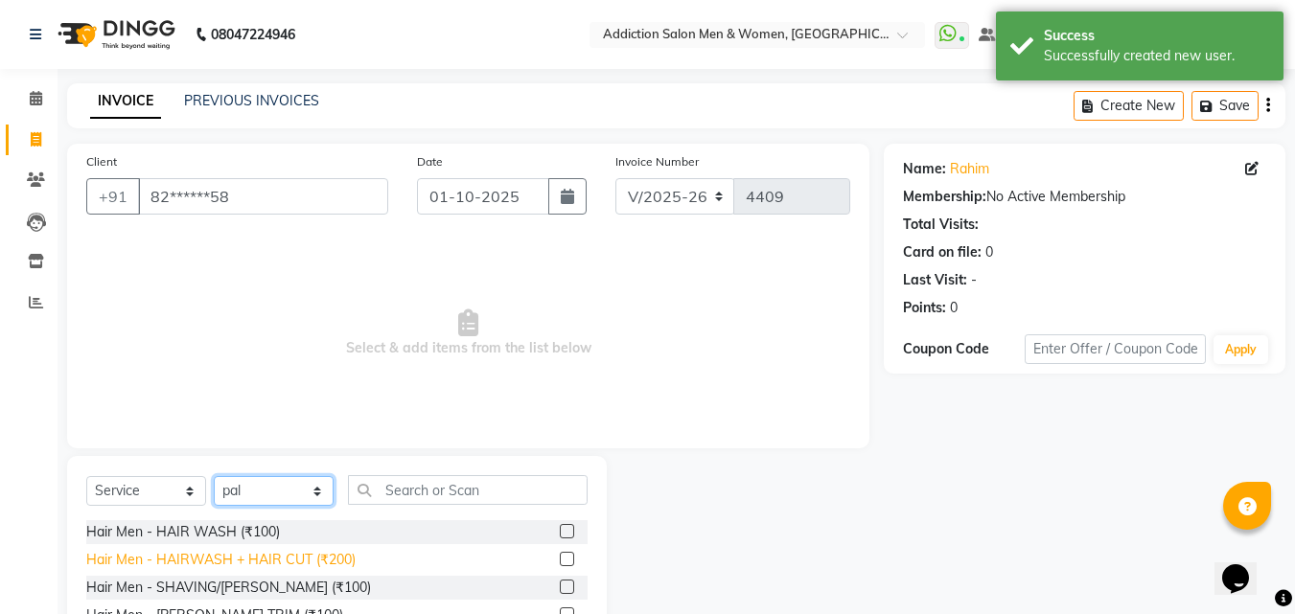
scroll to position [153, 0]
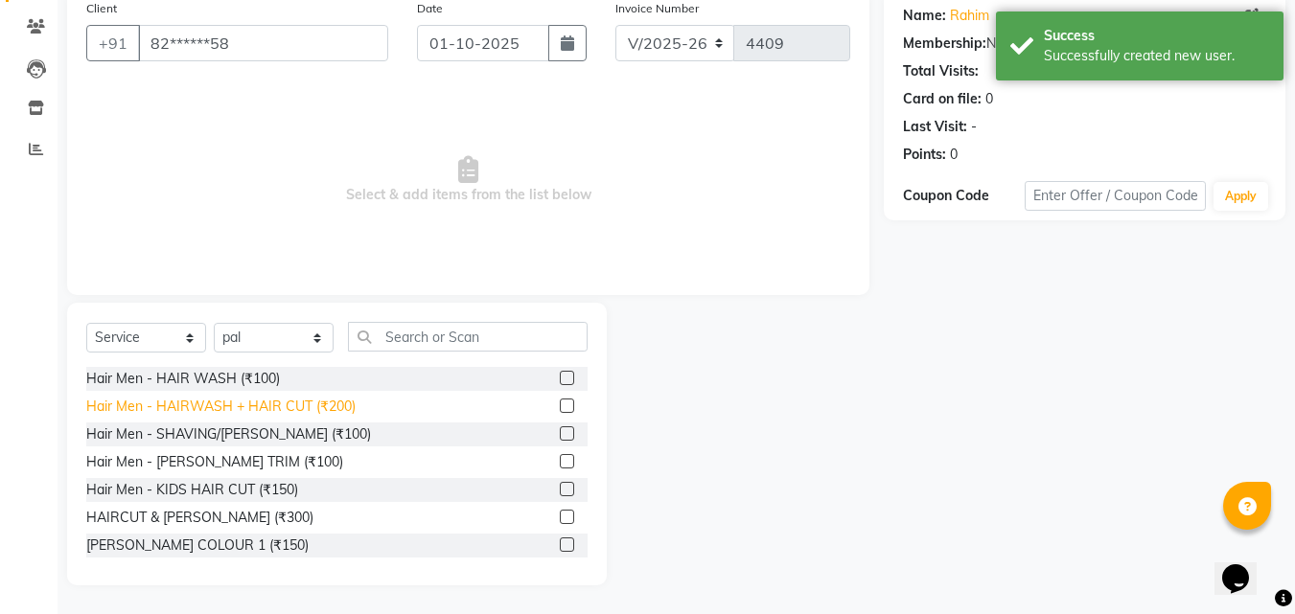
click at [238, 404] on div "Hair Men - HAIRWASH + HAIR CUT (₹200)" at bounding box center [220, 407] width 269 height 20
checkbox input "false"
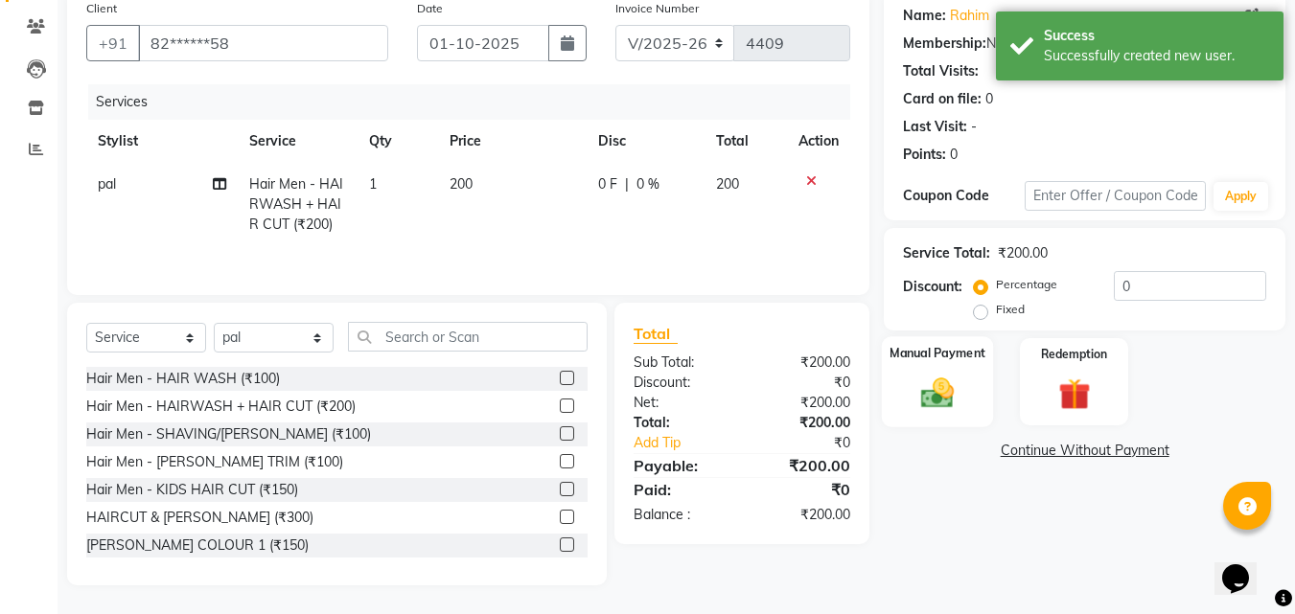
click at [918, 409] on img at bounding box center [938, 393] width 54 height 38
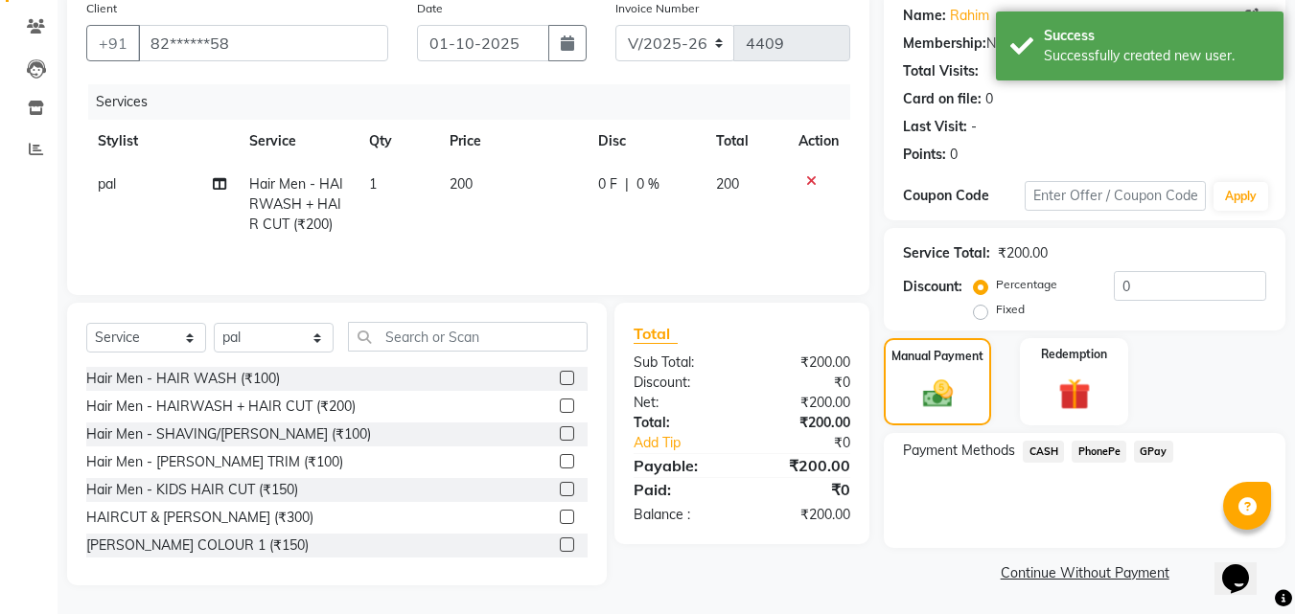
click at [1111, 444] on span "PhonePe" at bounding box center [1099, 452] width 55 height 22
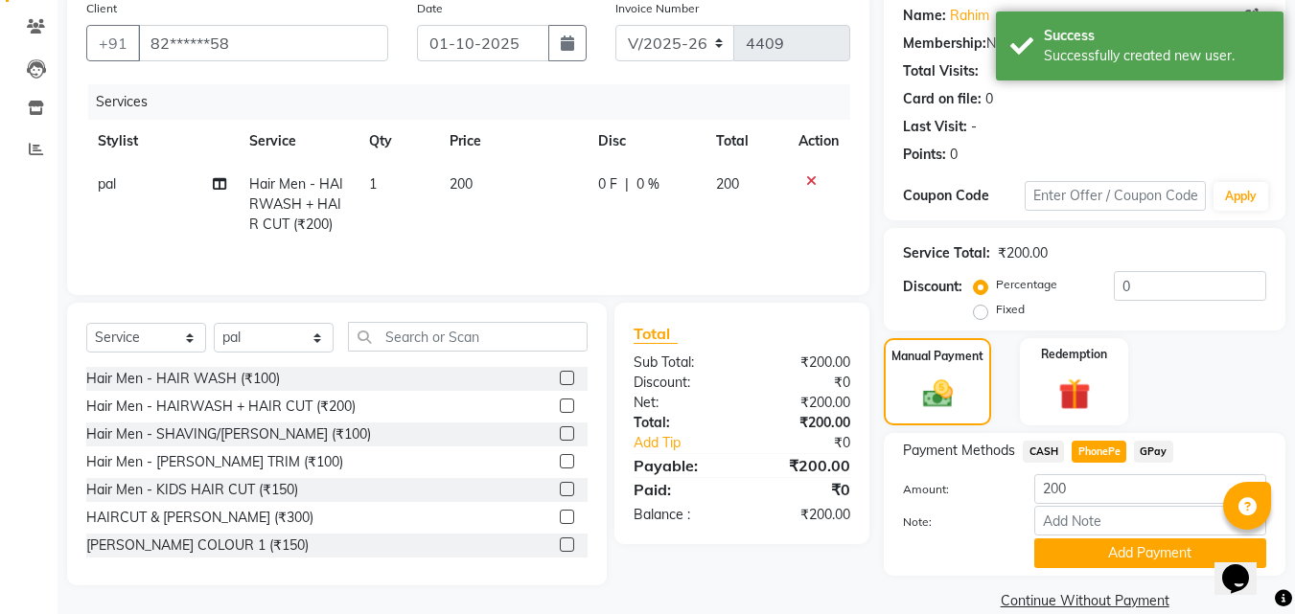
scroll to position [183, 0]
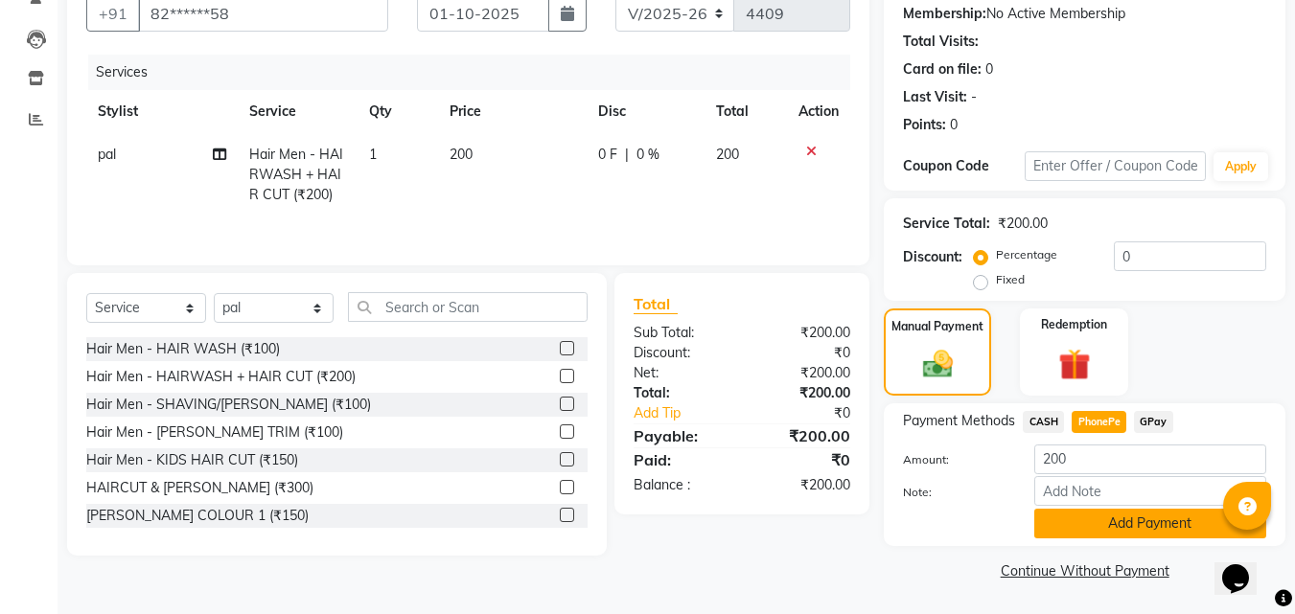
click at [1111, 521] on button "Add Payment" at bounding box center [1150, 524] width 232 height 30
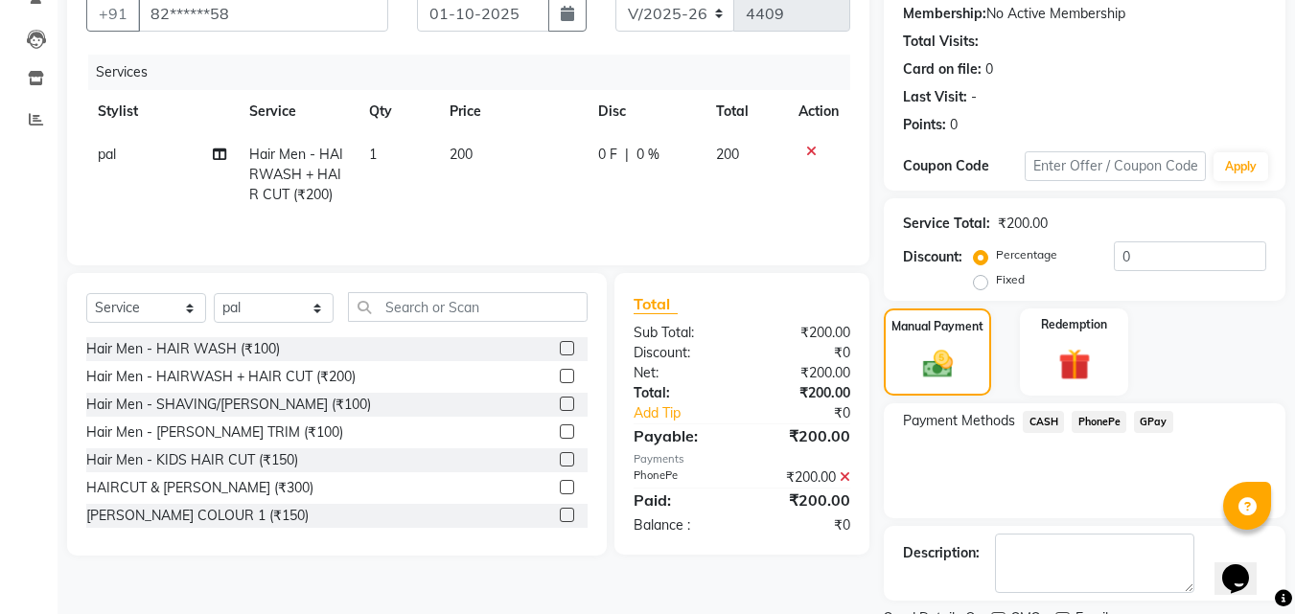
scroll to position [264, 0]
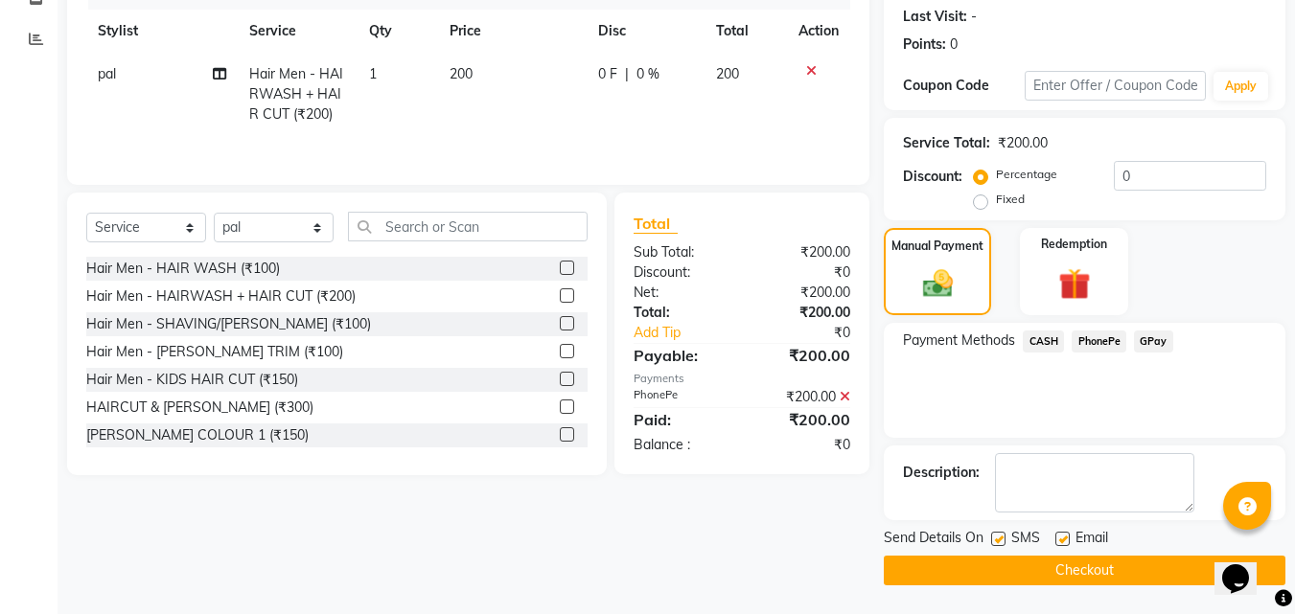
click at [970, 575] on button "Checkout" at bounding box center [1085, 571] width 402 height 30
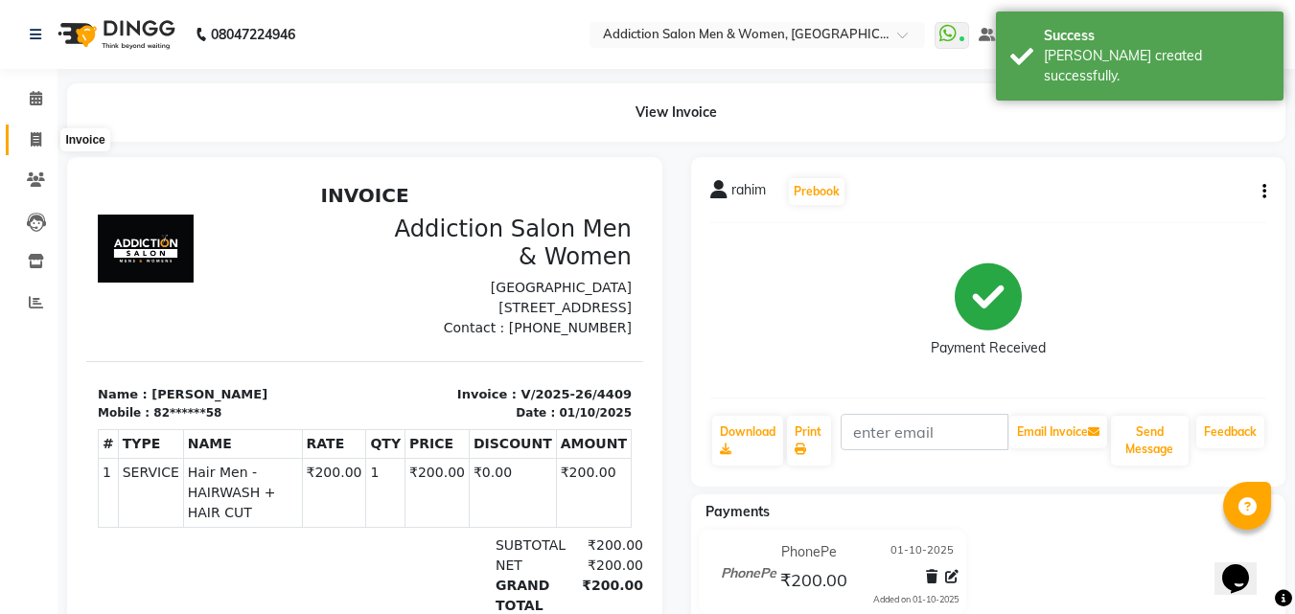
click at [24, 137] on span at bounding box center [36, 140] width 34 height 22
select select "service"
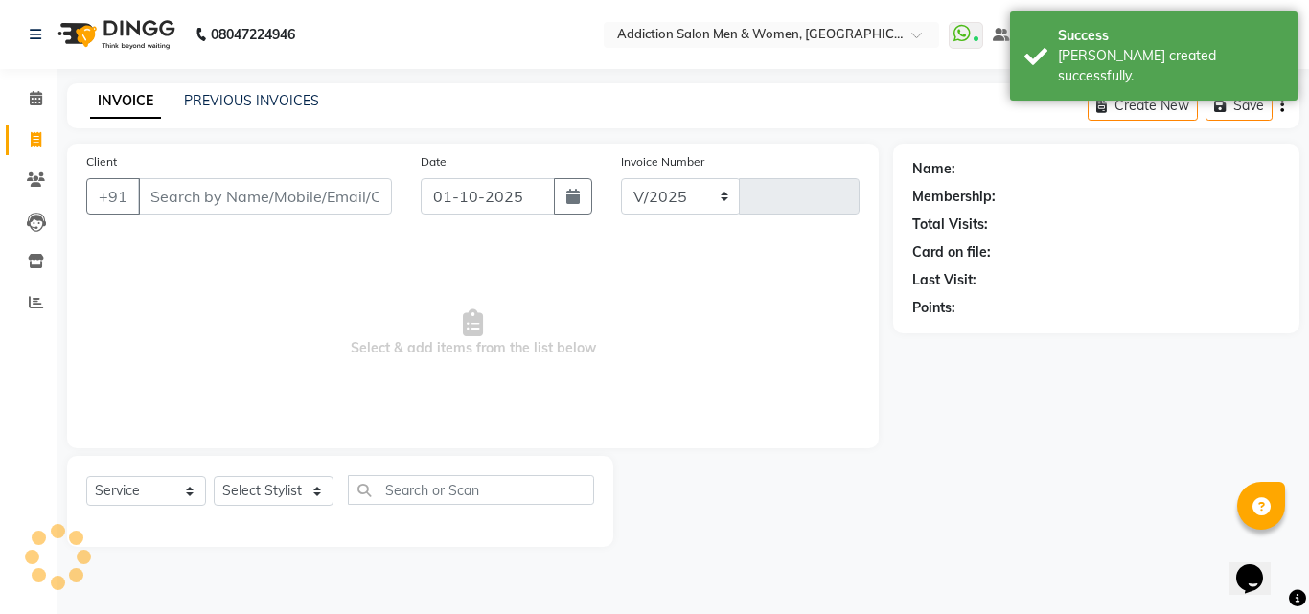
select select "6595"
type input "4410"
